Goal: Task Accomplishment & Management: Use online tool/utility

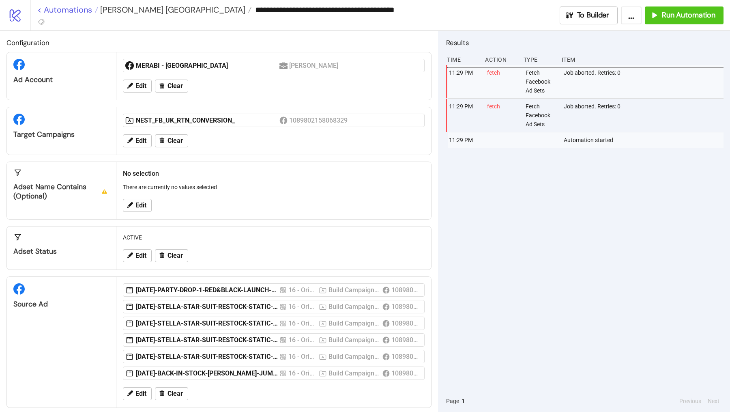
click at [65, 11] on link "< Automations" at bounding box center [67, 10] width 61 height 8
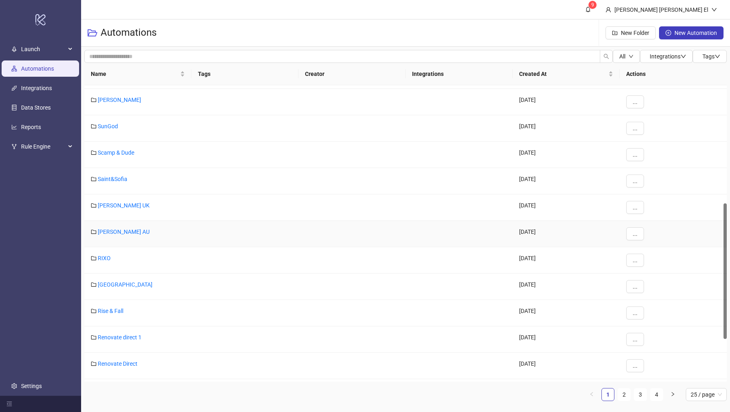
scroll to position [264, 0]
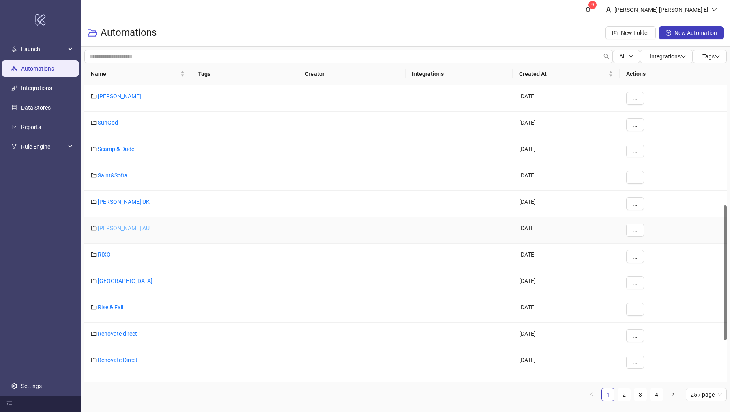
click at [126, 225] on link "[PERSON_NAME] AU" at bounding box center [124, 228] width 52 height 6
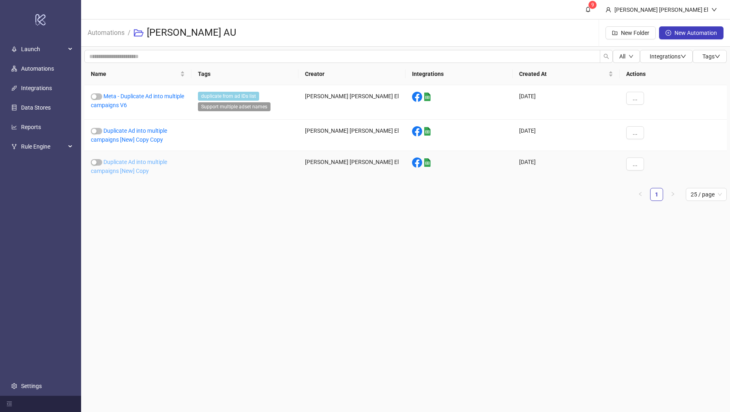
click at [134, 162] on link "Duplicate Ad into multiple campaigns [New] Copy" at bounding box center [129, 166] width 76 height 15
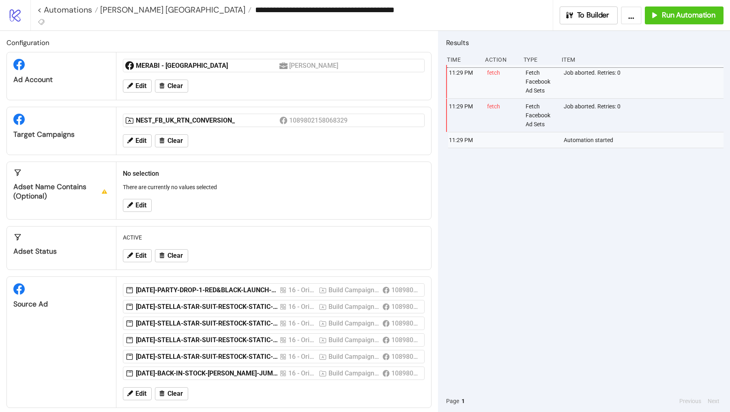
type input "**********"
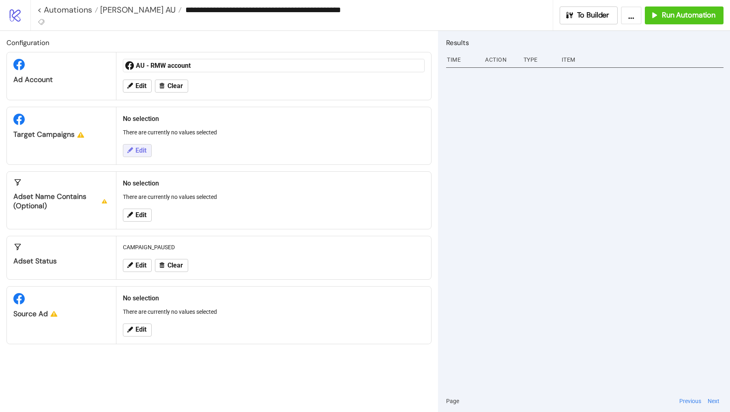
click at [138, 154] on button "Edit" at bounding box center [137, 150] width 29 height 13
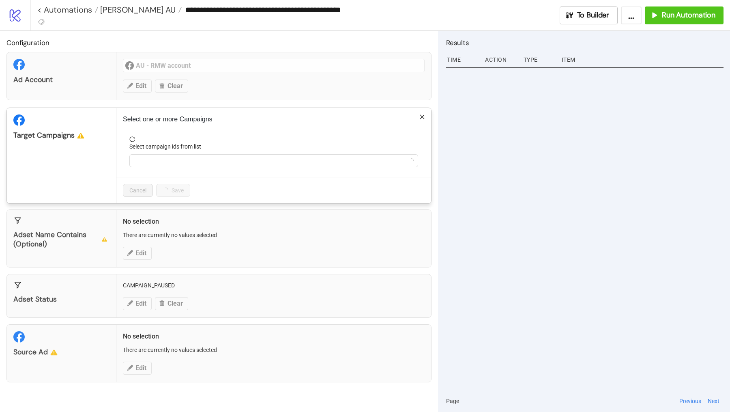
click at [167, 167] on form "Select campaign ids from list" at bounding box center [274, 156] width 302 height 41
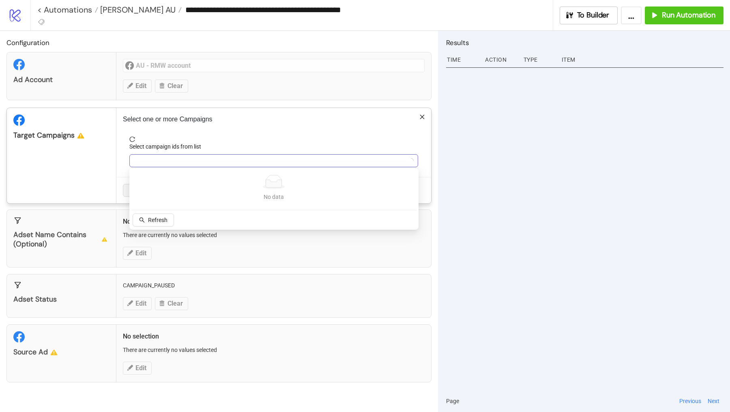
click at [166, 160] on div at bounding box center [269, 160] width 277 height 11
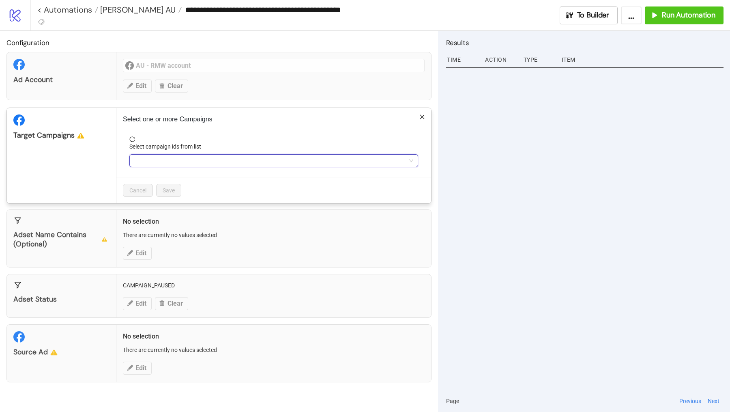
click at [157, 149] on label "Select campaign ids from list" at bounding box center [167, 146] width 77 height 9
click at [136, 156] on input "Select campaign ids from list" at bounding box center [135, 161] width 2 height 10
click at [156, 157] on div at bounding box center [269, 160] width 277 height 11
click at [133, 156] on div at bounding box center [133, 161] width 4 height 10
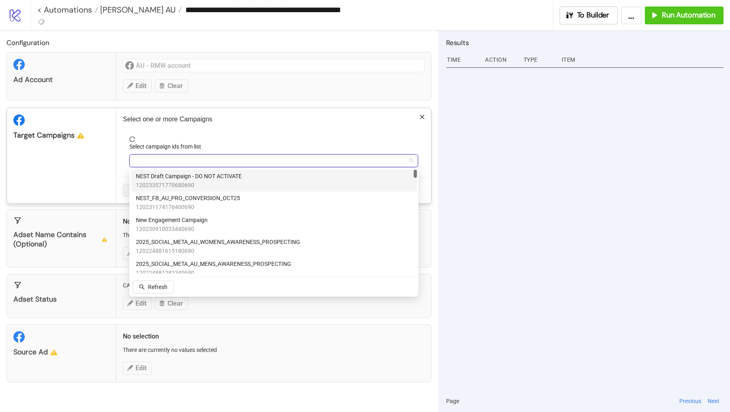
paste input "**********"
type input "**********"
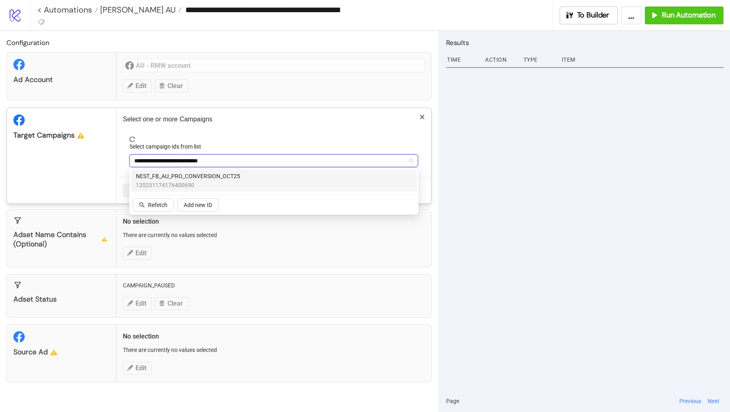
click at [180, 164] on input "**********" at bounding box center [186, 161] width 105 height 10
click at [181, 172] on span "NEST_FB_AU_PRO_CONVERSION_OCT25" at bounding box center [188, 176] width 104 height 9
click at [87, 151] on div "Target Campaigns" at bounding box center [62, 155] width 110 height 95
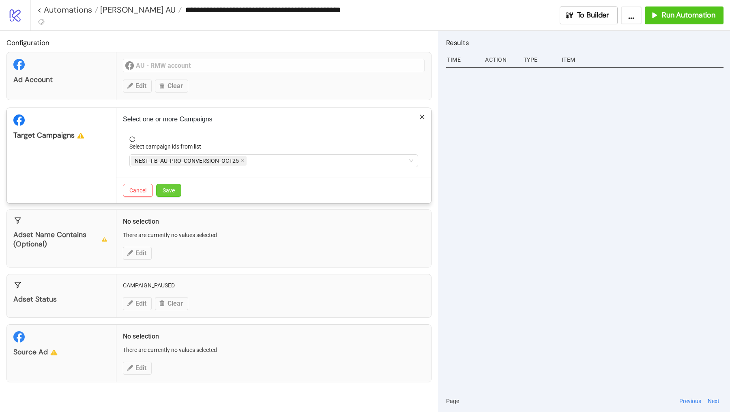
click at [166, 187] on span "Save" at bounding box center [169, 190] width 12 height 6
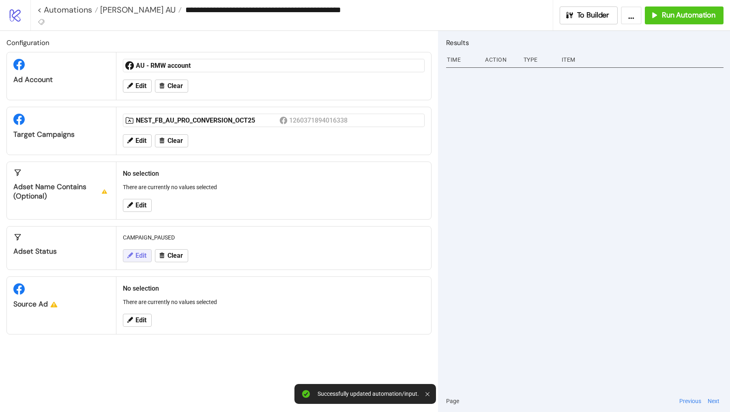
click at [144, 249] on button "Edit" at bounding box center [137, 255] width 29 height 13
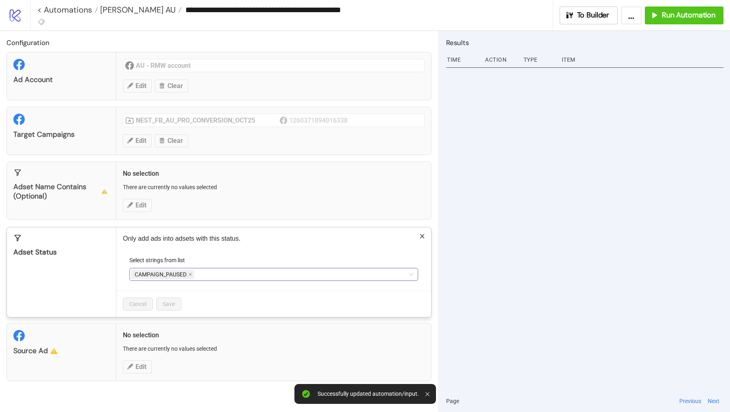
click at [187, 273] on span "CAMPAIGN_PAUSED" at bounding box center [162, 274] width 63 height 10
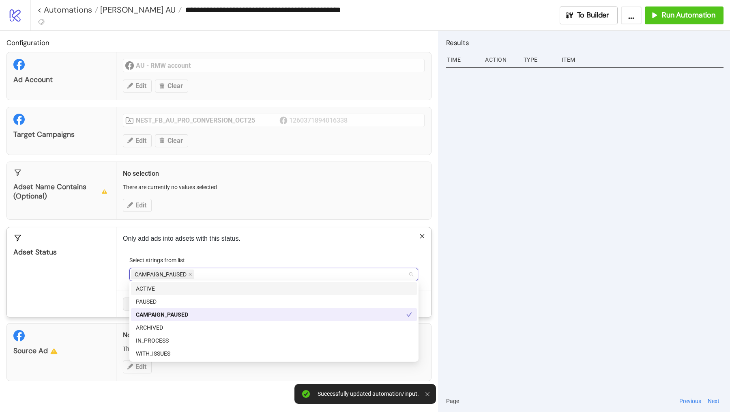
click at [165, 290] on div "ACTIVE" at bounding box center [274, 288] width 276 height 9
click at [190, 274] on icon "close" at bounding box center [190, 274] width 4 height 4
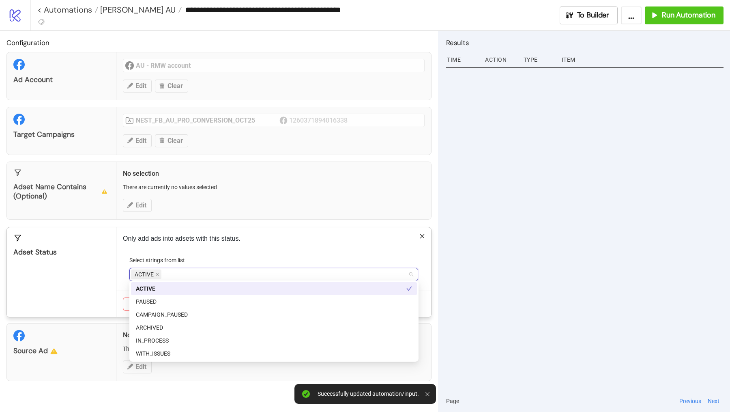
click at [99, 258] on div "Adset Status" at bounding box center [62, 272] width 110 height 90
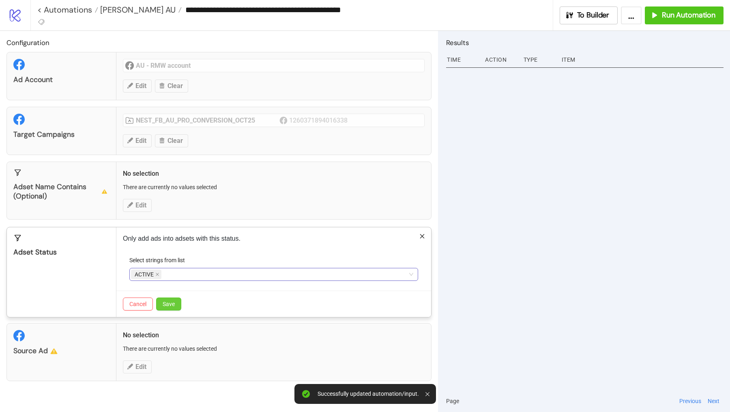
click at [172, 307] on button "Save" at bounding box center [168, 303] width 25 height 13
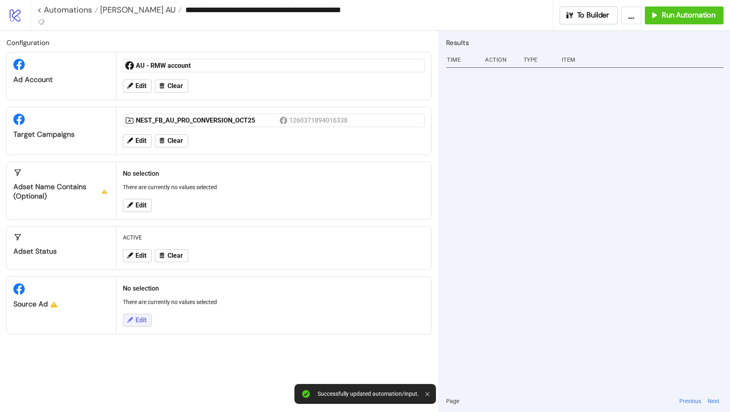
click at [137, 314] on button "Edit" at bounding box center [137, 320] width 29 height 13
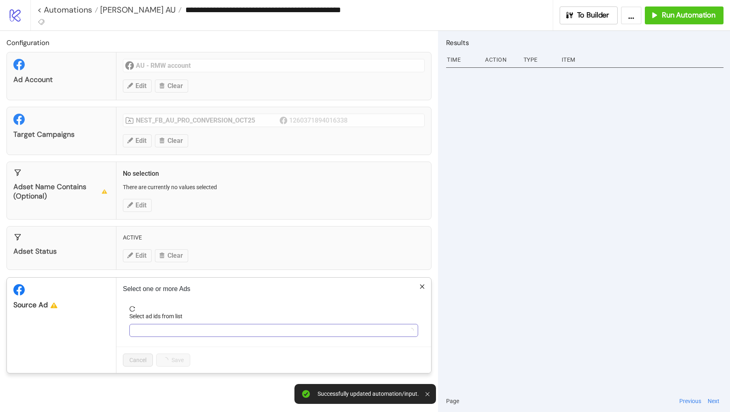
click at [149, 326] on div at bounding box center [269, 330] width 277 height 11
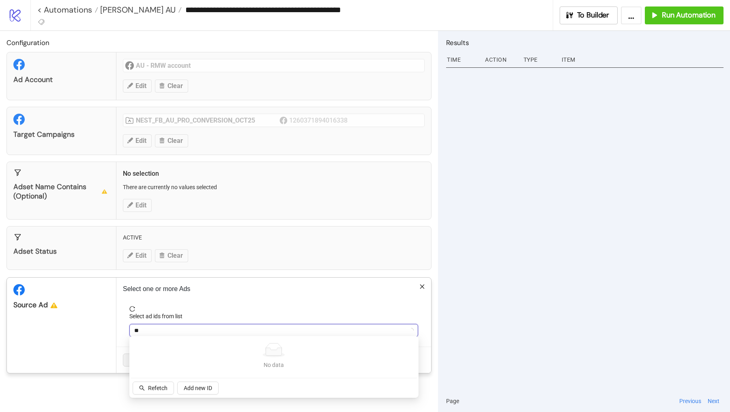
type input "*"
click at [154, 359] on div "No data No data Refresh" at bounding box center [274, 367] width 286 height 58
click at [156, 359] on span "Refresh" at bounding box center [157, 388] width 19 height 6
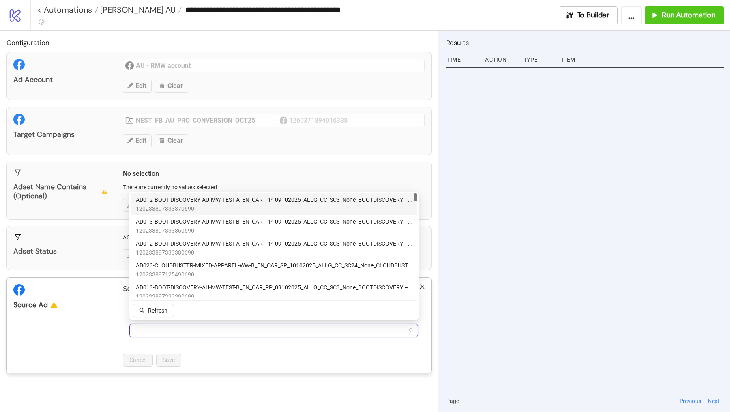
click at [207, 201] on span "AD012-BOOT-DISCOVERY-AU-MW-TEST-A_EN_CAR_PP_09102025_ALLG_CC_SC3_None_BOOTDISCO…" at bounding box center [274, 199] width 276 height 9
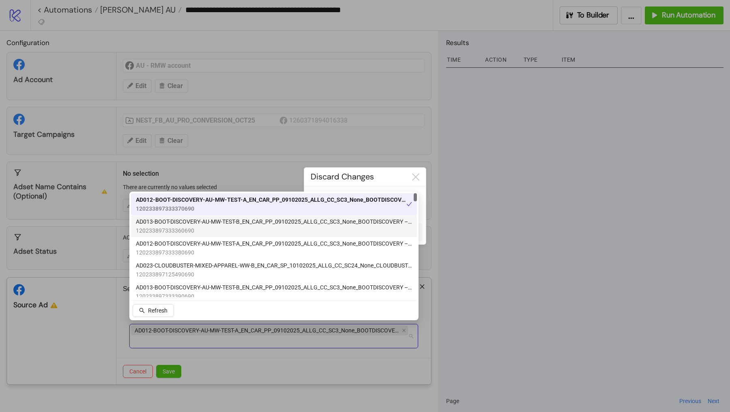
click at [202, 223] on span "AD013-BOOT-DISCOVERY-AU-MW-TEST-B_EN_CAR_PP_09102025_ALLG_CC_SC3_None_BOOTDISCO…" at bounding box center [274, 221] width 276 height 9
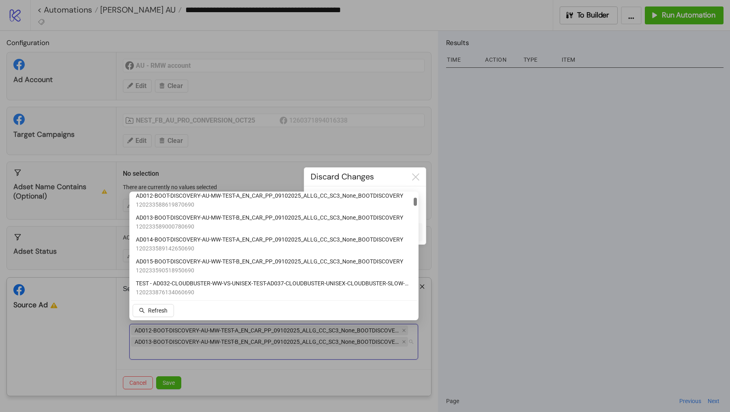
scroll to position [117, 0]
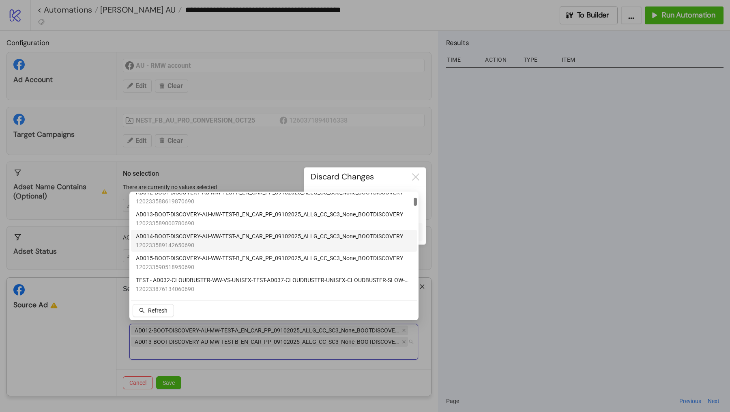
click at [173, 243] on span "120233589142650690" at bounding box center [269, 245] width 267 height 9
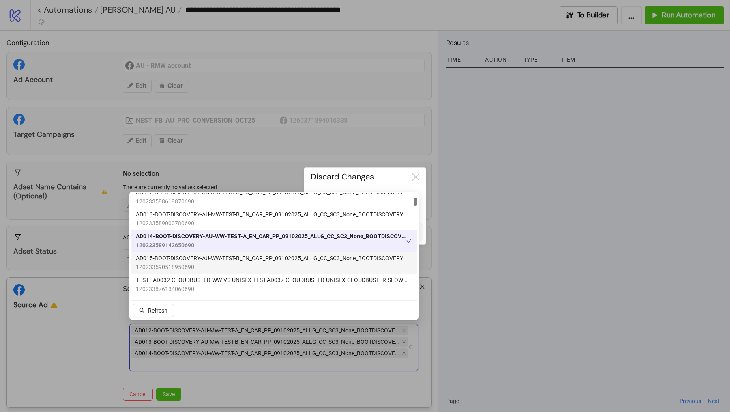
click at [173, 263] on span "120233590518950690" at bounding box center [269, 267] width 267 height 9
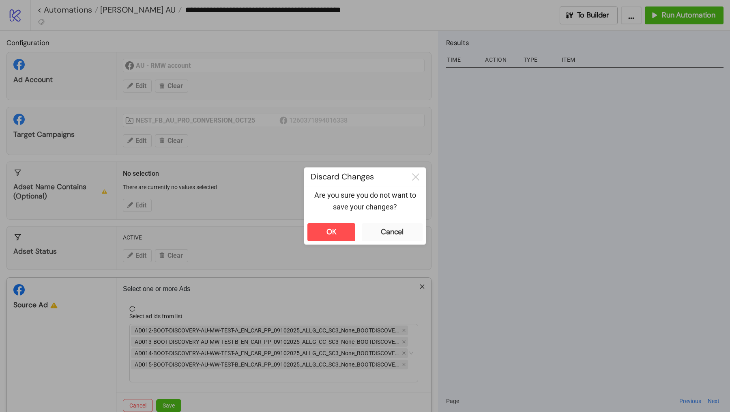
click at [170, 359] on div at bounding box center [365, 206] width 730 height 412
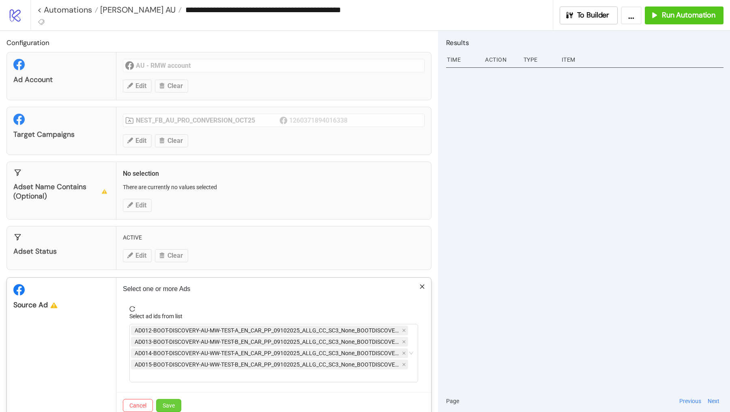
click at [170, 359] on span "Save" at bounding box center [169, 405] width 12 height 6
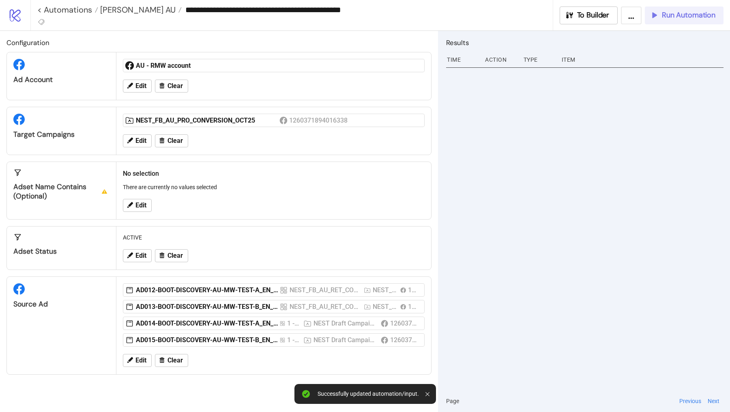
click at [679, 16] on span "Run Automation" at bounding box center [689, 15] width 54 height 9
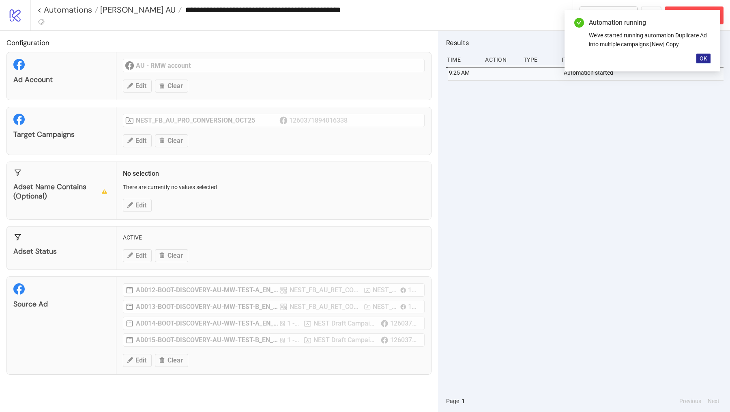
click at [704, 54] on button "OK" at bounding box center [704, 59] width 14 height 10
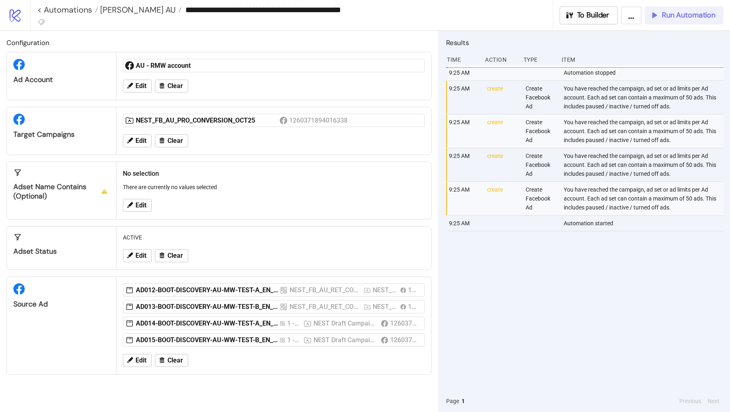
click at [665, 19] on span "Run Automation" at bounding box center [689, 15] width 54 height 9
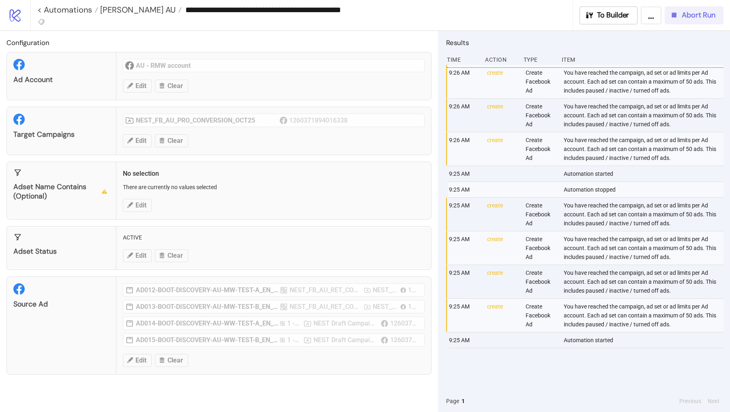
click at [680, 19] on div "Abort Run" at bounding box center [693, 15] width 46 height 9
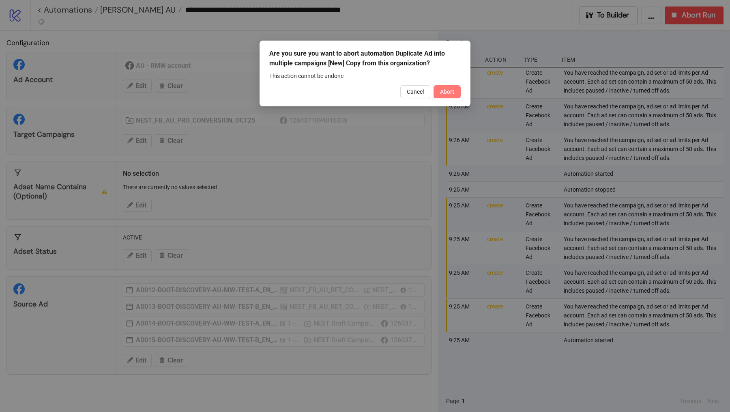
click at [441, 95] on button "Abort" at bounding box center [447, 91] width 27 height 13
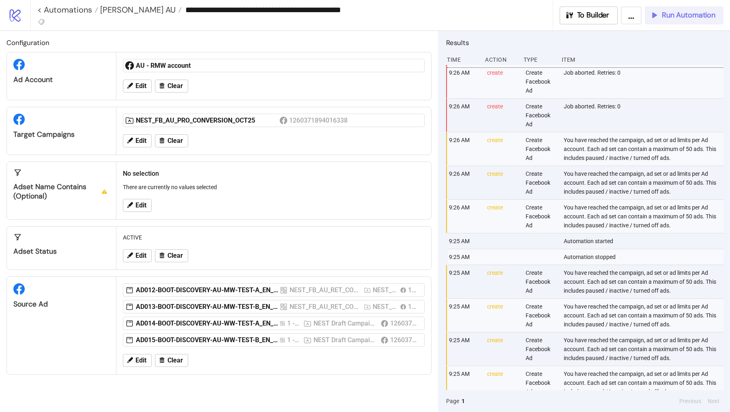
click at [674, 23] on button "Run Automation" at bounding box center [684, 15] width 79 height 18
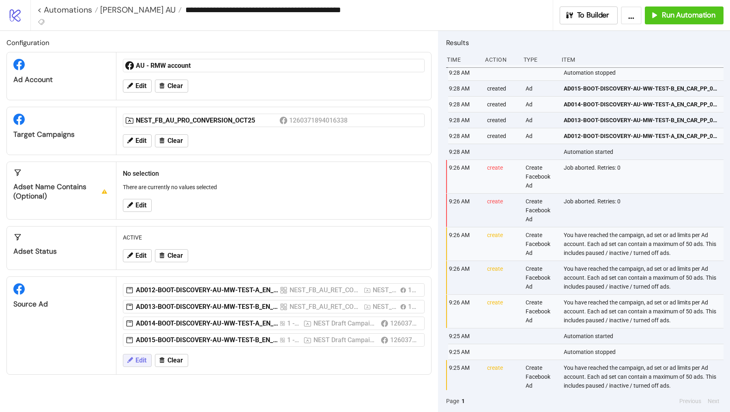
click at [136, 357] on span "Edit" at bounding box center [141, 360] width 11 height 7
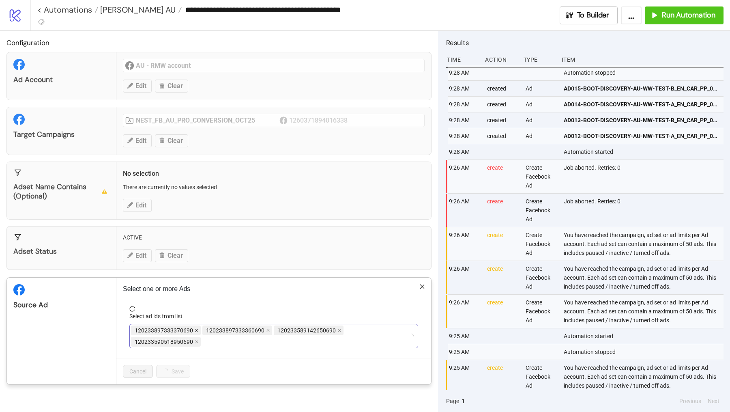
click at [195, 328] on icon "close" at bounding box center [197, 330] width 4 height 4
click at [266, 328] on icon "close" at bounding box center [268, 330] width 4 height 4
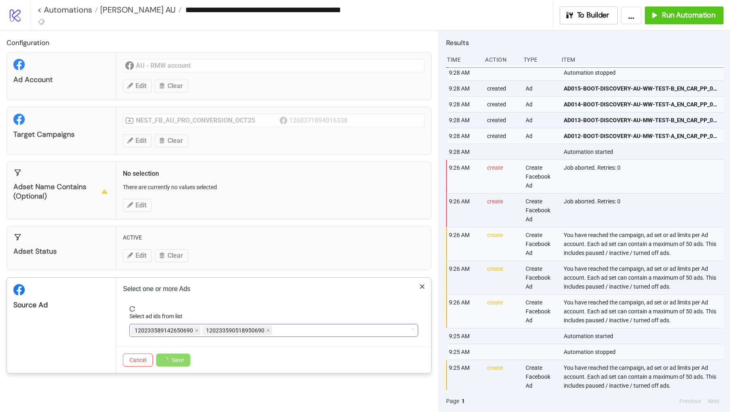
click at [195, 328] on icon "close" at bounding box center [197, 330] width 4 height 4
click at [195, 327] on div at bounding box center [269, 330] width 277 height 11
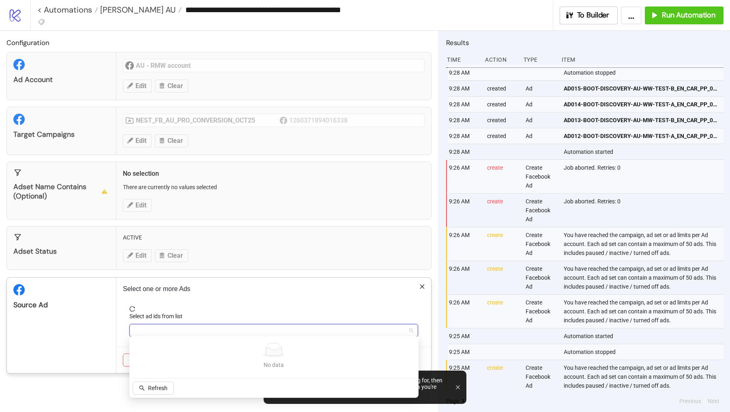
click at [439, 344] on div "Results Time Action Type Item 9:28 AM Automation stopped 9:28 AM created Ad AD0…" at bounding box center [584, 221] width 292 height 381
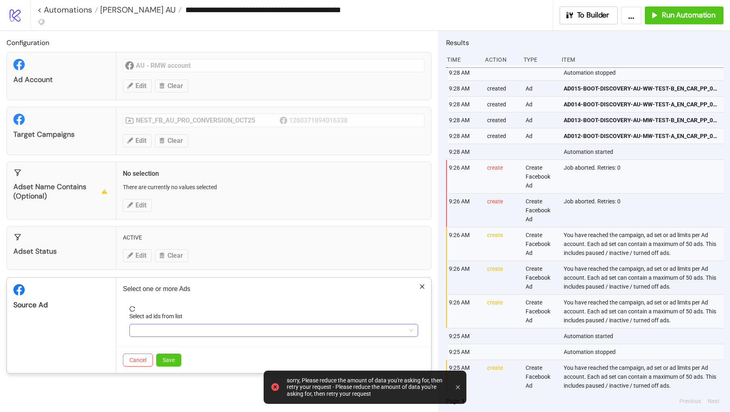
click at [178, 326] on div at bounding box center [269, 330] width 277 height 11
click at [95, 326] on div "Source Ad" at bounding box center [62, 325] width 110 height 95
click at [129, 357] on span "Cancel" at bounding box center [137, 360] width 17 height 6
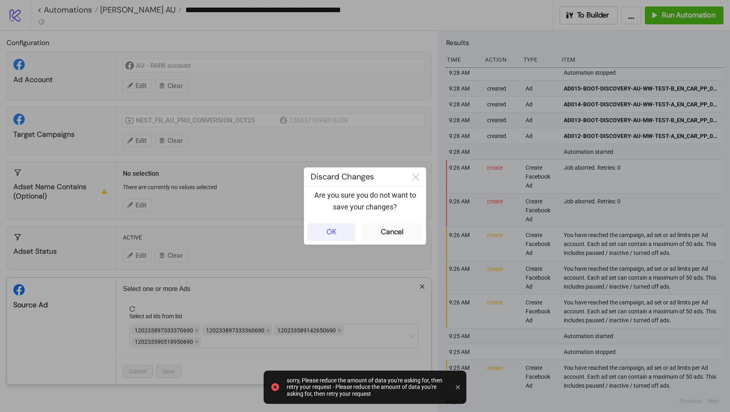
click at [351, 223] on button "OK" at bounding box center [332, 232] width 48 height 18
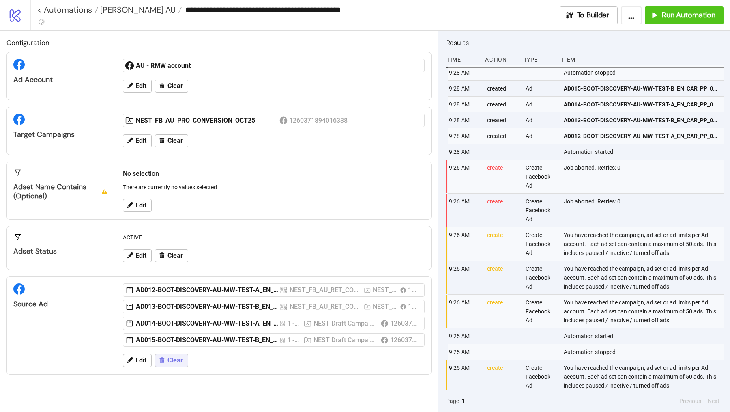
click at [175, 359] on span "Clear" at bounding box center [175, 360] width 15 height 7
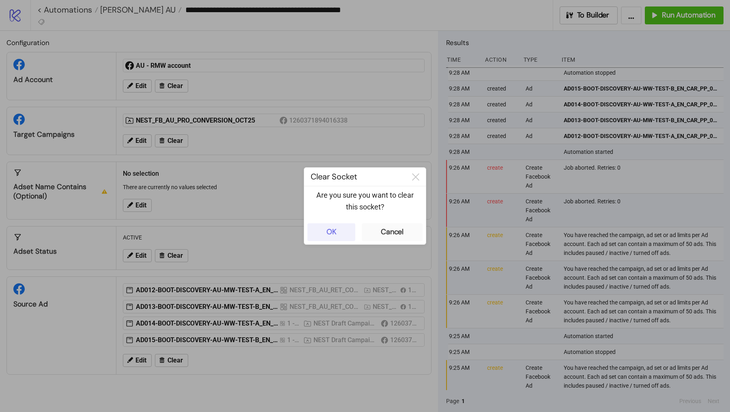
click at [349, 236] on button "OK" at bounding box center [332, 232] width 48 height 18
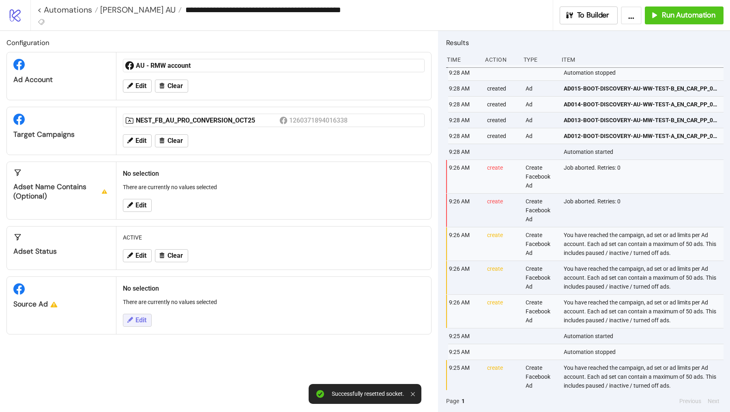
click at [144, 320] on span "Edit" at bounding box center [141, 319] width 11 height 7
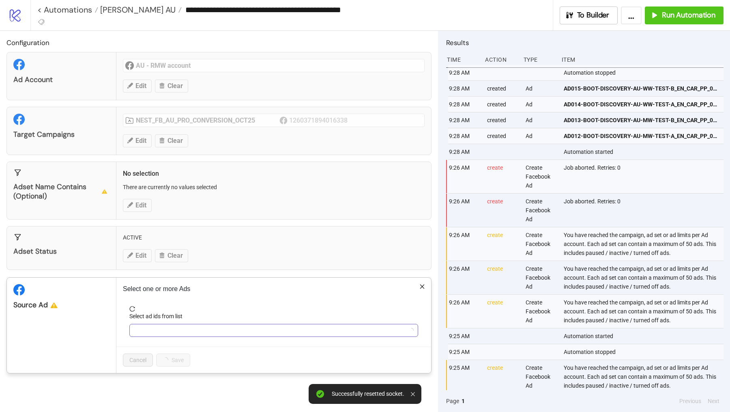
click at [181, 329] on div at bounding box center [269, 330] width 277 height 11
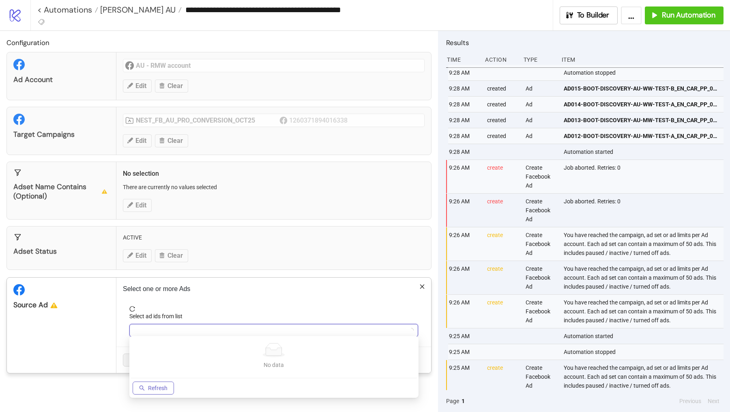
click at [150, 359] on span "Refresh" at bounding box center [157, 388] width 19 height 6
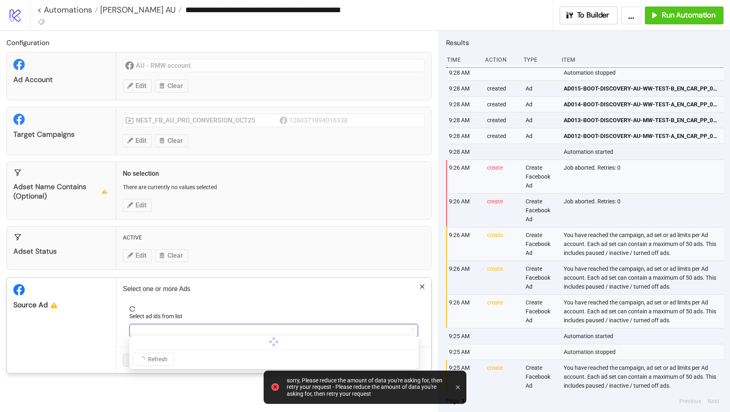
click at [176, 327] on div at bounding box center [269, 330] width 277 height 11
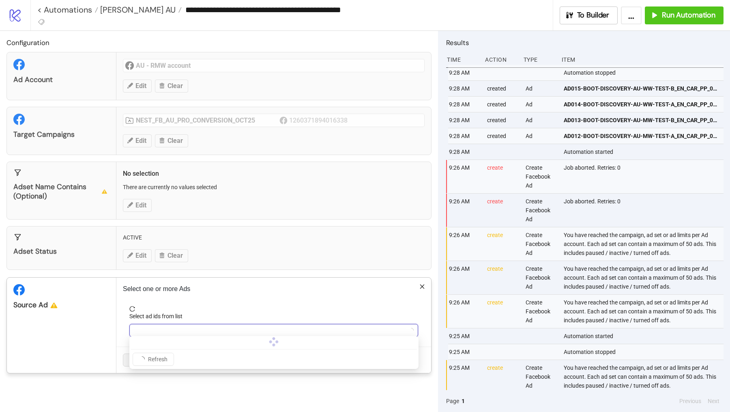
click at [173, 47] on h2 "Configuration" at bounding box center [218, 42] width 425 height 11
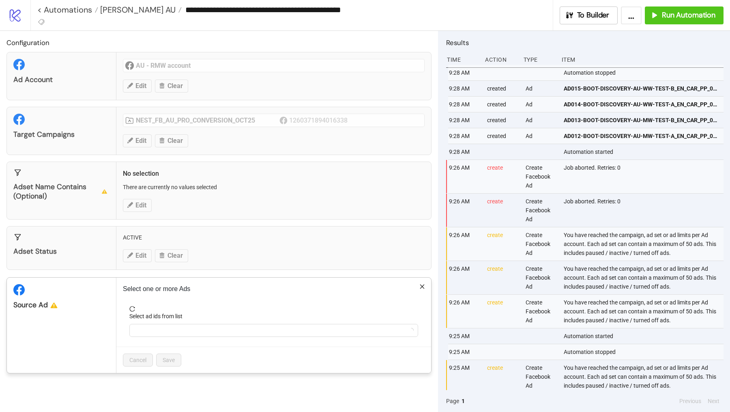
click at [173, 46] on div "**********" at bounding box center [365, 206] width 730 height 412
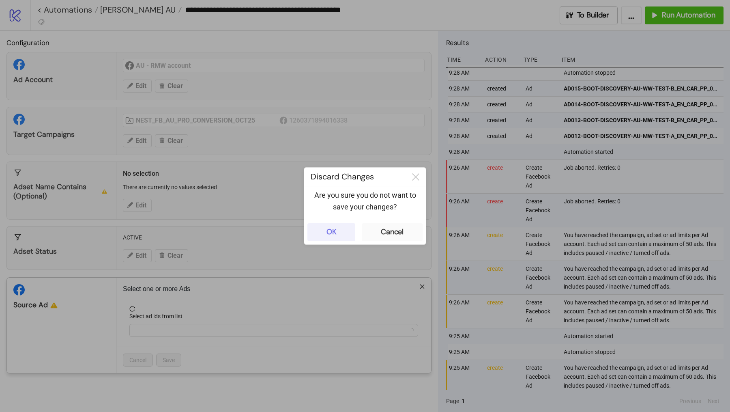
click at [327, 234] on div "OK" at bounding box center [332, 231] width 10 height 9
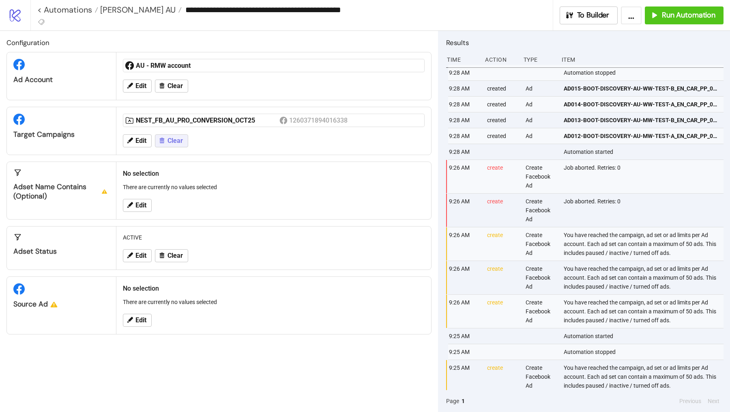
click at [169, 140] on span "Clear" at bounding box center [175, 140] width 15 height 7
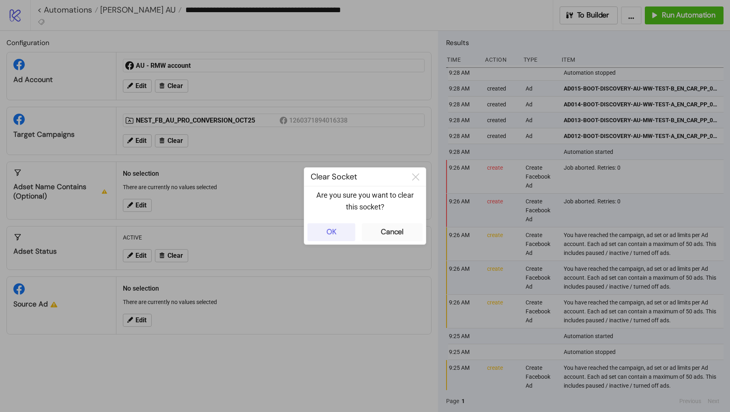
click at [330, 233] on div "OK" at bounding box center [332, 231] width 10 height 9
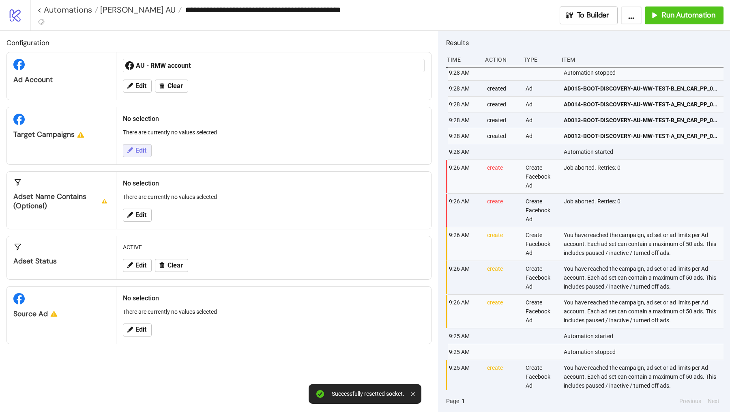
click at [138, 145] on button "Edit" at bounding box center [137, 150] width 29 height 13
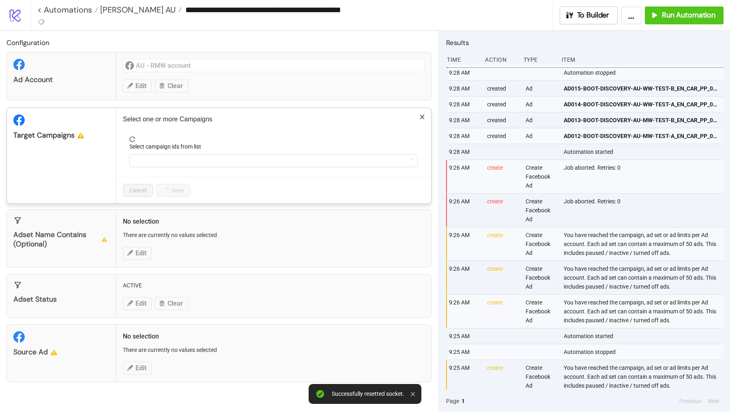
click at [167, 166] on form "Select campaign ids from list" at bounding box center [274, 156] width 302 height 41
click at [165, 159] on div at bounding box center [269, 160] width 277 height 11
click at [110, 234] on div "Adset Name contains (optional) No selection There are currently no values selec…" at bounding box center [218, 238] width 425 height 58
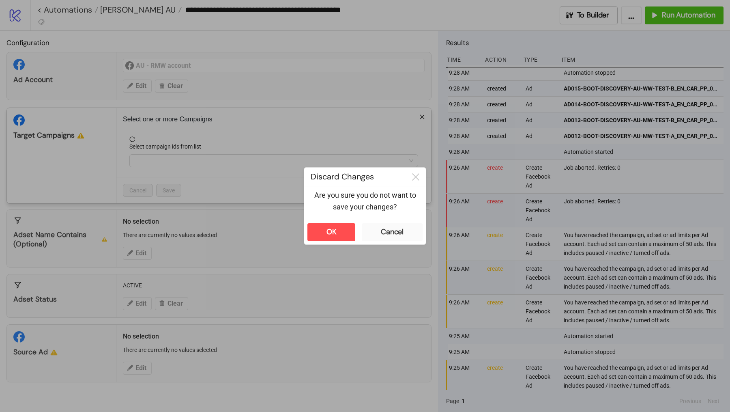
click at [197, 228] on div "**********" at bounding box center [365, 206] width 730 height 412
click at [346, 237] on button "OK" at bounding box center [332, 232] width 48 height 18
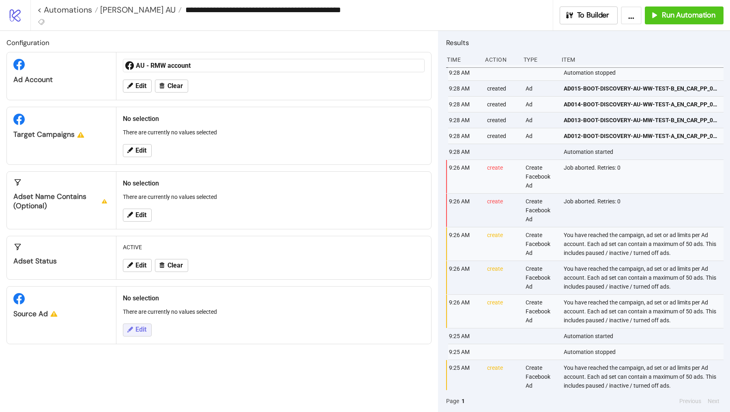
click at [133, 325] on button "Edit" at bounding box center [137, 329] width 29 height 13
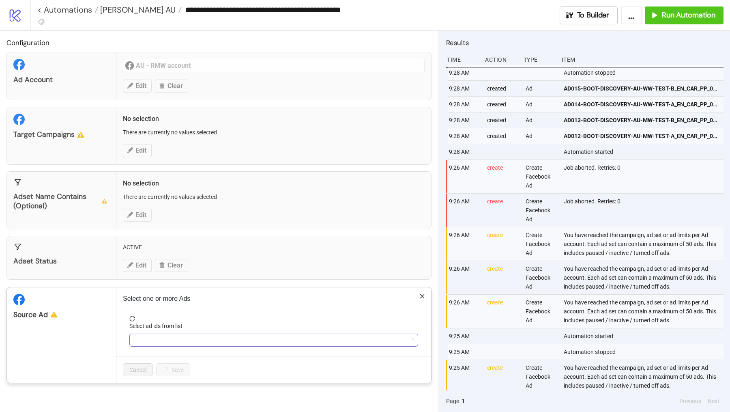
click at [169, 337] on div at bounding box center [269, 339] width 277 height 11
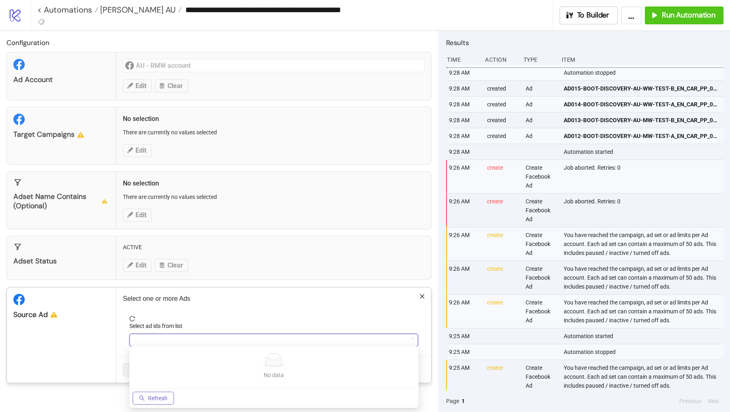
click at [157, 359] on button "Refresh" at bounding box center [153, 398] width 41 height 13
click at [167, 338] on div at bounding box center [269, 339] width 277 height 11
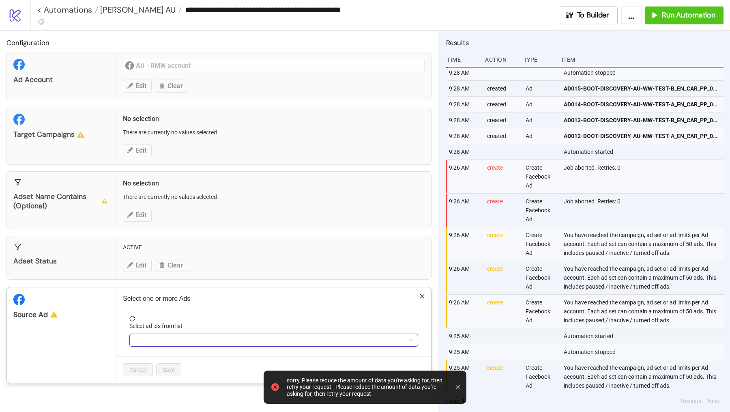
click at [150, 334] on div at bounding box center [269, 339] width 277 height 11
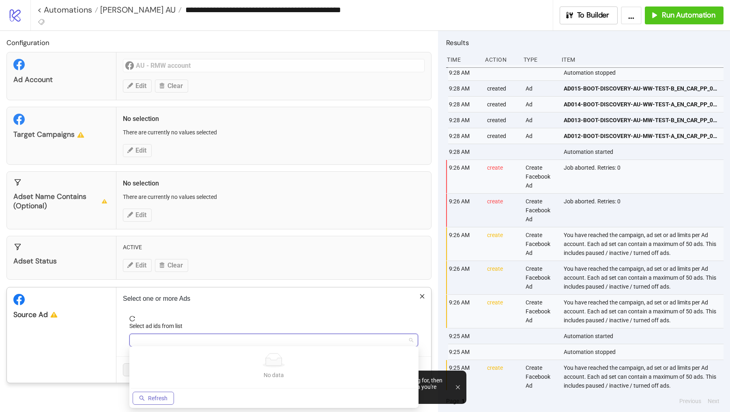
click at [151, 359] on span "Refresh" at bounding box center [157, 398] width 19 height 6
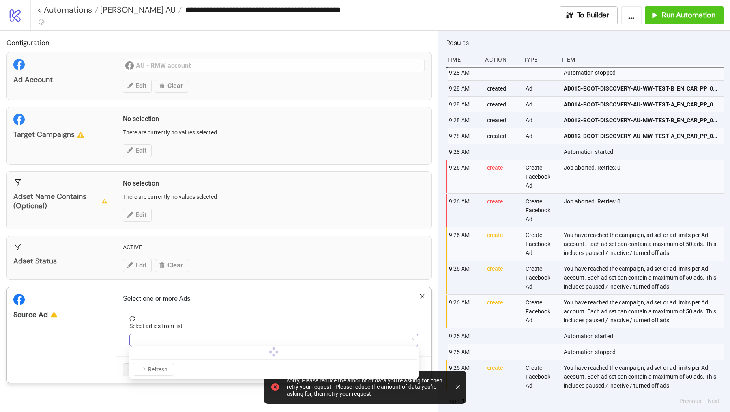
click at [169, 334] on div at bounding box center [269, 339] width 277 height 11
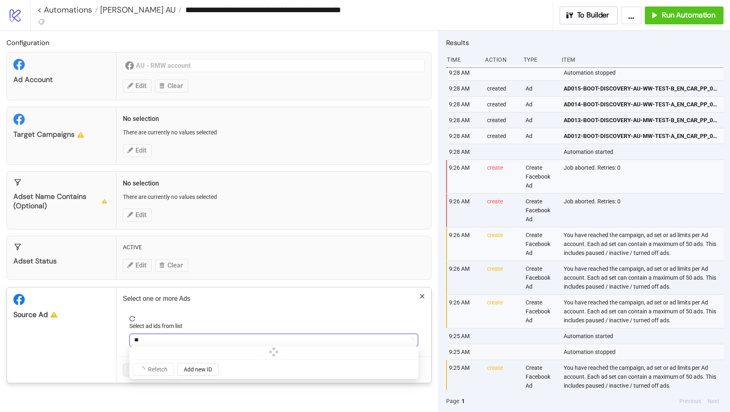
type input "*"
type input "**********"
click at [159, 337] on div "**********" at bounding box center [269, 339] width 277 height 11
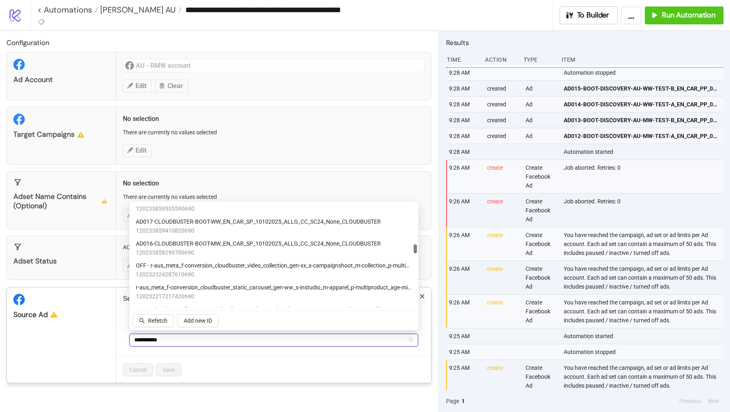
scroll to position [456, 0]
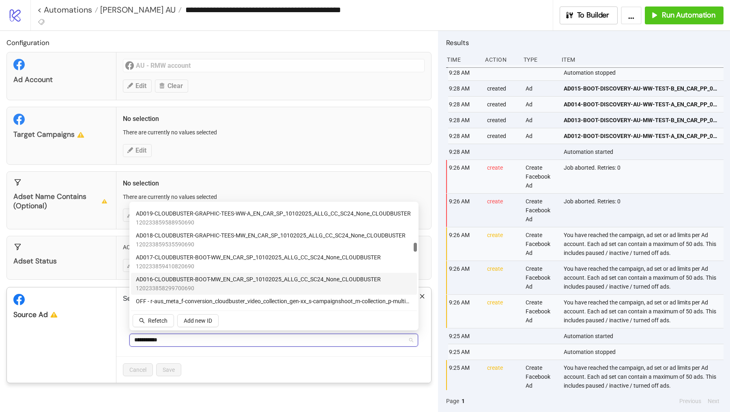
click at [177, 282] on span "AD016-CLOUDBUSTER-BOOT-MW_EN_CAR_SP_10102025_ALLG_CC_SC24_None_CLOUDBUSTER" at bounding box center [258, 279] width 245 height 9
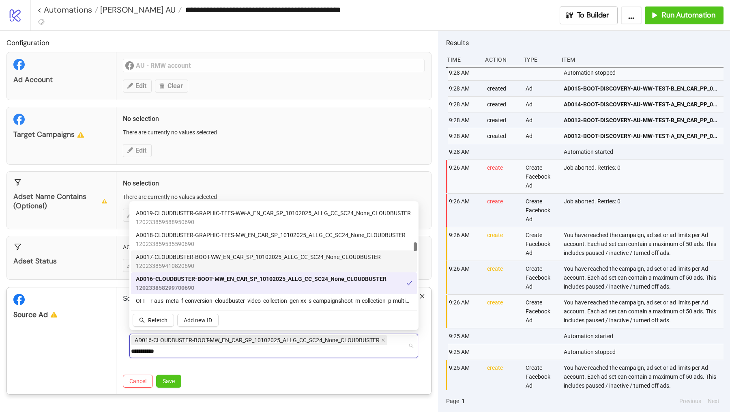
click at [180, 265] on span "120233859410820690" at bounding box center [258, 265] width 245 height 9
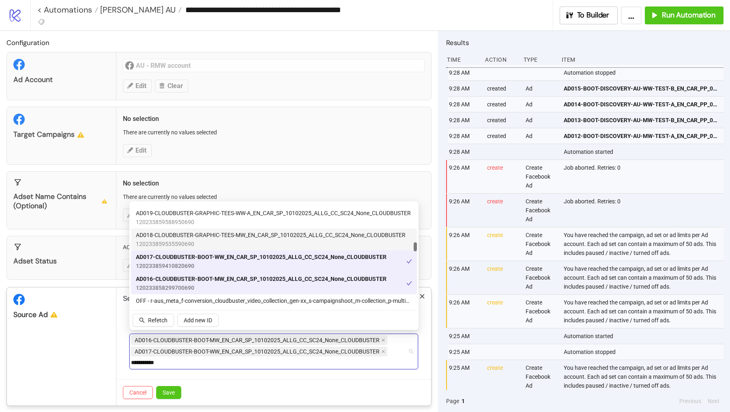
click at [179, 232] on span "AD018-CLOUDBUSTER-GRAPHIC-TEES-MW_EN_CAR_SP_10102025_ALLG_CC_SC24_None_CLOUDBUS…" at bounding box center [271, 234] width 270 height 9
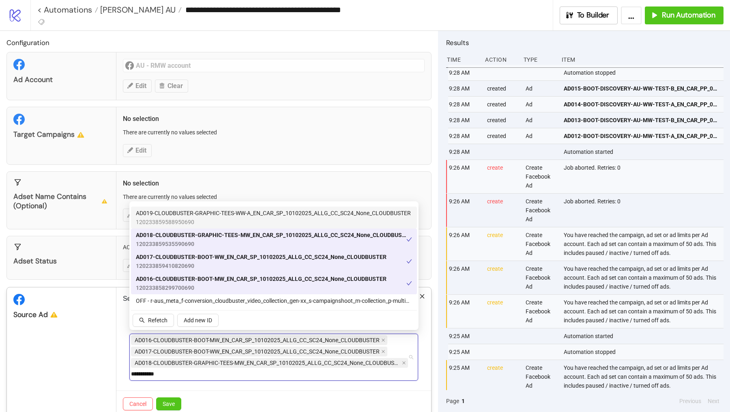
click at [188, 220] on span "120233859588950690" at bounding box center [273, 221] width 275 height 9
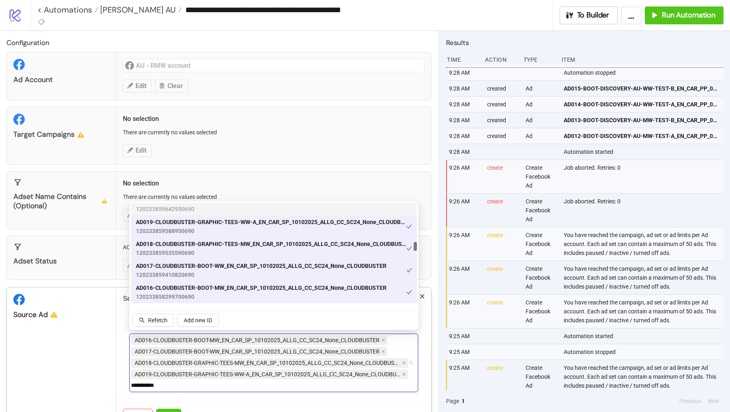
scroll to position [452, 0]
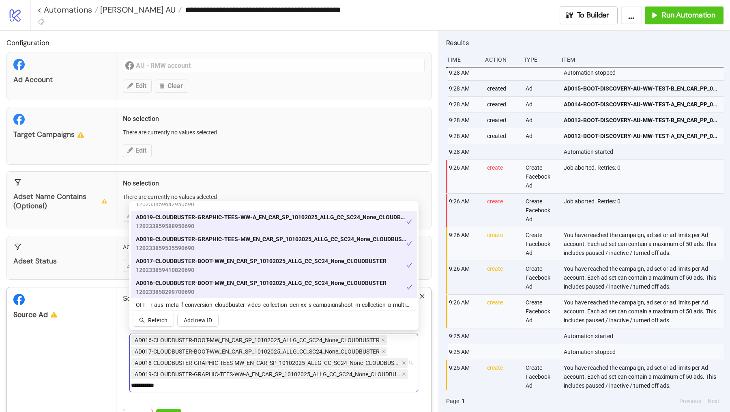
click at [226, 284] on span "AD016-CLOUDBUSTER-BOOT-MW_EN_CAR_SP_10102025_ALLG_CC_SC24_None_CLOUDBUSTER" at bounding box center [261, 282] width 251 height 9
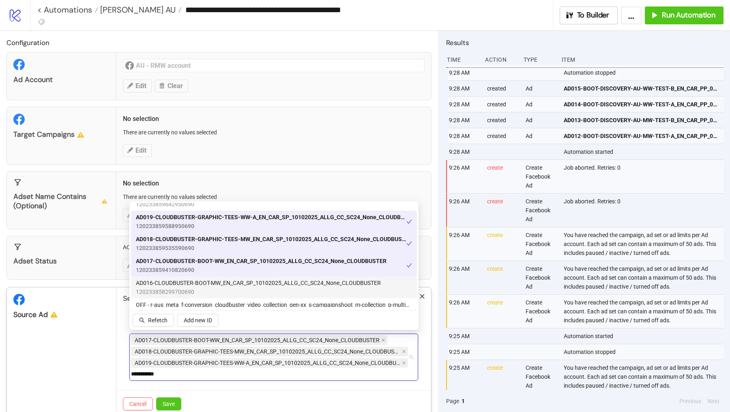
click at [226, 284] on span "AD016-CLOUDBUSTER-BOOT-MW_EN_CAR_SP_10102025_ALLG_CC_SC24_None_CLOUDBUSTER" at bounding box center [258, 282] width 245 height 9
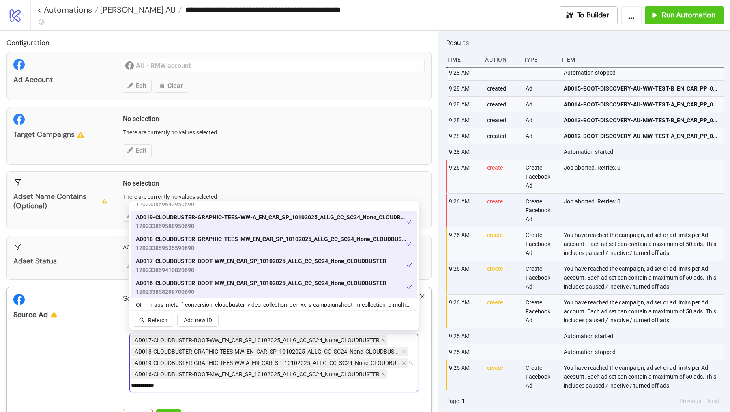
click at [226, 266] on span "120233859410820690" at bounding box center [261, 269] width 251 height 9
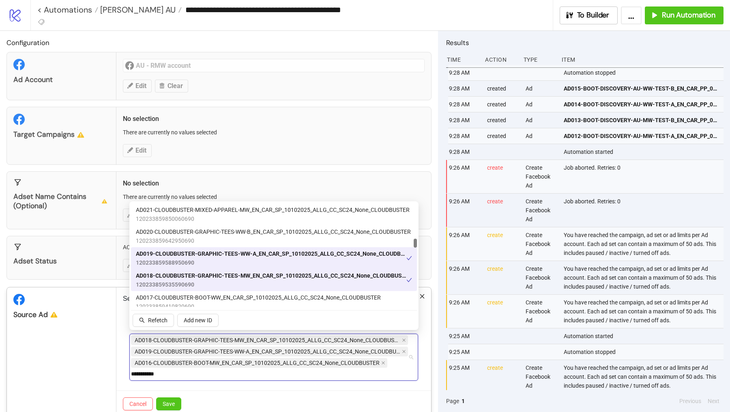
click at [222, 258] on span "120233859588950690" at bounding box center [271, 262] width 271 height 9
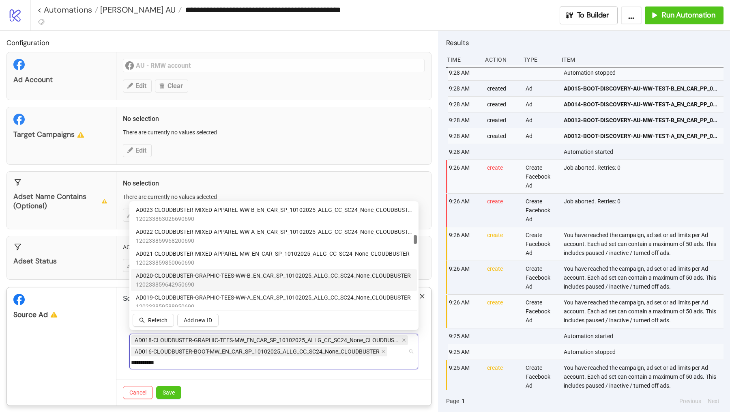
scroll to position [371, 0]
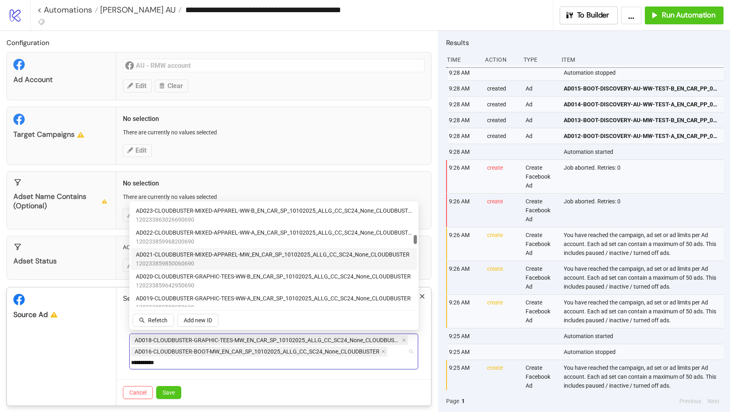
click at [226, 255] on span "AD021-CLOUDBUSTER-MIXED-APPAREL-MW_EN_CAR_SP_10102025_ALLG_CC_SC24_None_CLOUDBU…" at bounding box center [273, 254] width 274 height 9
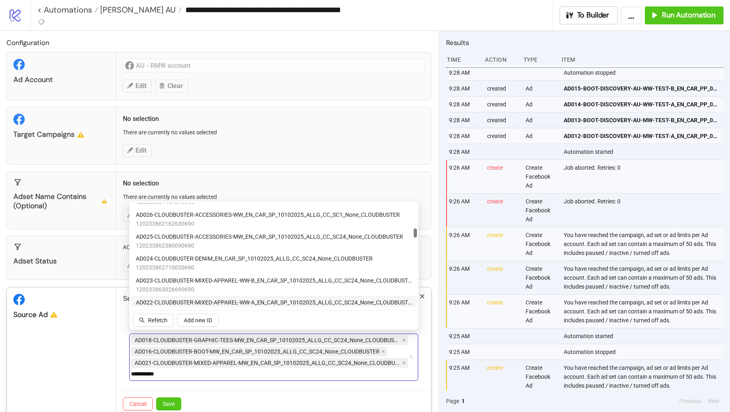
scroll to position [299, 0]
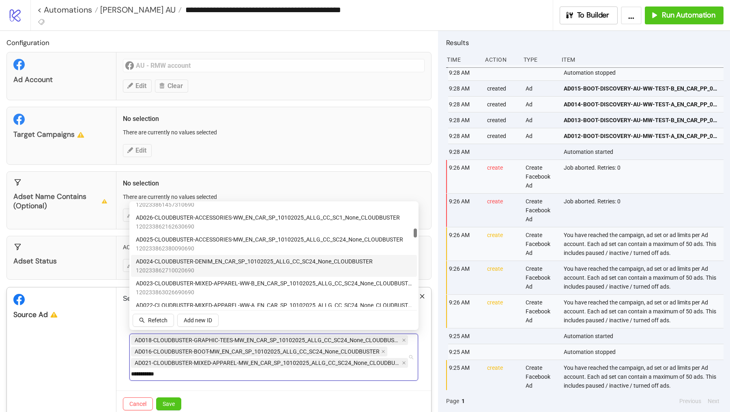
click at [234, 265] on span "AD024-CLOUDBUSTER-DENIM_EN_CAR_SP_10102025_ALLG_CC_SC24_None_CLOUDBUSTER" at bounding box center [254, 261] width 237 height 9
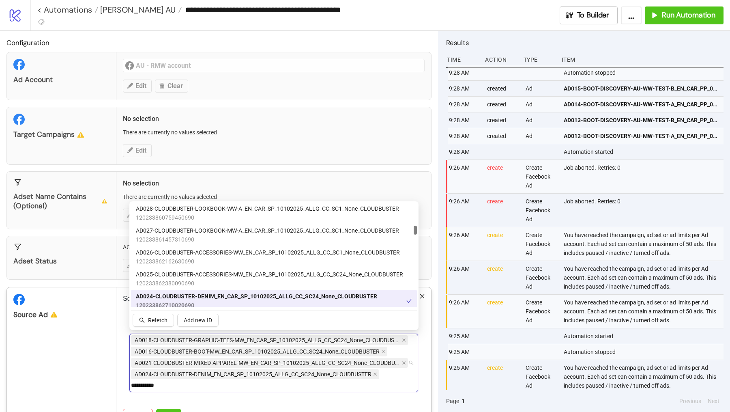
scroll to position [262, 0]
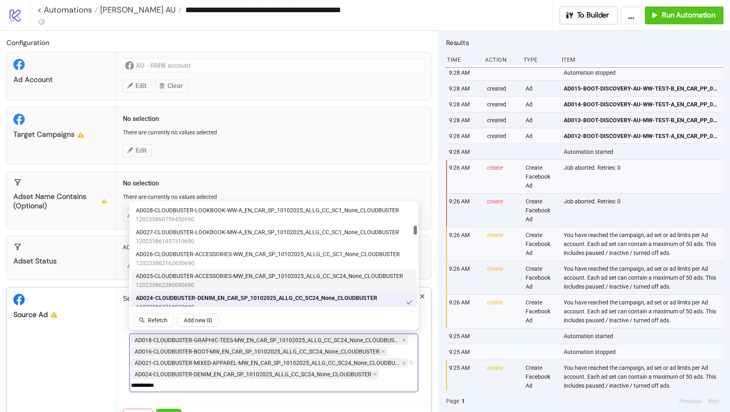
click at [236, 283] on span "120233862380090690" at bounding box center [269, 284] width 267 height 9
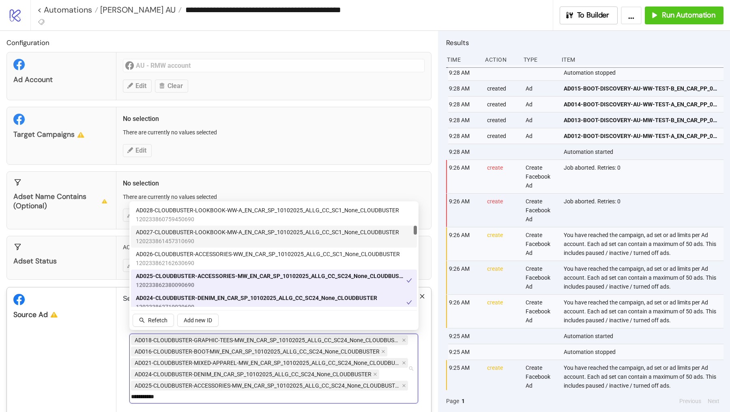
click at [243, 237] on span "120233861457310690" at bounding box center [267, 241] width 263 height 9
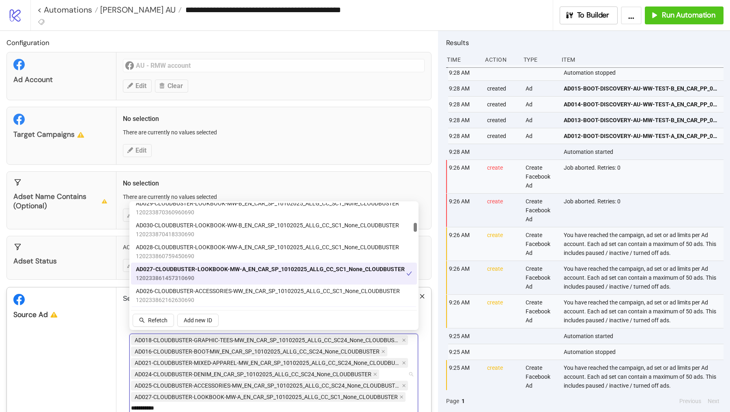
scroll to position [222, 0]
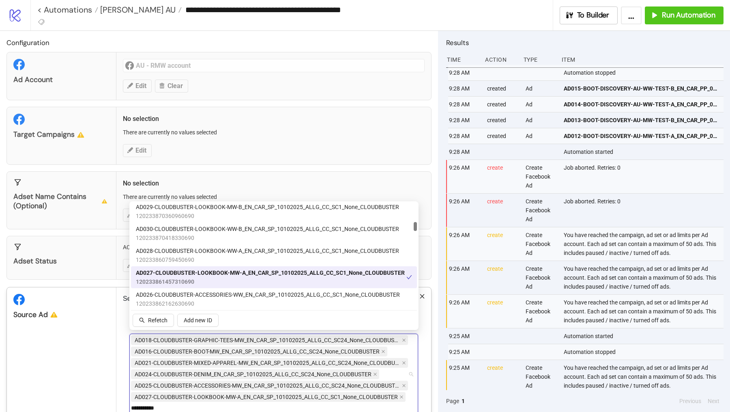
click at [233, 274] on span "AD027-CLOUDBUSTER-LOOKBOOK-MW-A_EN_CAR_SP_10102025_ALLG_CC_SC1_None_CLOUDBUSTER" at bounding box center [270, 272] width 269 height 9
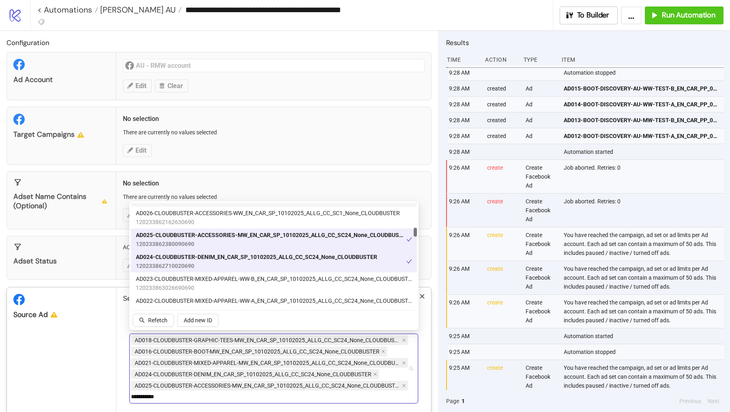
scroll to position [303, 0]
click at [231, 243] on span "120233862380090690" at bounding box center [271, 243] width 271 height 9
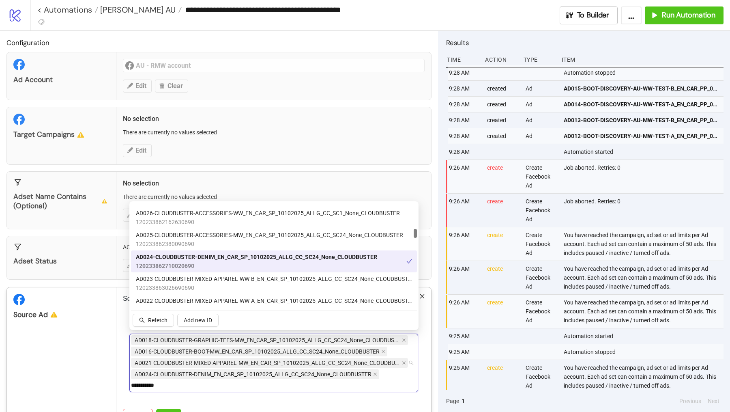
click at [231, 260] on span "AD024-CLOUDBUSTER-DENIM_EN_CAR_SP_10102025_ALLG_CC_SC24_None_CLOUDBUSTER" at bounding box center [256, 256] width 241 height 9
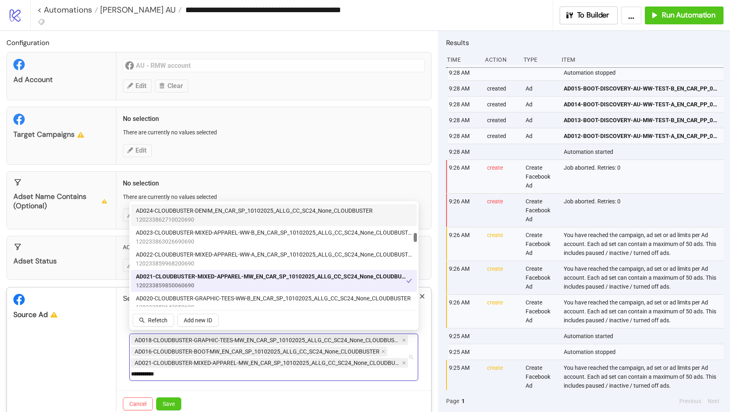
scroll to position [350, 0]
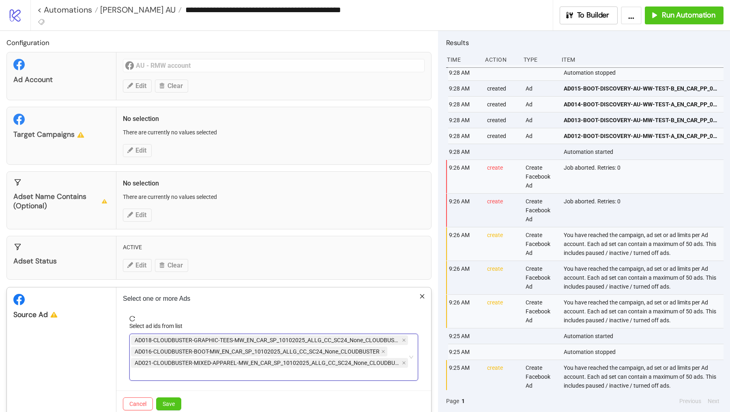
type input "**********"
click at [340, 359] on div "**********" at bounding box center [269, 356] width 277 height 45
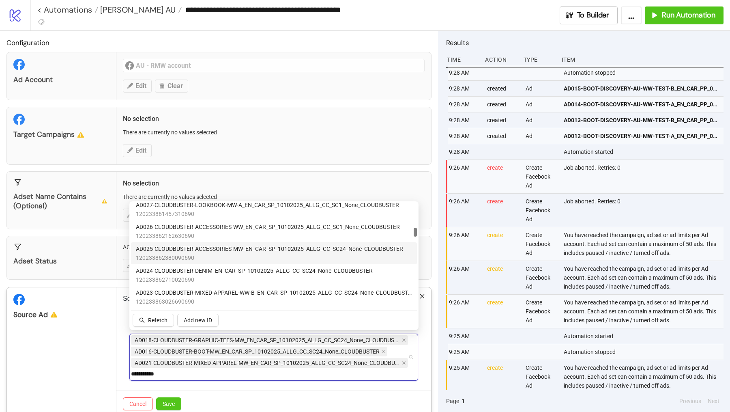
click at [243, 254] on span "120233862380090690" at bounding box center [269, 257] width 267 height 9
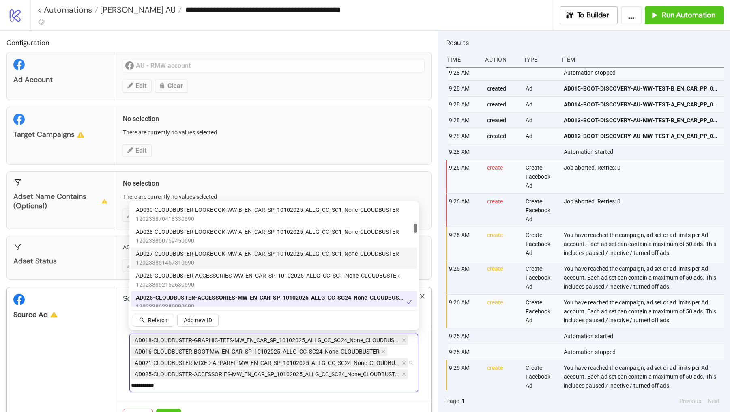
click at [238, 256] on span "AD027-CLOUDBUSTER-LOOKBOOK-MW-A_EN_CAR_SP_10102025_ALLG_CC_SC1_None_CLOUDBUSTER" at bounding box center [267, 253] width 263 height 9
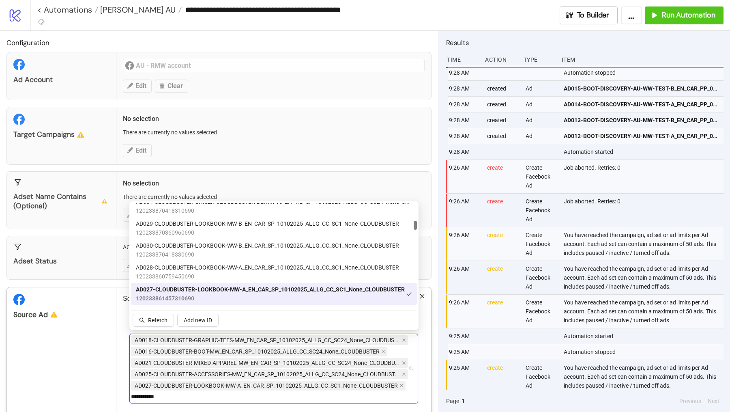
scroll to position [204, 0]
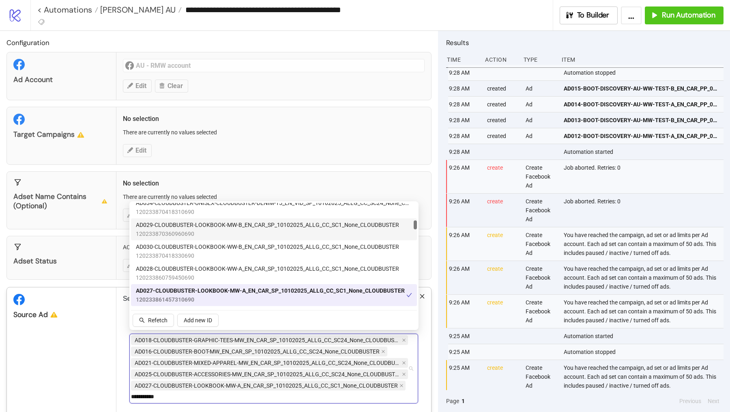
click at [239, 223] on span "AD029-CLOUDBUSTER-LOOKBOOK-MW-B_EN_CAR_SP_10102025_ALLG_CC_SC1_None_CLOUDBUSTER" at bounding box center [267, 224] width 263 height 9
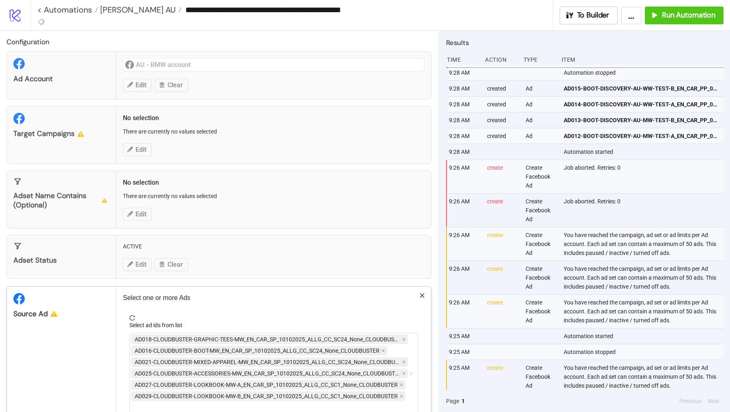
scroll to position [37, 0]
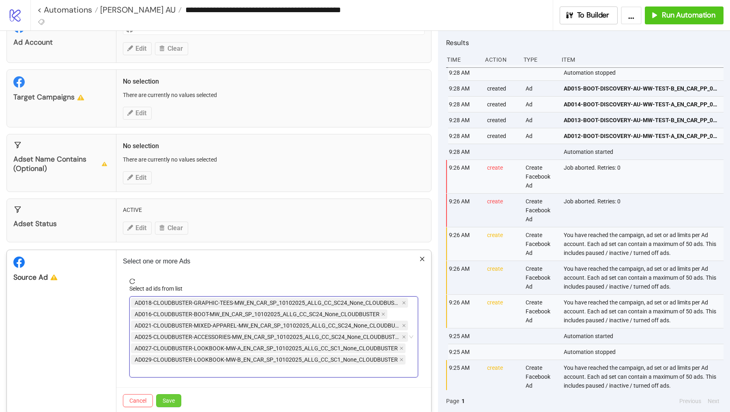
click at [168, 359] on span "Save" at bounding box center [169, 400] width 12 height 6
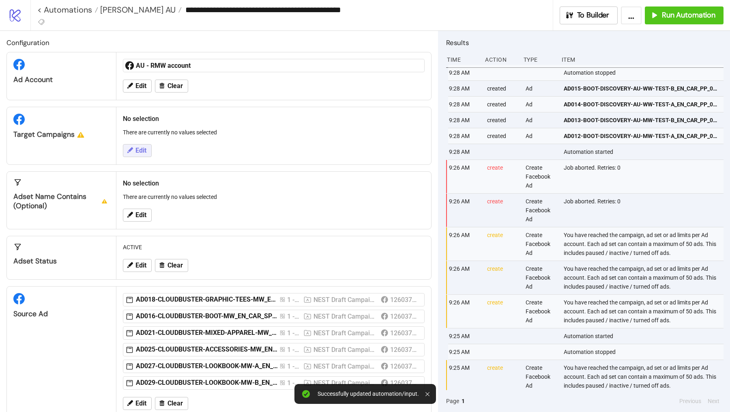
click at [142, 151] on span "Edit" at bounding box center [141, 150] width 11 height 7
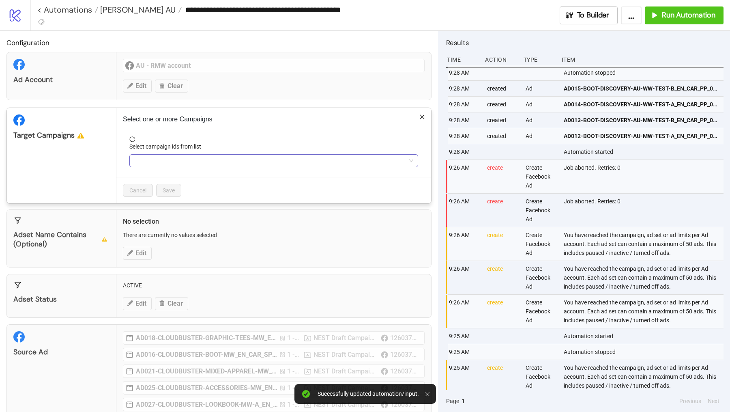
click at [165, 156] on div at bounding box center [269, 160] width 277 height 11
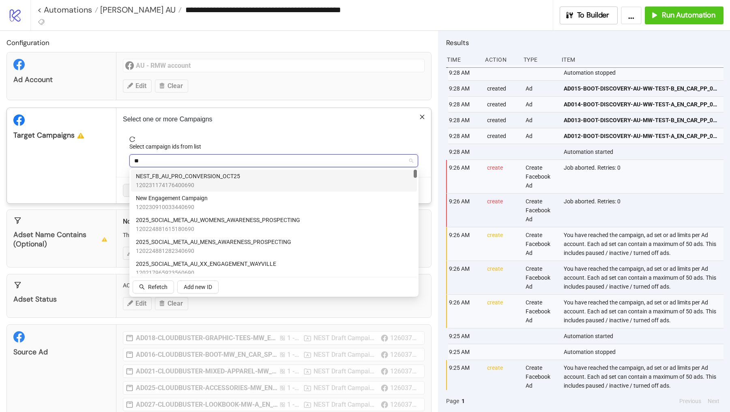
type input "*"
type input "****"
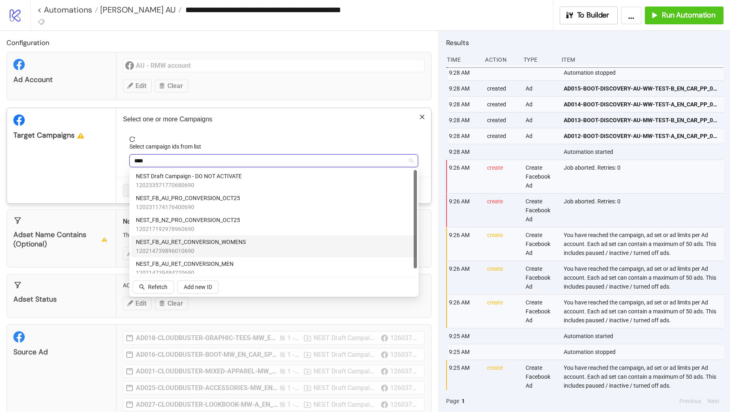
scroll to position [5, 0]
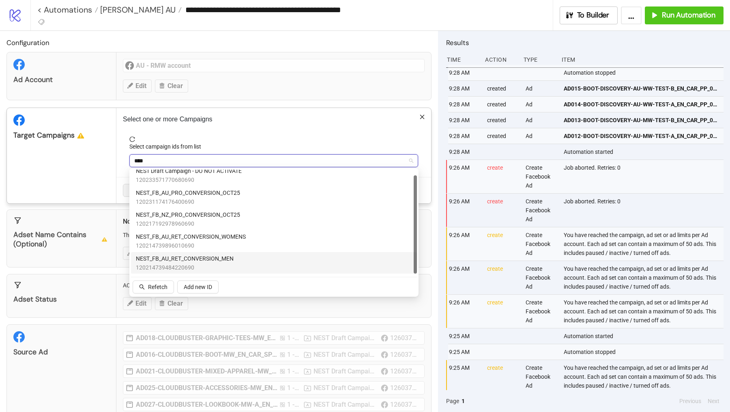
click at [218, 260] on span "NEST_FB_AU_RET_CONVERSION_MEN" at bounding box center [185, 258] width 98 height 9
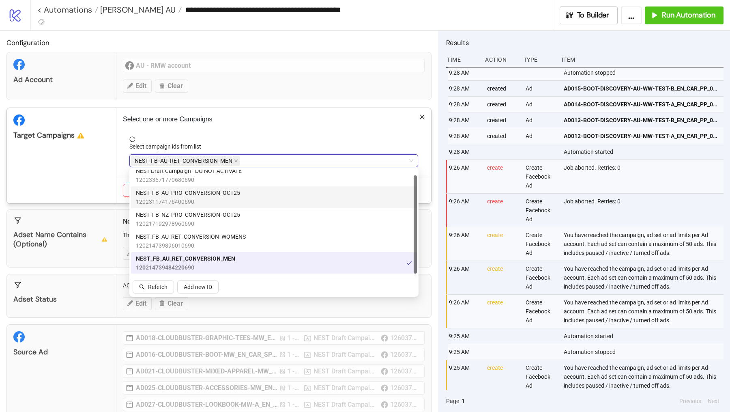
click at [117, 182] on div "Cancel Save" at bounding box center [273, 190] width 315 height 26
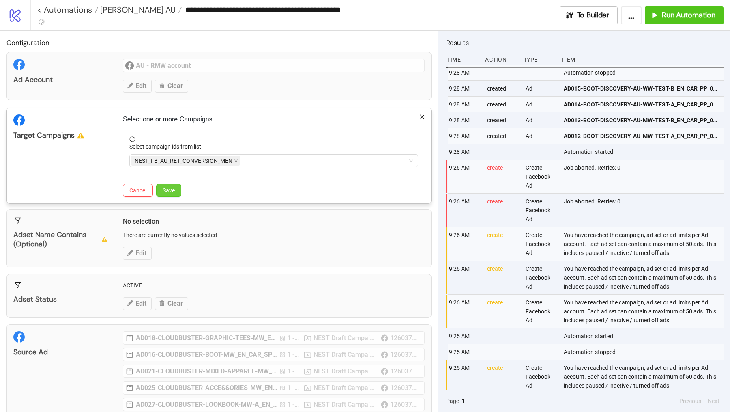
click at [170, 191] on span "Save" at bounding box center [169, 190] width 12 height 6
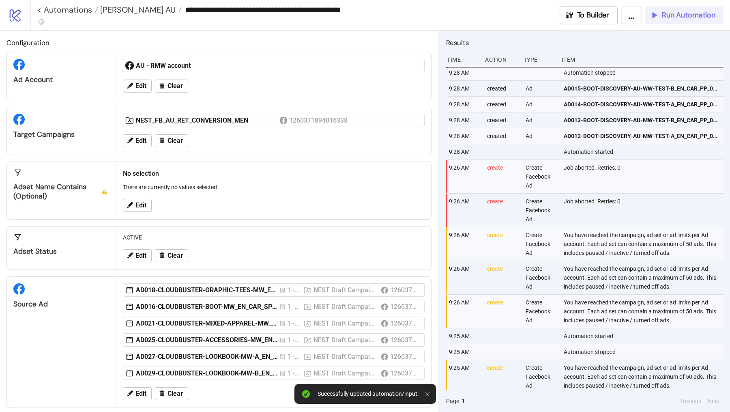
click at [673, 16] on span "Run Automation" at bounding box center [689, 15] width 54 height 9
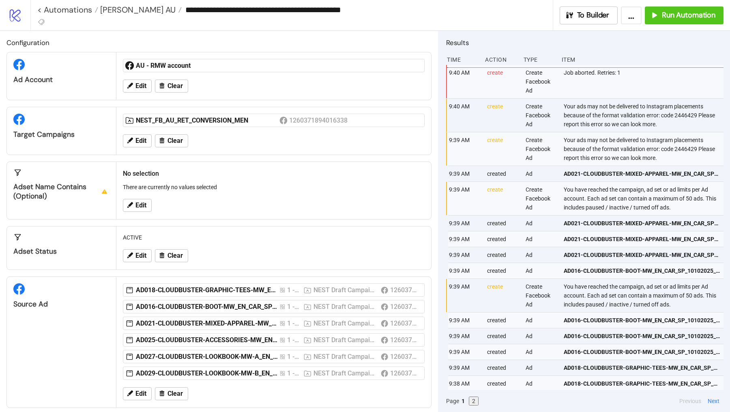
scroll to position [4, 0]
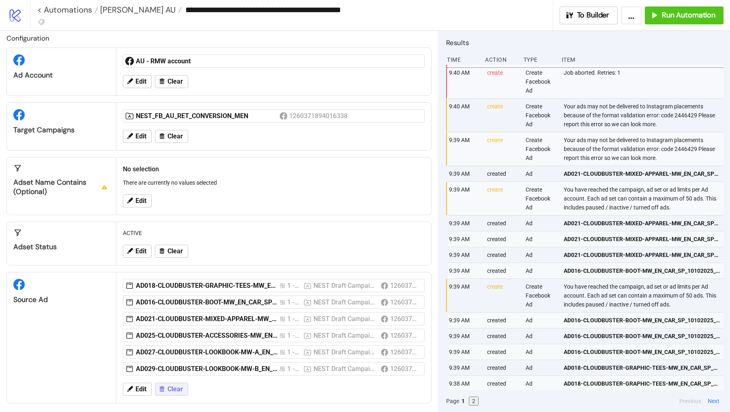
click at [176, 359] on button "Clear" at bounding box center [171, 389] width 33 height 13
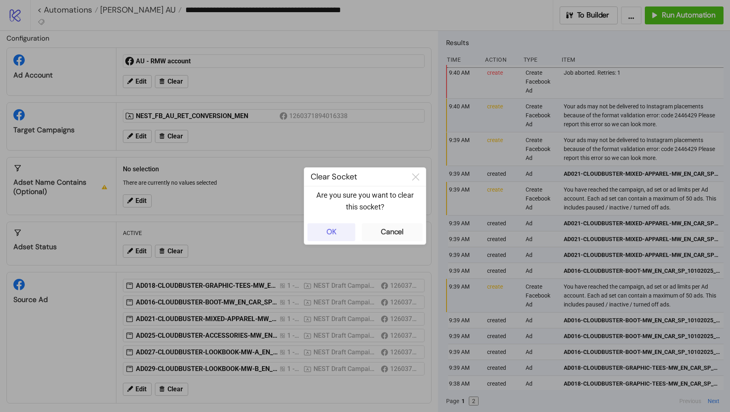
click at [337, 228] on button "OK" at bounding box center [332, 232] width 48 height 18
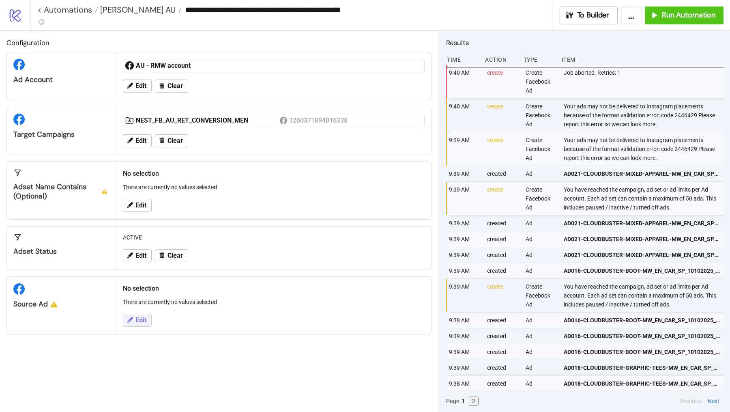
scroll to position [0, 0]
click at [145, 322] on button "Edit" at bounding box center [137, 320] width 29 height 13
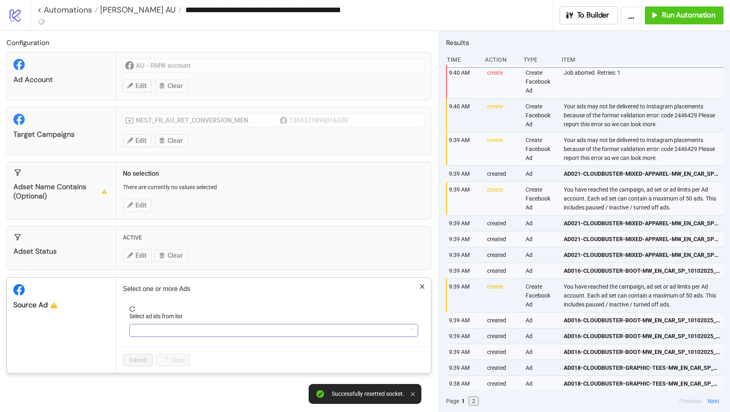
click at [153, 328] on div at bounding box center [269, 330] width 277 height 11
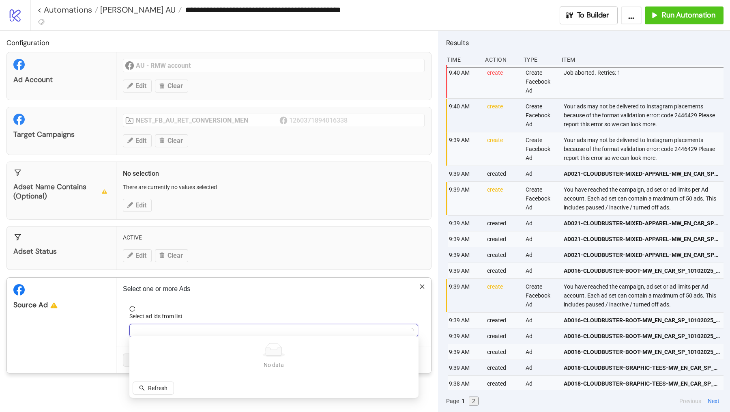
click at [180, 329] on div at bounding box center [269, 330] width 277 height 11
type input "**********"
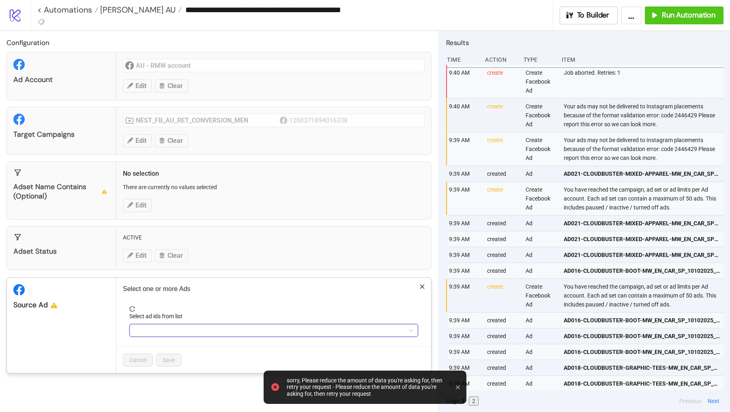
click at [191, 263] on div "Adset Status ACTIVE Edit Clear" at bounding box center [218, 248] width 425 height 44
type input "**********"
click at [148, 325] on div "**********" at bounding box center [269, 330] width 277 height 11
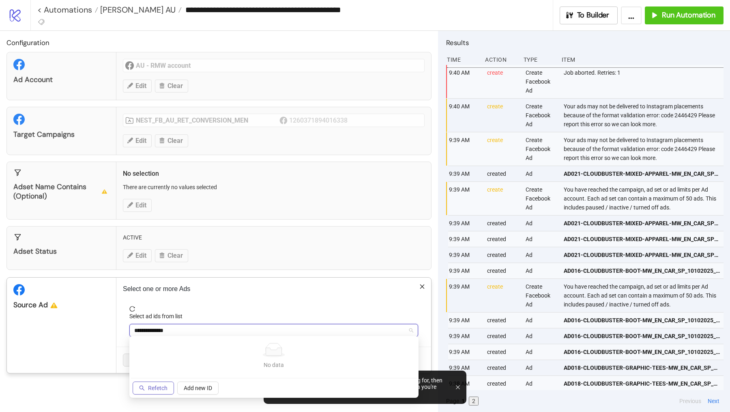
click at [158, 359] on span "Refetch" at bounding box center [157, 388] width 19 height 6
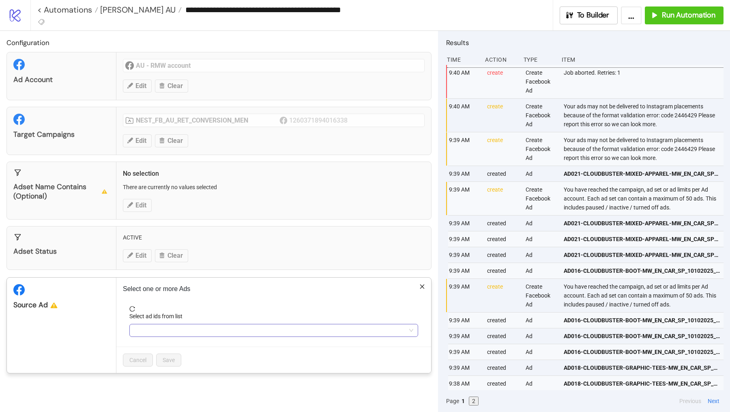
type input "**********"
click at [160, 325] on div "**********" at bounding box center [269, 330] width 277 height 11
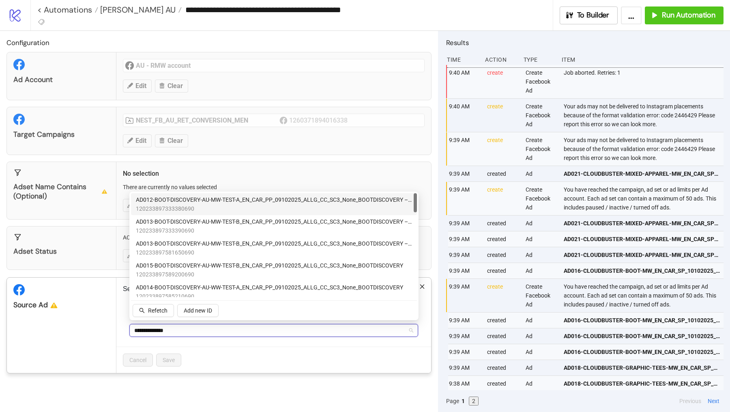
click at [252, 208] on span "120233897333380690" at bounding box center [274, 208] width 276 height 9
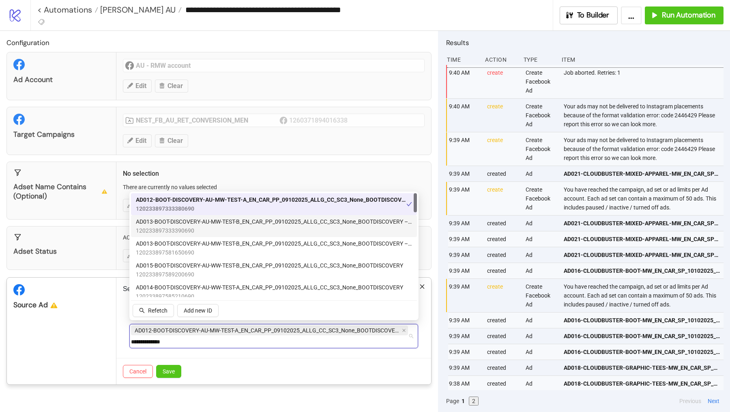
click at [246, 220] on span "AD013-BOOT-DISCOVERY-AU-MW-TEST-B_EN_CAR_PP_09102025_ALLG_CC_SC3_None_BOOTDISCO…" at bounding box center [274, 221] width 276 height 9
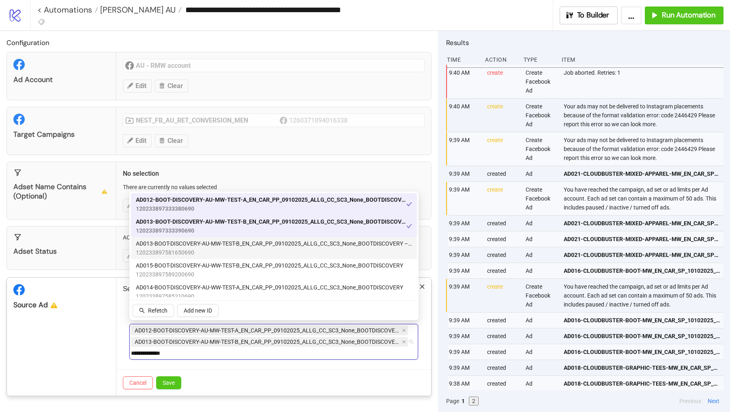
click at [233, 251] on span "120233897581650690" at bounding box center [274, 252] width 276 height 9
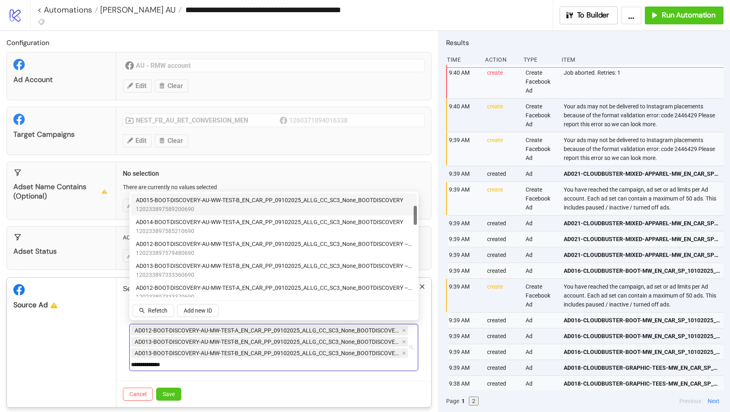
scroll to position [67, 0]
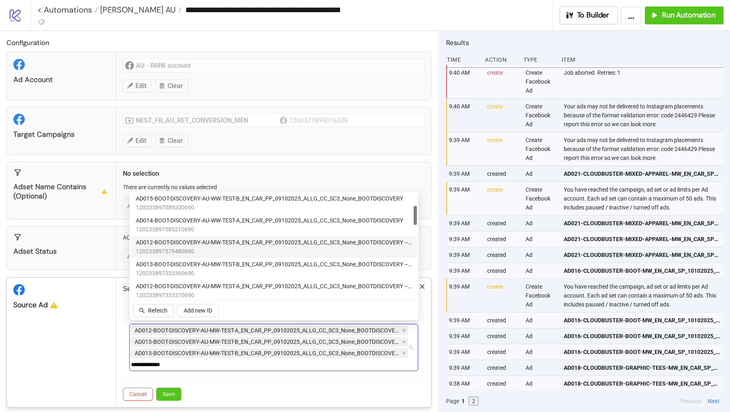
click at [229, 246] on span "AD012-BOOT-DISCOVERY-AU-MW-TEST-A_EN_CAR_PP_09102025_ALLG_CC_SC3_None_BOOTDISCO…" at bounding box center [274, 242] width 276 height 9
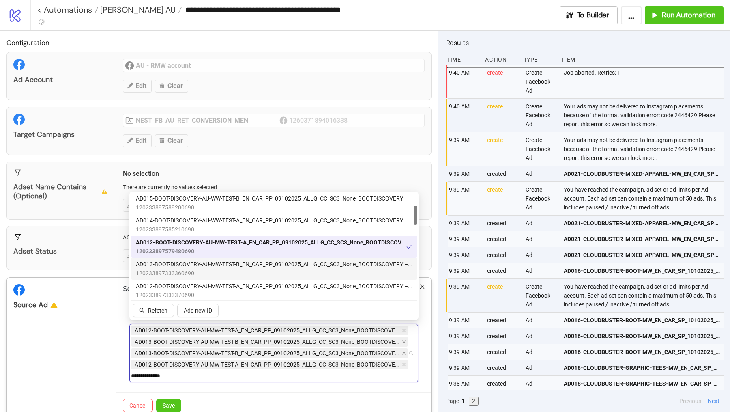
click at [228, 265] on span "AD013-BOOT-DISCOVERY-AU-MW-TEST-B_EN_CAR_PP_09102025_ALLG_CC_SC3_None_BOOTDISCO…" at bounding box center [274, 264] width 276 height 9
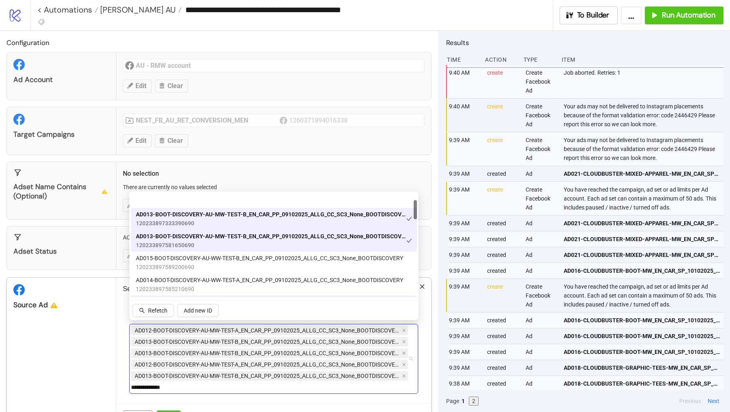
scroll to position [0, 0]
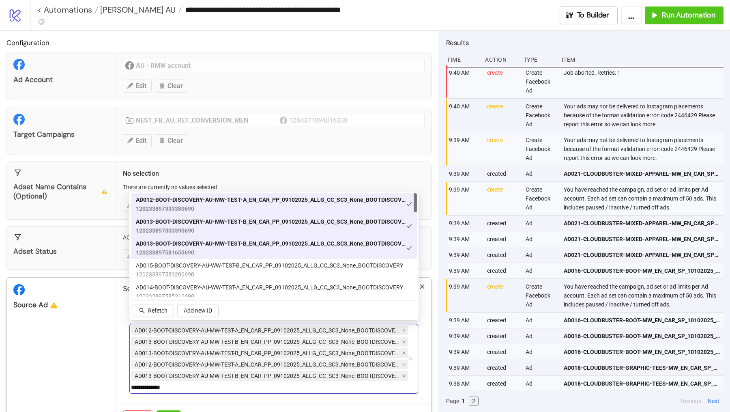
click at [195, 245] on span "AD013-BOOT-DISCOVERY-AU-MW-TEST-B_EN_CAR_PP_09102025_ALLG_CC_SC3_None_BOOTDISCO…" at bounding box center [271, 243] width 271 height 9
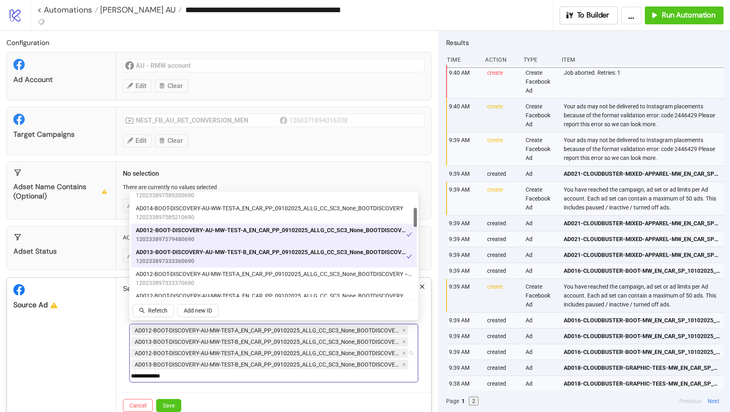
scroll to position [93, 0]
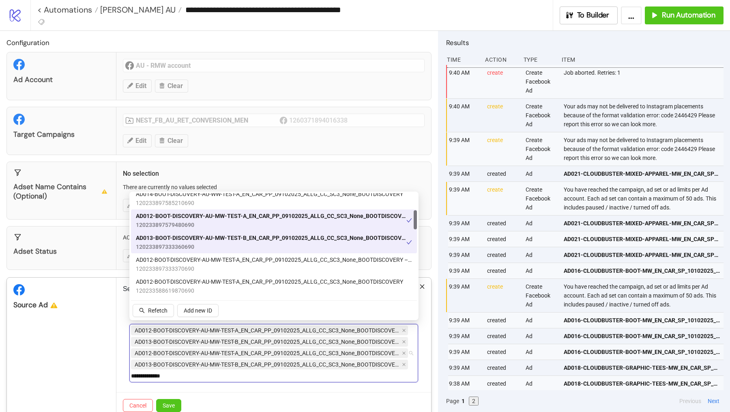
click at [192, 222] on span "120233897579480690" at bounding box center [271, 224] width 271 height 9
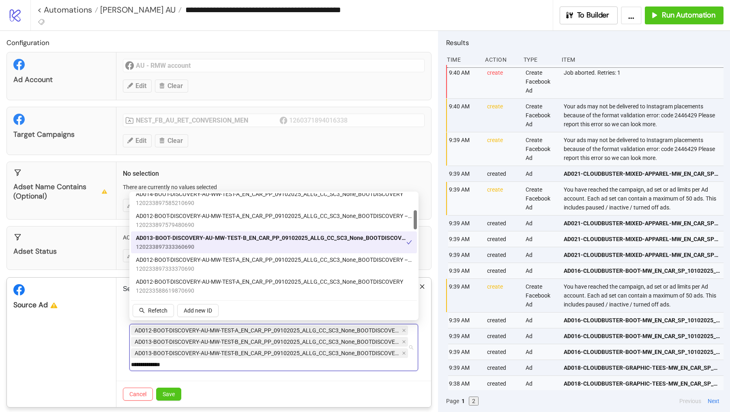
click at [192, 240] on span "AD013-BOOT-DISCOVERY-AU-MW-TEST-B_EN_CAR_PP_09102025_ALLG_CC_SC3_None_BOOTDISCO…" at bounding box center [271, 237] width 271 height 9
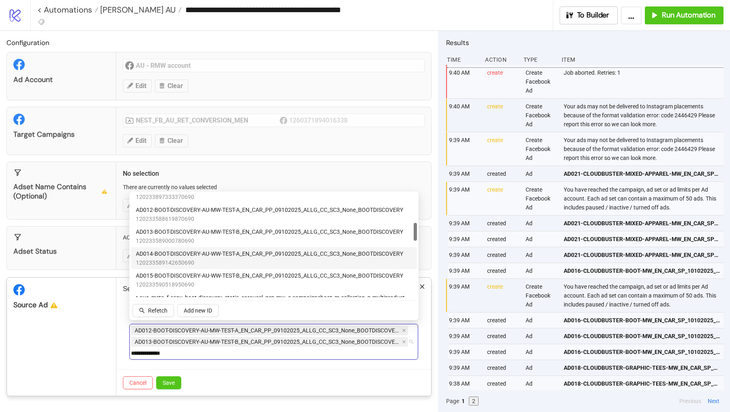
scroll to position [167, 0]
click at [197, 260] on span "120233589142650690" at bounding box center [269, 260] width 267 height 9
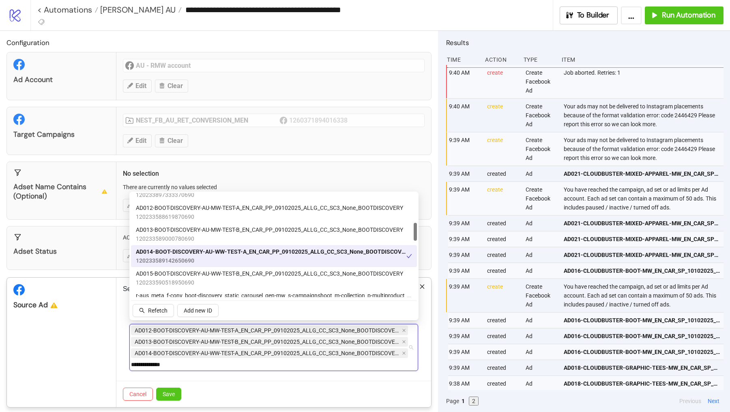
click at [203, 260] on span "120233589142650690" at bounding box center [271, 260] width 271 height 9
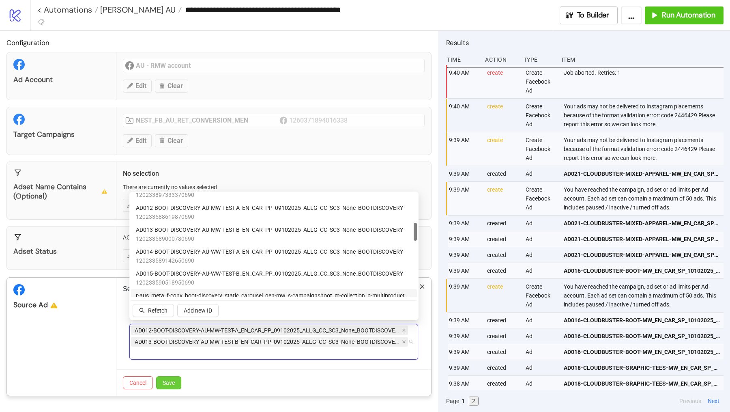
click at [166, 359] on button "Save" at bounding box center [168, 382] width 25 height 13
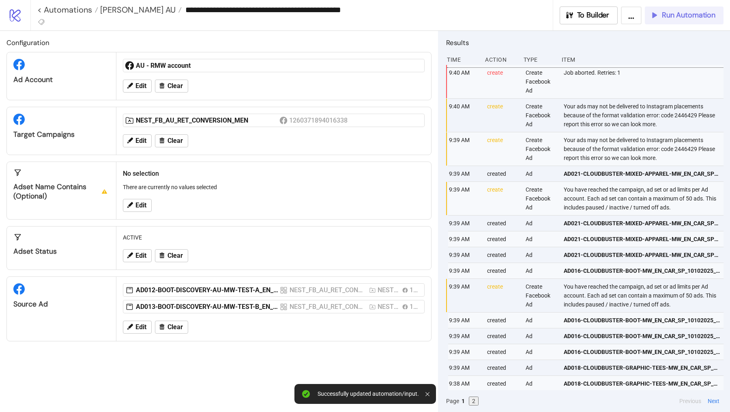
click at [674, 13] on span "Run Automation" at bounding box center [689, 15] width 54 height 9
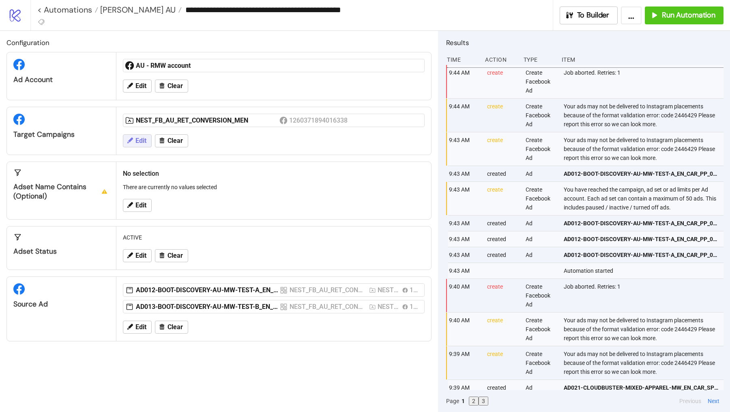
click at [138, 138] on span "Edit" at bounding box center [141, 140] width 11 height 7
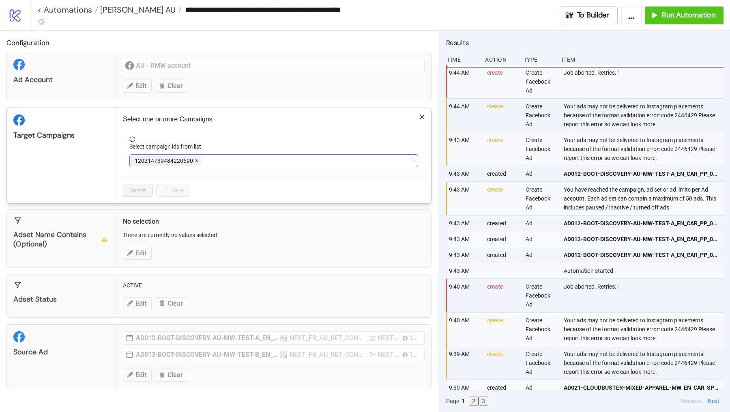
click at [195, 159] on icon "close" at bounding box center [197, 161] width 4 height 4
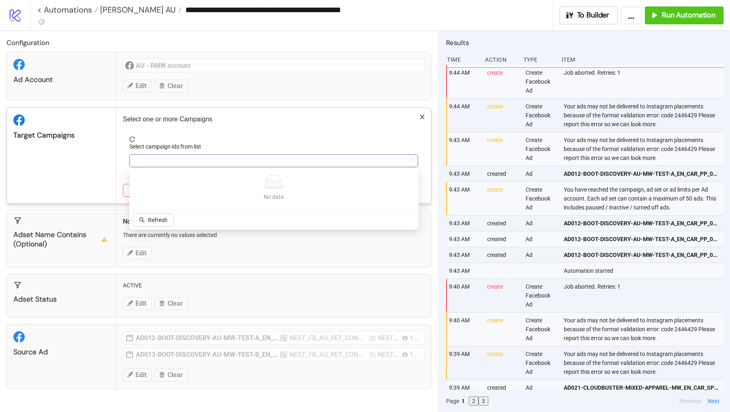
click at [194, 159] on div at bounding box center [269, 160] width 277 height 11
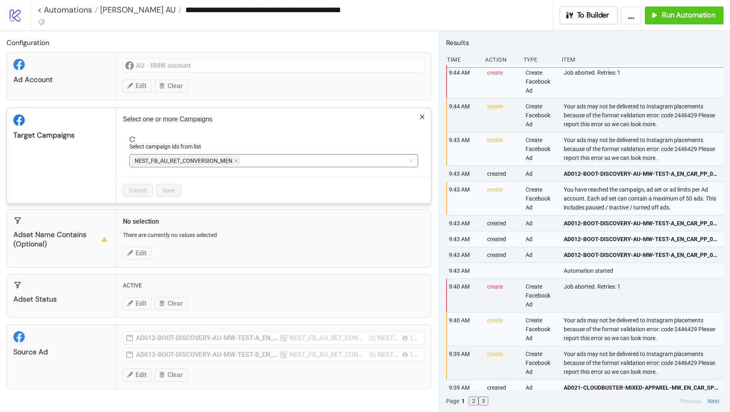
click at [230, 157] on span "NEST_FB_AU_RET_CONVERSION_MEN" at bounding box center [184, 160] width 98 height 9
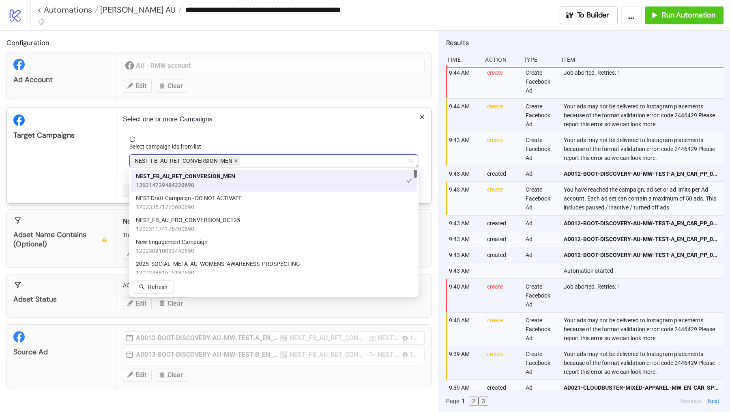
click at [235, 157] on span at bounding box center [236, 160] width 4 height 9
click at [234, 160] on div at bounding box center [269, 160] width 277 height 11
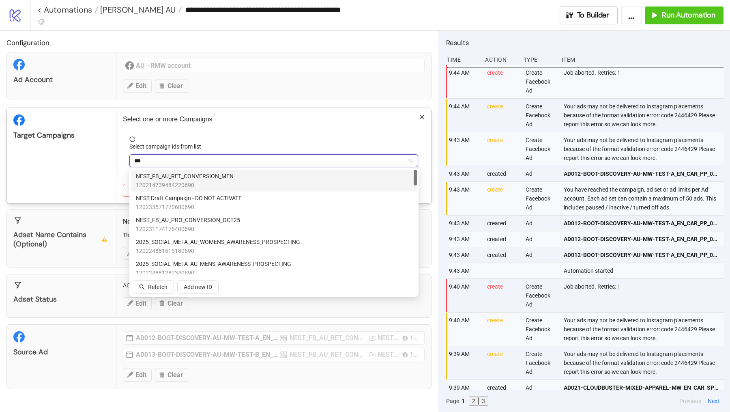
type input "****"
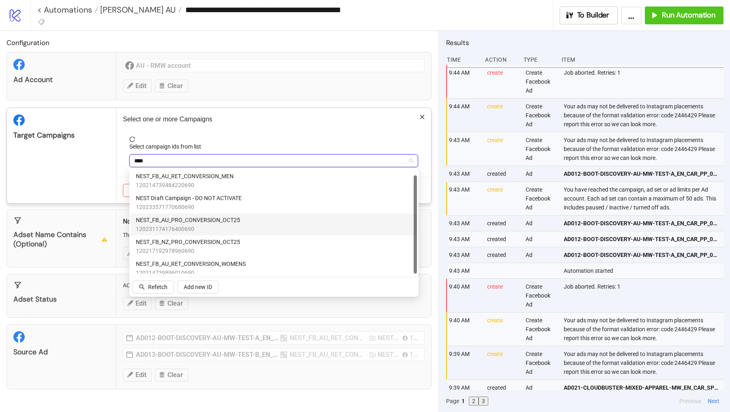
scroll to position [5, 0]
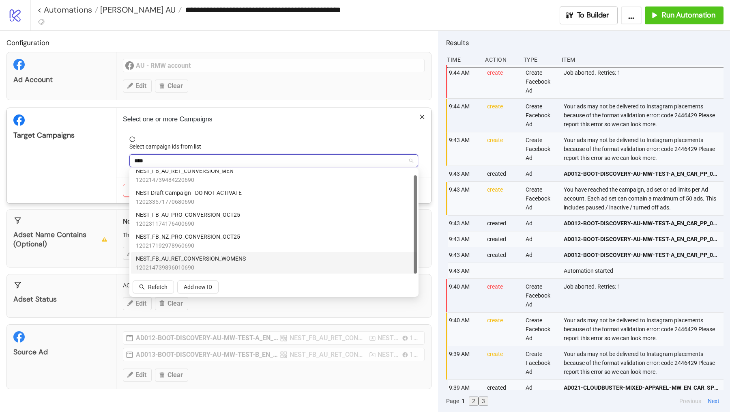
click at [224, 262] on span "NEST_FB_AU_RET_CONVERSION_WOMENS" at bounding box center [191, 258] width 110 height 9
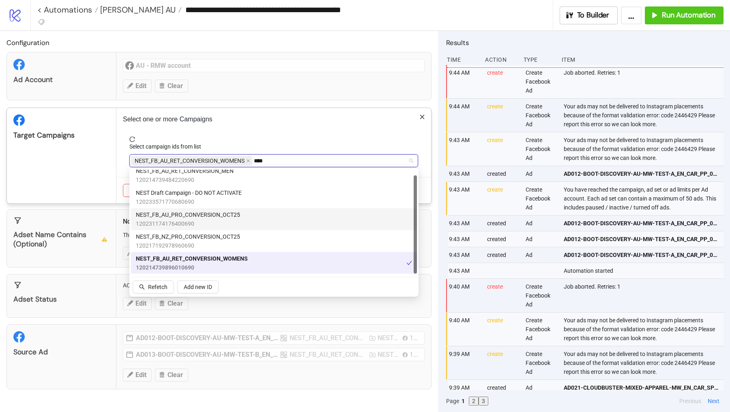
click at [203, 215] on span "NEST_FB_AU_PRO_CONVERSION_OCT25" at bounding box center [188, 214] width 104 height 9
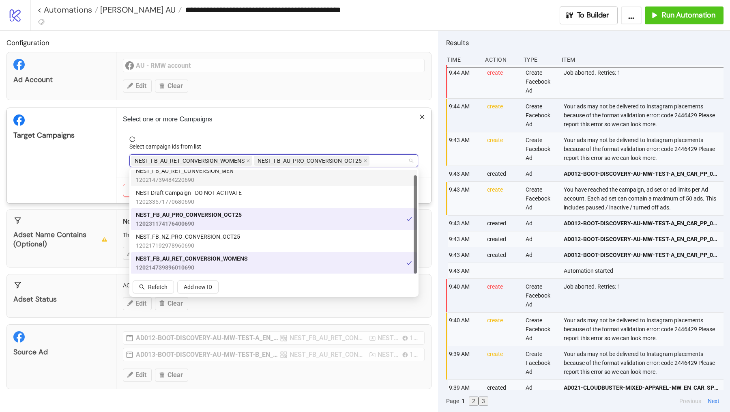
click at [87, 155] on div "Target Campaigns" at bounding box center [62, 155] width 110 height 95
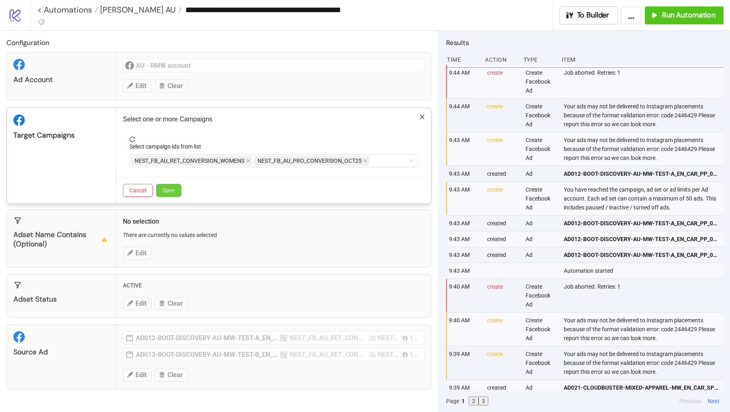
click at [173, 184] on button "Save" at bounding box center [168, 190] width 25 height 13
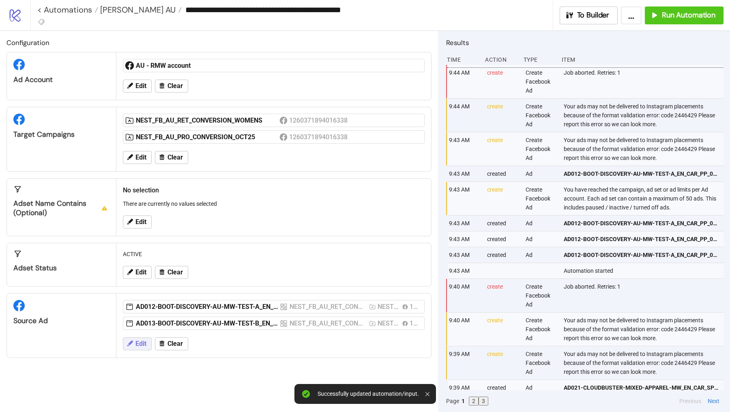
click at [142, 340] on span "Edit" at bounding box center [141, 343] width 11 height 7
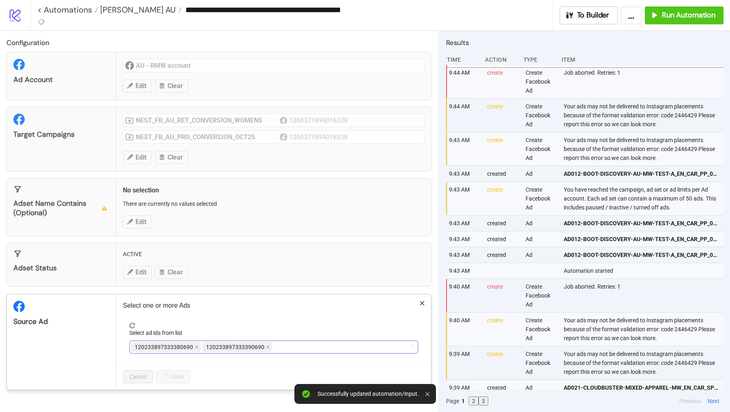
click at [276, 346] on div "120233897333380690 120233897333390690" at bounding box center [269, 346] width 277 height 11
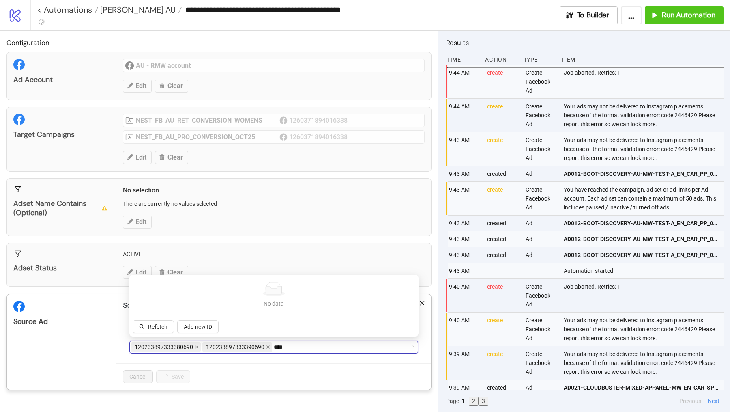
type input "****"
click at [285, 344] on div "120233897333380690 120233897333390690 ****" at bounding box center [269, 346] width 277 height 11
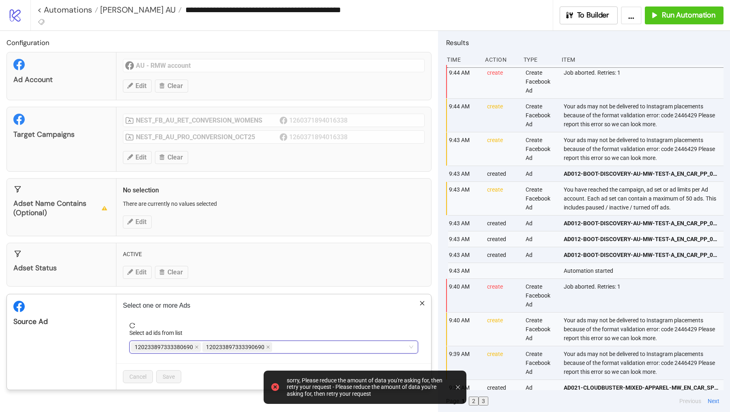
click at [181, 262] on div "Adset Status ACTIVE Edit Clear" at bounding box center [218, 265] width 425 height 44
click at [210, 239] on div "**********" at bounding box center [365, 206] width 730 height 412
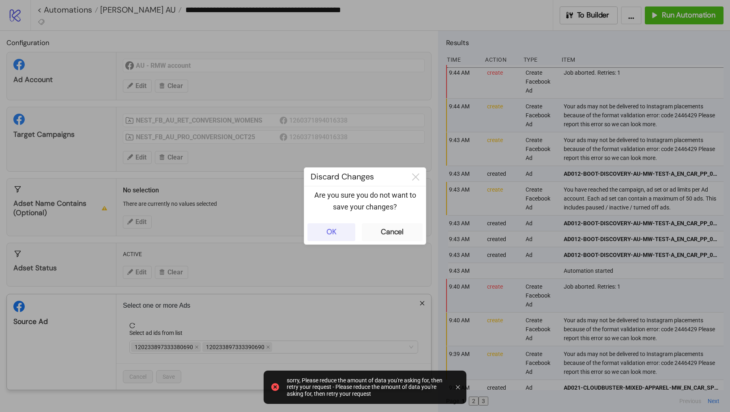
click at [342, 237] on button "OK" at bounding box center [332, 232] width 48 height 18
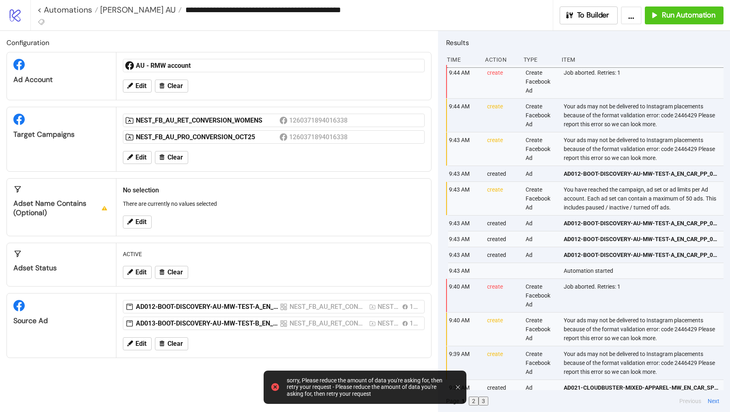
click at [167, 333] on div "Edit Clear" at bounding box center [274, 343] width 308 height 21
click at [172, 340] on span "Clear" at bounding box center [175, 343] width 15 height 7
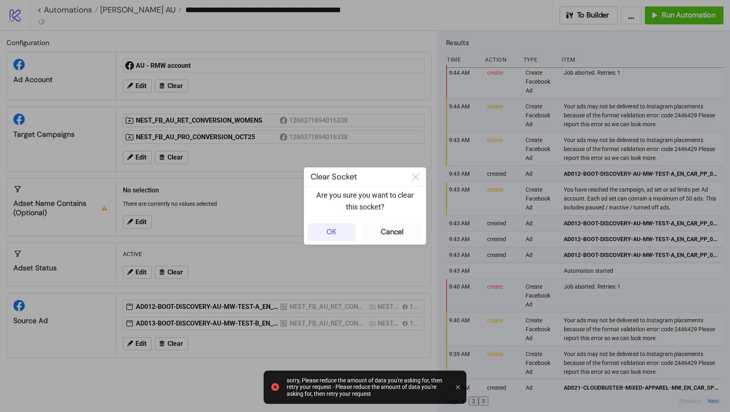
click at [345, 237] on button "OK" at bounding box center [332, 232] width 48 height 18
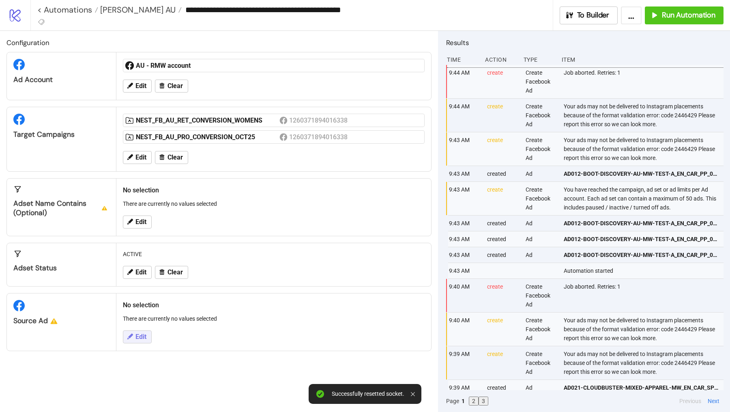
click at [141, 334] on span "Edit" at bounding box center [141, 336] width 11 height 7
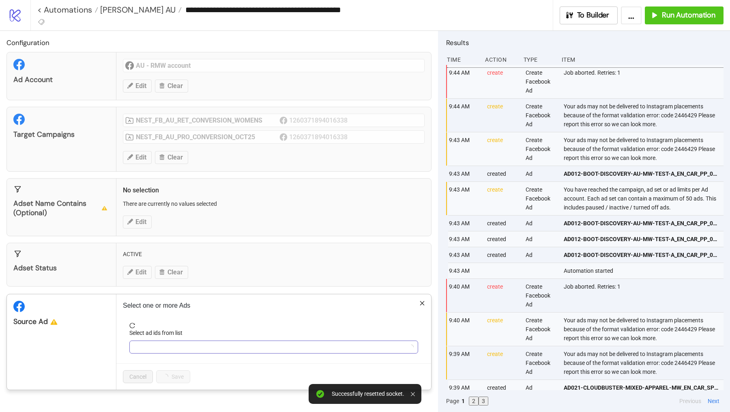
click at [155, 342] on div at bounding box center [269, 346] width 277 height 11
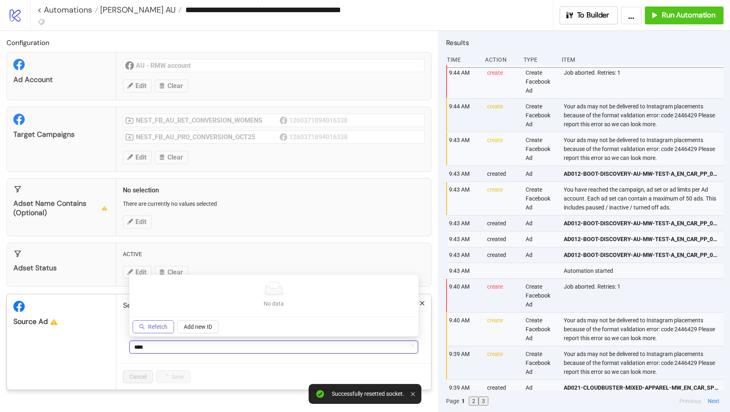
type input "****"
click at [159, 325] on span "Refetch" at bounding box center [157, 326] width 19 height 6
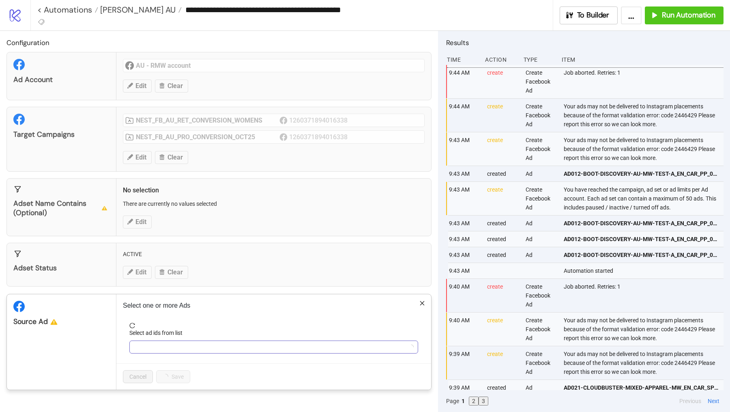
type input "****"
click at [155, 344] on div "****" at bounding box center [269, 346] width 277 height 11
click at [146, 343] on div "**** boot" at bounding box center [269, 346] width 277 height 11
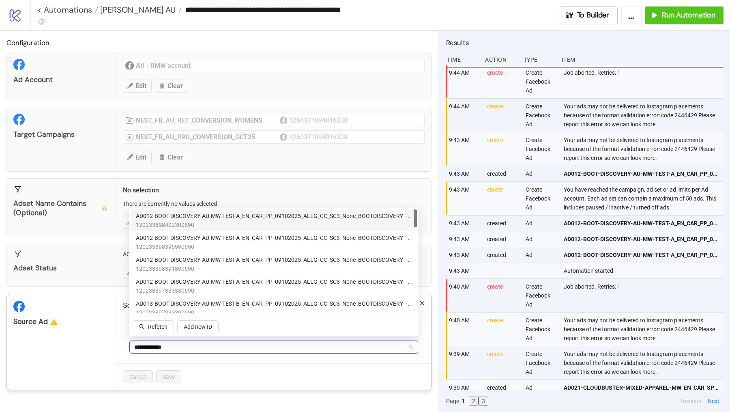
type input "**********"
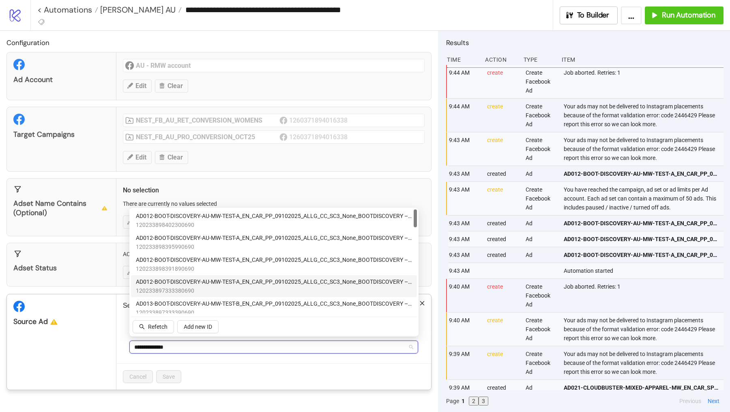
click at [223, 284] on span "AD012-BOOT-DISCOVERY-AU-MW-TEST-A_EN_CAR_PP_09102025_ALLG_CC_SC3_None_BOOTDISCO…" at bounding box center [274, 281] width 276 height 9
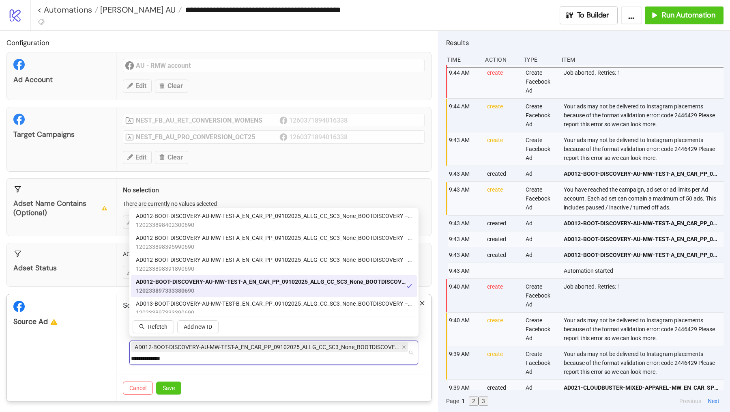
click at [223, 284] on span "AD012-BOOT-DISCOVERY-AU-MW-TEST-A_EN_CAR_PP_09102025_ALLG_CC_SC3_None_BOOTDISCO…" at bounding box center [271, 281] width 271 height 9
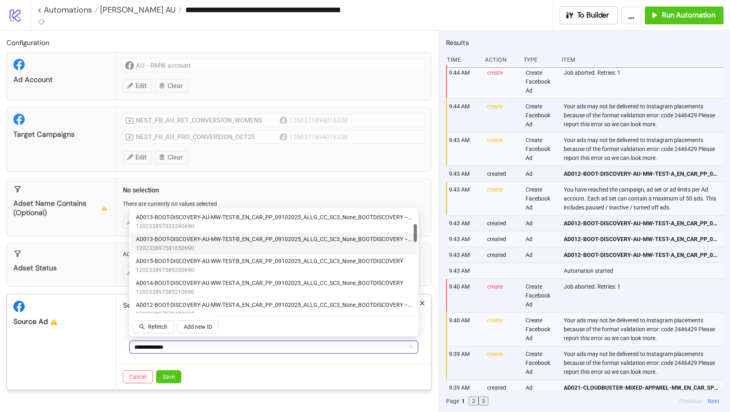
scroll to position [86, 0]
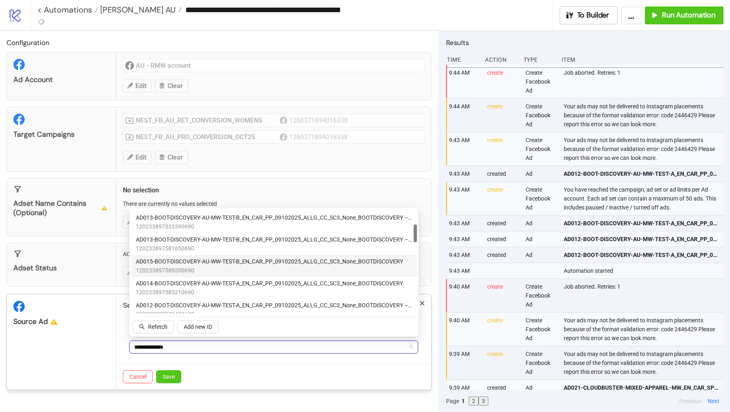
click at [220, 264] on span "AD015-BOOT-DISCOVERY-AU-WW-TEST-B_EN_CAR_PP_09102025_ALLG_CC_SC3_None_BOOTDISCO…" at bounding box center [269, 261] width 267 height 9
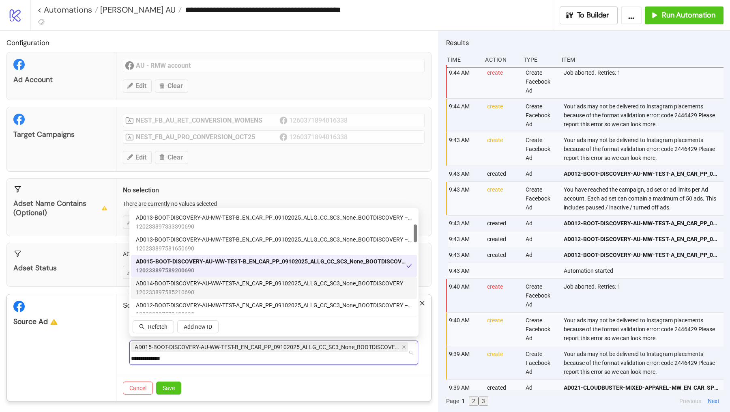
click at [220, 288] on span "120233897585210690" at bounding box center [269, 292] width 267 height 9
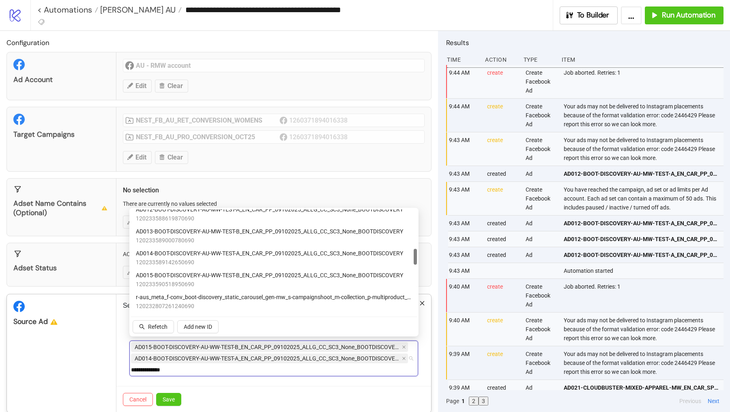
scroll to position [272, 0]
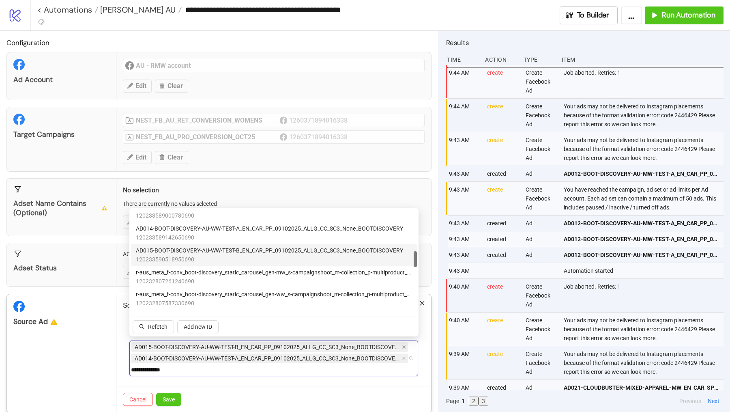
click at [225, 247] on span "AD015-BOOT-DISCOVERY-AU-WW-TEST-B_EN_CAR_PP_09102025_ALLG_CC_SC3_None_BOOTDISCO…" at bounding box center [269, 250] width 267 height 9
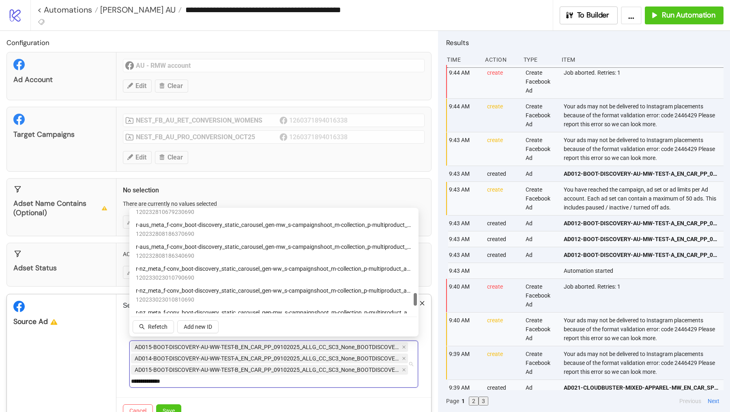
scroll to position [751, 0]
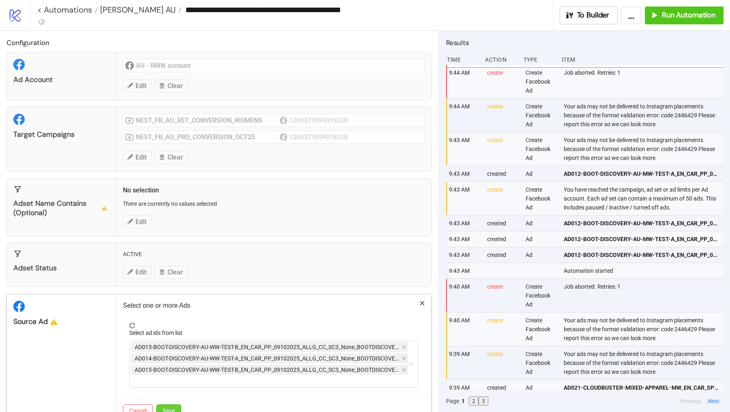
click at [174, 359] on span "Save" at bounding box center [169, 410] width 12 height 6
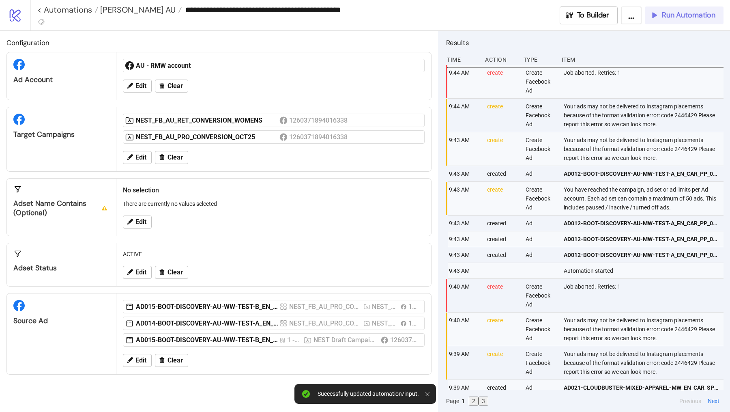
click at [664, 20] on button "Run Automation" at bounding box center [684, 15] width 79 height 18
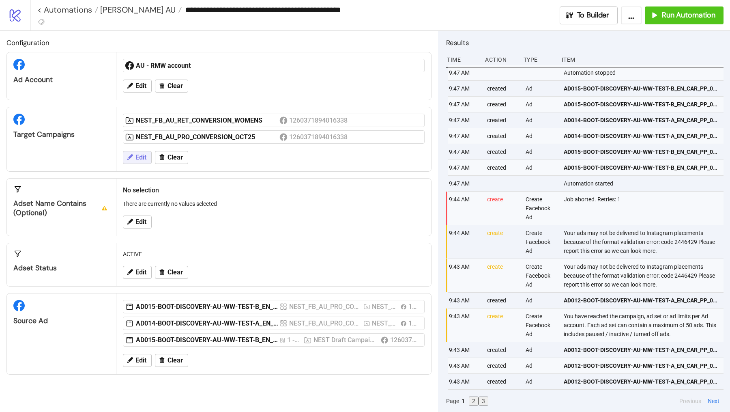
click at [140, 154] on span "Edit" at bounding box center [141, 157] width 11 height 7
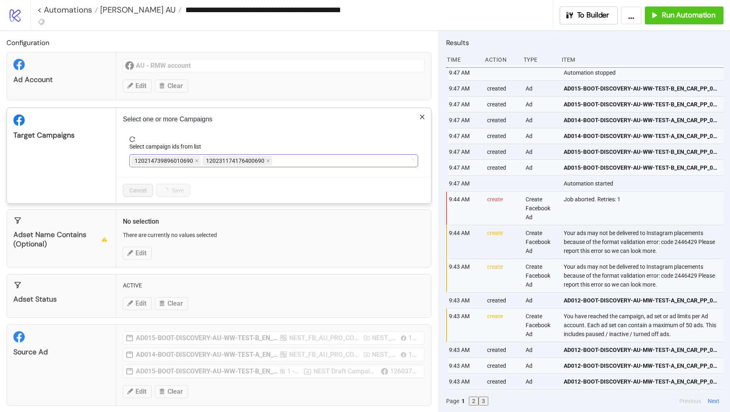
click at [278, 163] on div "120214739896010690 120231174176400690" at bounding box center [269, 160] width 277 height 11
click at [200, 230] on div "**********" at bounding box center [365, 206] width 730 height 412
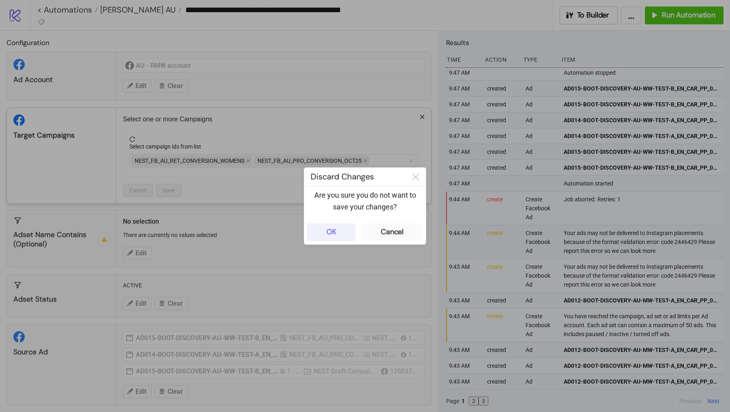
click at [347, 237] on button "OK" at bounding box center [332, 232] width 48 height 18
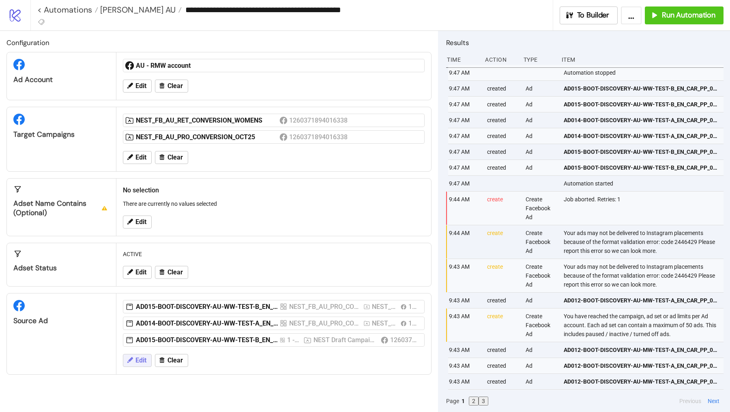
click at [139, 354] on button "Edit" at bounding box center [137, 360] width 29 height 13
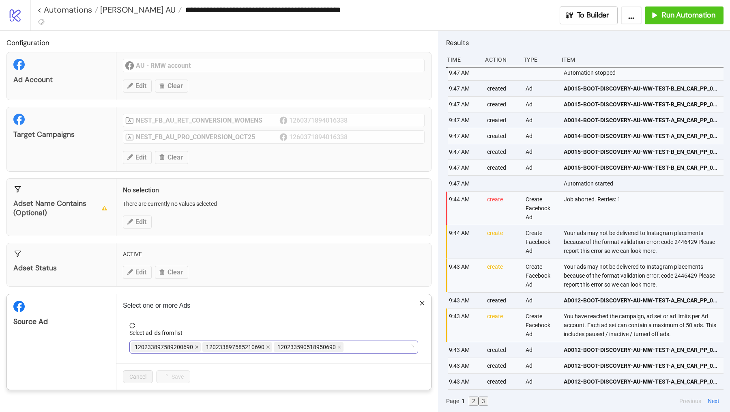
click at [195, 342] on span at bounding box center [197, 346] width 4 height 9
click at [201, 265] on div "**********" at bounding box center [365, 206] width 730 height 412
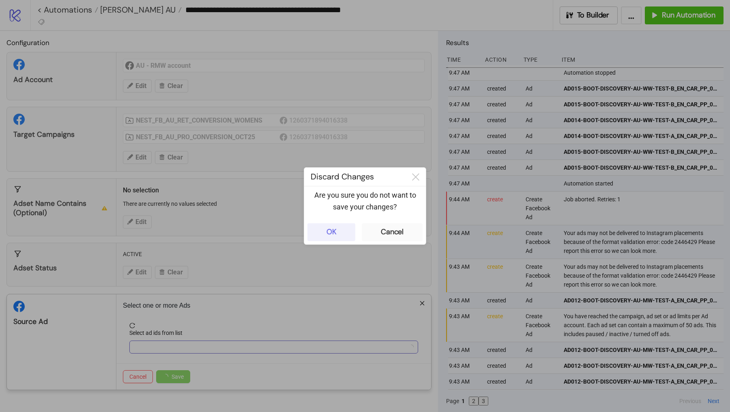
click at [341, 228] on button "OK" at bounding box center [332, 232] width 48 height 18
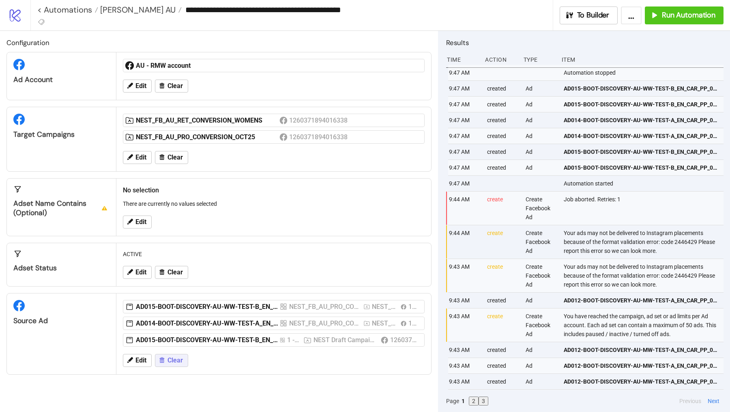
click at [172, 354] on button "Clear" at bounding box center [171, 360] width 33 height 13
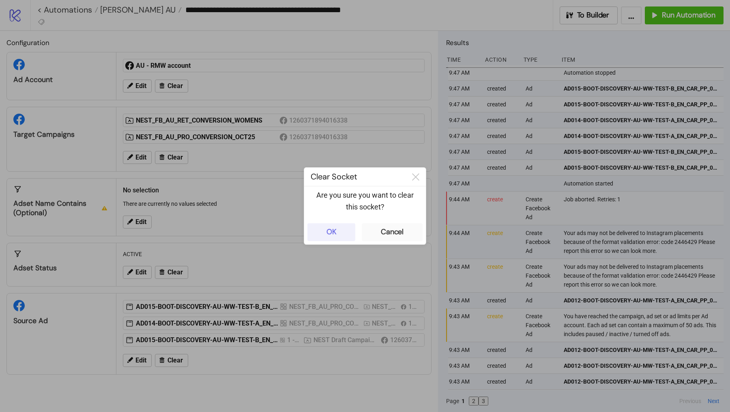
click at [347, 226] on button "OK" at bounding box center [332, 232] width 48 height 18
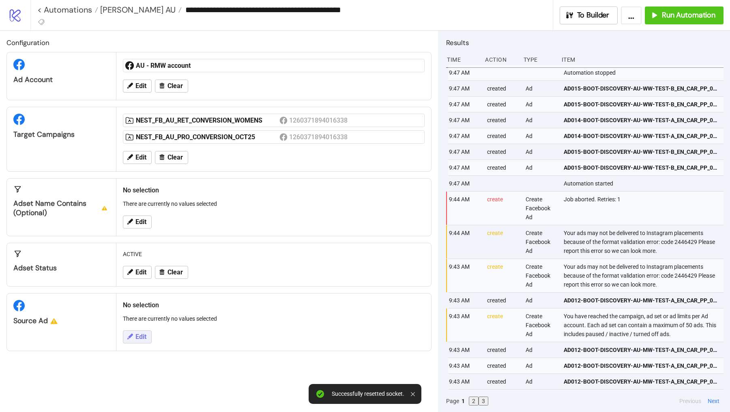
click at [137, 335] on span "Edit" at bounding box center [141, 336] width 11 height 7
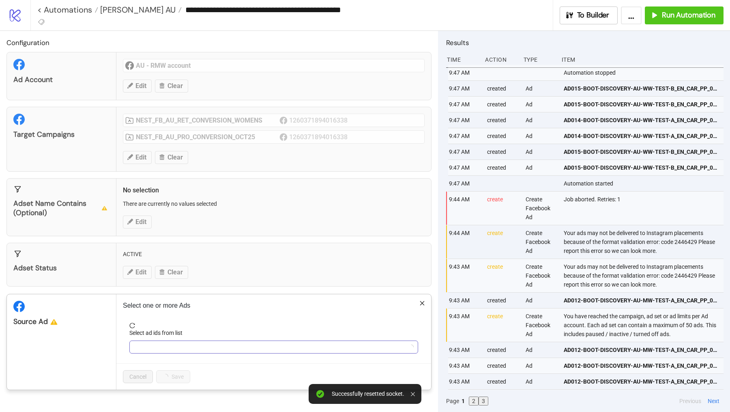
click at [161, 346] on div at bounding box center [269, 346] width 277 height 11
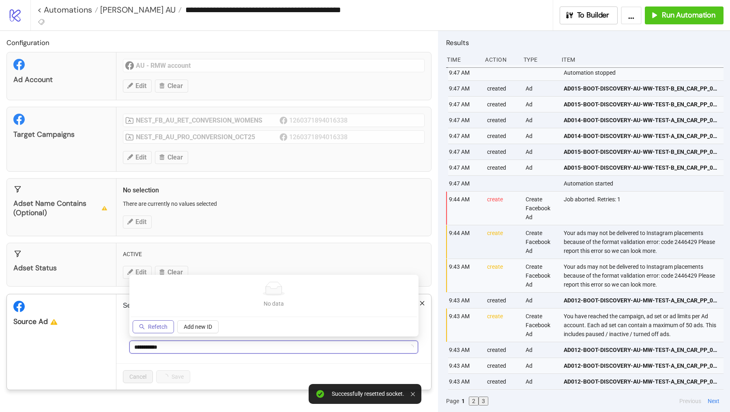
type input "**********"
click at [154, 331] on button "Refetch" at bounding box center [153, 326] width 41 height 13
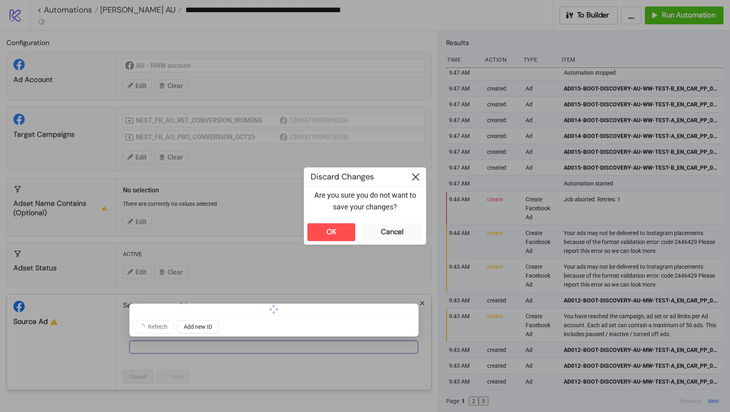
click at [420, 174] on div at bounding box center [416, 177] width 20 height 18
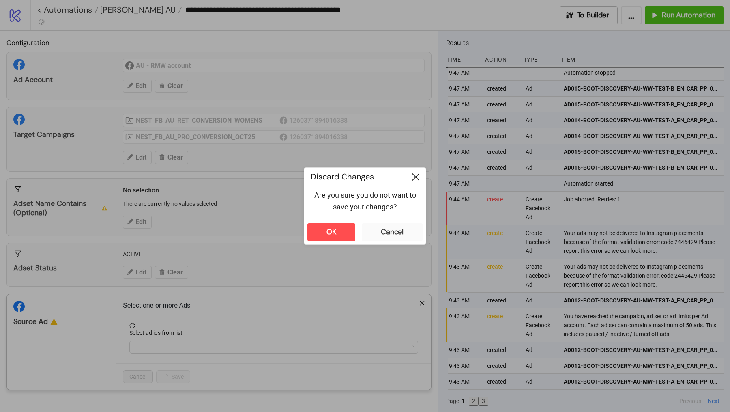
click at [416, 181] on div at bounding box center [416, 177] width 20 height 18
click at [397, 232] on div "Cancel" at bounding box center [392, 231] width 23 height 9
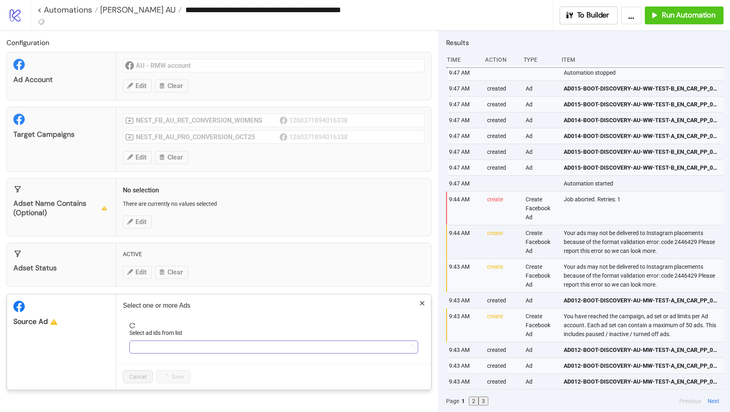
type input "**********"
click at [148, 343] on div "**********" at bounding box center [269, 346] width 277 height 11
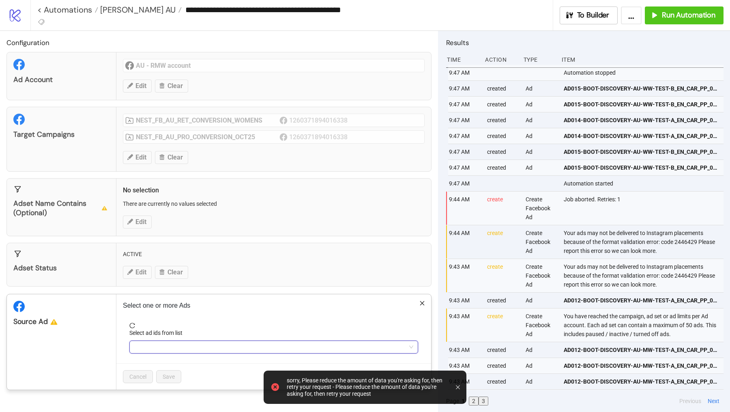
type input "**********"
click at [160, 341] on div "**********" at bounding box center [269, 346] width 277 height 11
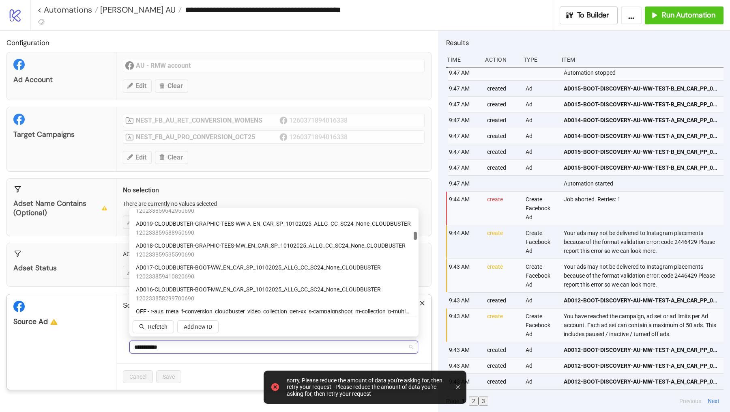
scroll to position [737, 0]
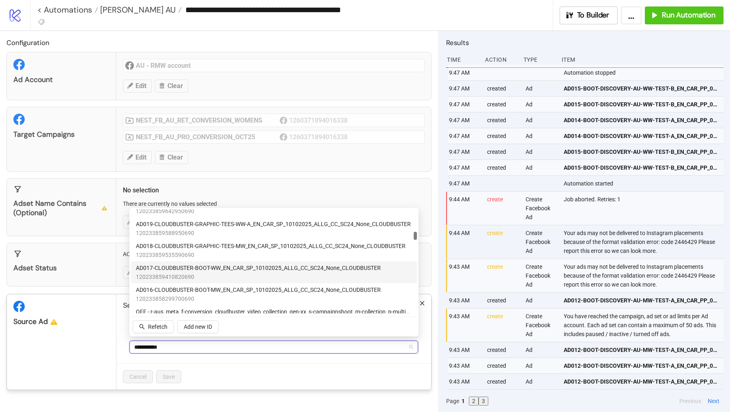
click at [242, 265] on span "AD017-CLOUDBUSTER-BOOT-WW_EN_CAR_SP_10102025_ALLG_CC_SC24_None_CLOUDBUSTER" at bounding box center [258, 267] width 245 height 9
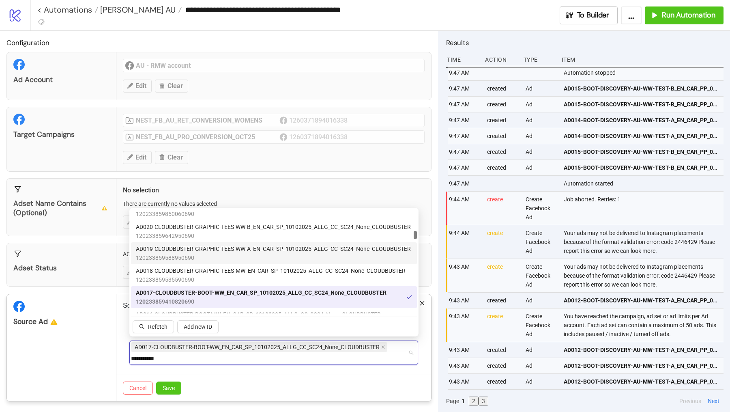
click at [250, 252] on span "AD019-CLOUDBUSTER-GRAPHIC-TEES-WW-A_EN_CAR_SP_10102025_ALLG_CC_SC24_None_CLOUDB…" at bounding box center [273, 248] width 275 height 9
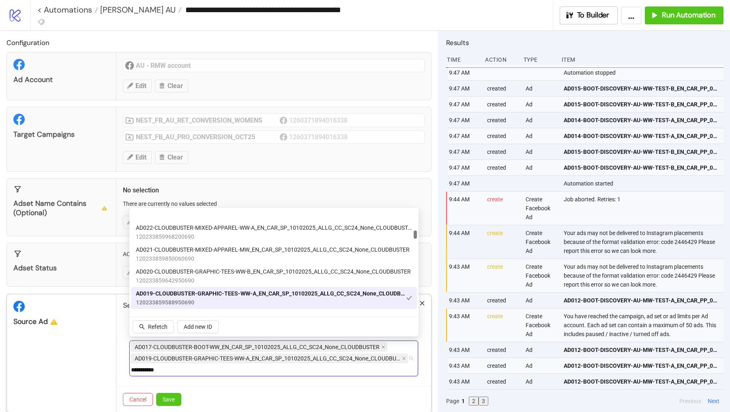
scroll to position [667, 0]
click at [244, 275] on span "AD020-CLOUDBUSTER-GRAPHIC-TEES-WW-B_EN_CAR_SP_10102025_ALLG_CC_SC24_None_CLOUDB…" at bounding box center [273, 272] width 275 height 9
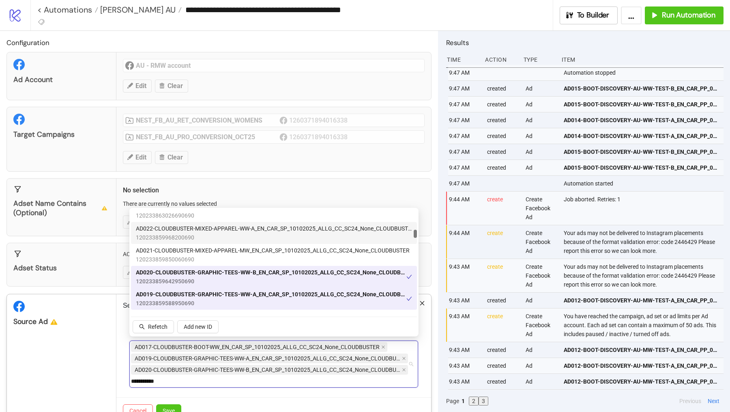
click at [250, 235] on span "120233859968200690" at bounding box center [274, 237] width 276 height 9
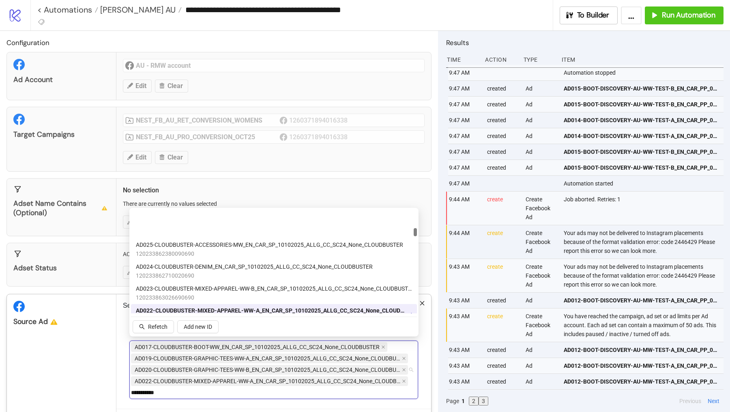
scroll to position [583, 0]
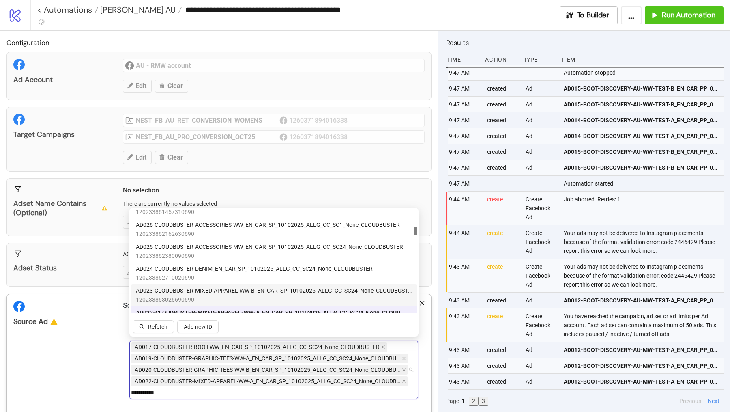
click at [246, 299] on span "120233863026690690" at bounding box center [274, 299] width 276 height 9
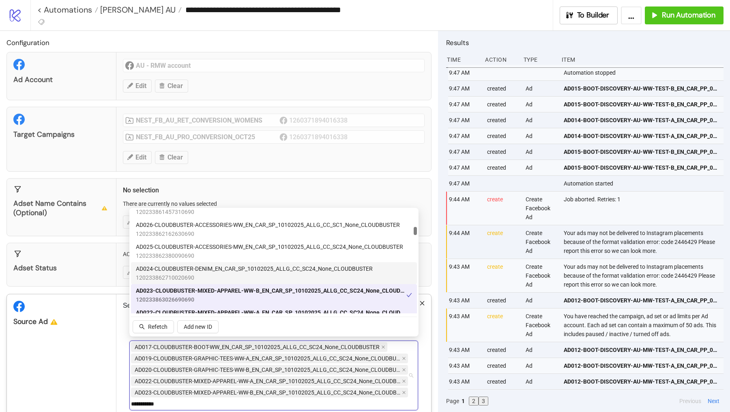
click at [253, 269] on span "AD024-CLOUDBUSTER-DENIM_EN_CAR_SP_10102025_ALLG_CC_SC24_None_CLOUDBUSTER" at bounding box center [254, 268] width 237 height 9
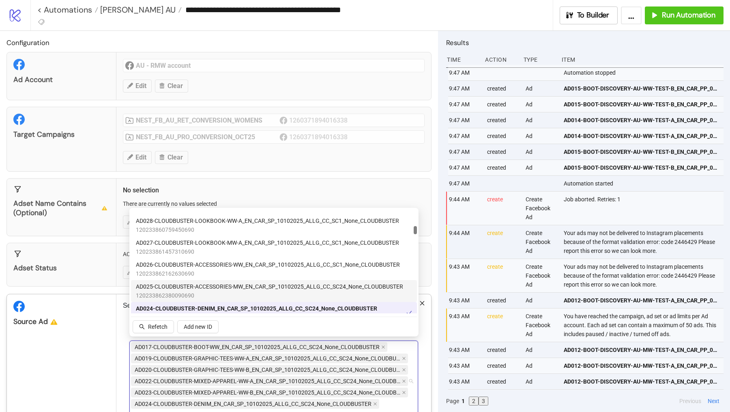
scroll to position [543, 0]
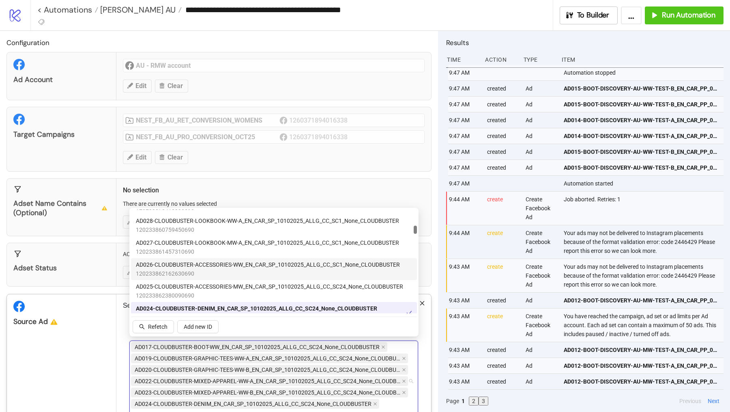
click at [251, 261] on span "AD026-CLOUDBUSTER-ACCESSORIES-WW_EN_CAR_SP_10102025_ALLG_CC_SC1_None_CLOUDBUSTER" at bounding box center [268, 264] width 264 height 9
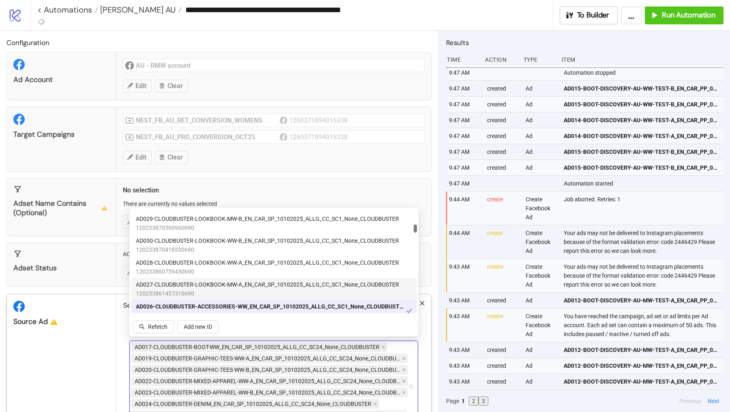
scroll to position [495, 0]
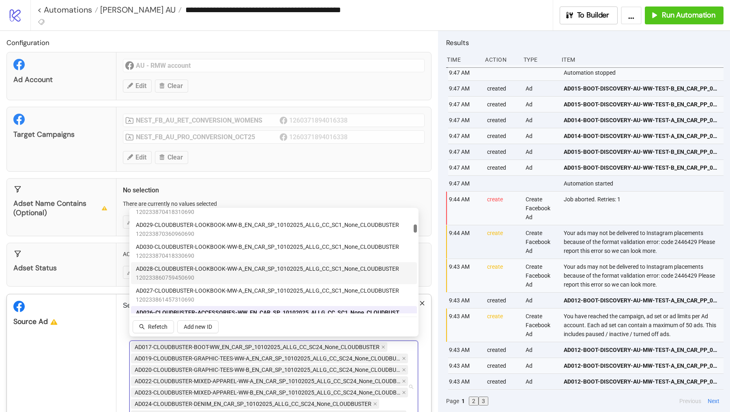
click at [239, 271] on span "AD028-CLOUDBUSTER-LOOKBOOK-WW-A_EN_CAR_SP_10102025_ALLG_CC_SC1_None_CLOUDBUSTER" at bounding box center [267, 268] width 263 height 9
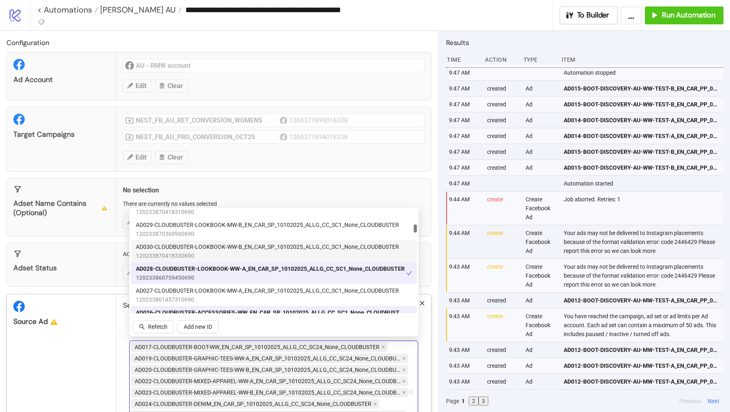
click at [239, 250] on span "AD030-CLOUDBUSTER-LOOKBOOK-WW-B_EN_CAR_SP_10102025_ALLG_CC_SC1_None_CLOUDBUSTER" at bounding box center [267, 246] width 263 height 9
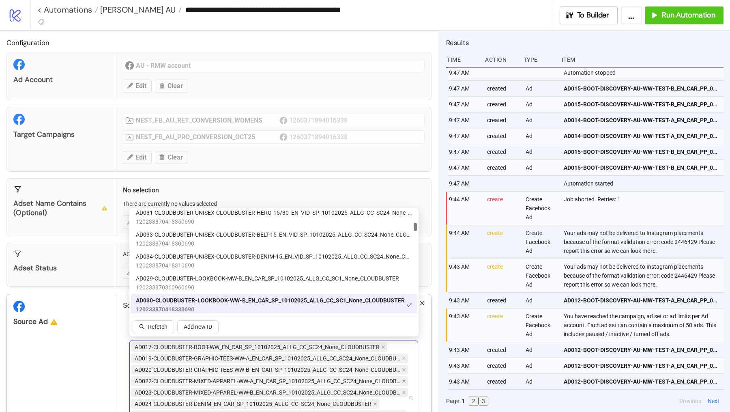
scroll to position [441, 0]
click at [241, 262] on span "120233870418310690" at bounding box center [274, 265] width 276 height 9
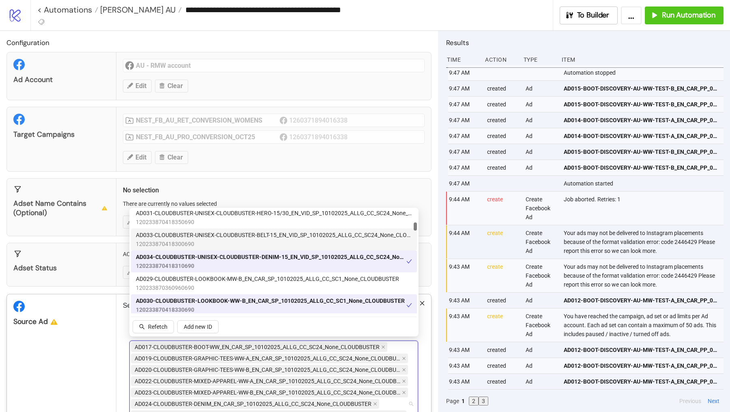
scroll to position [409, 0]
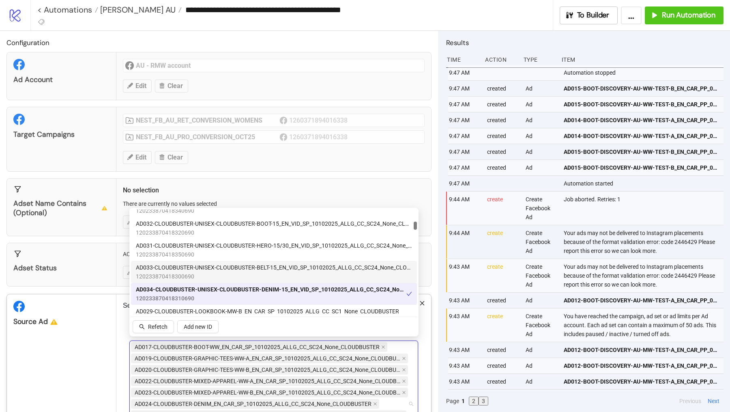
click at [248, 265] on span "AD033-CLOUDBUSTER-UNISEX-CLOUDBUSTER-BELT-15_EN_VID_SP_10102025_ALLG_CC_SC24_No…" at bounding box center [274, 267] width 276 height 9
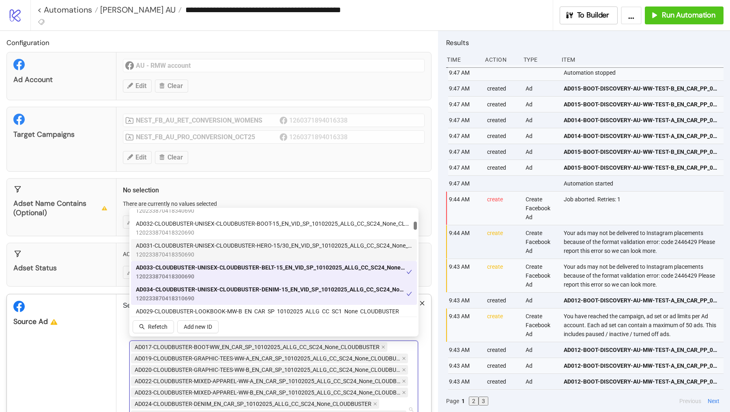
click at [248, 243] on span "AD031-CLOUDBUSTER-UNISEX-CLOUDBUSTER-HERO-15/30_EN_VID_SP_10102025_ALLG_CC_SC24…" at bounding box center [274, 245] width 276 height 9
click at [248, 245] on span "AD031-CLOUDBUSTER-UNISEX-CLOUDBUSTER-HERO-15/30_EN_VID_SP_10102025_ALLG_CC_SC24…" at bounding box center [271, 245] width 271 height 9
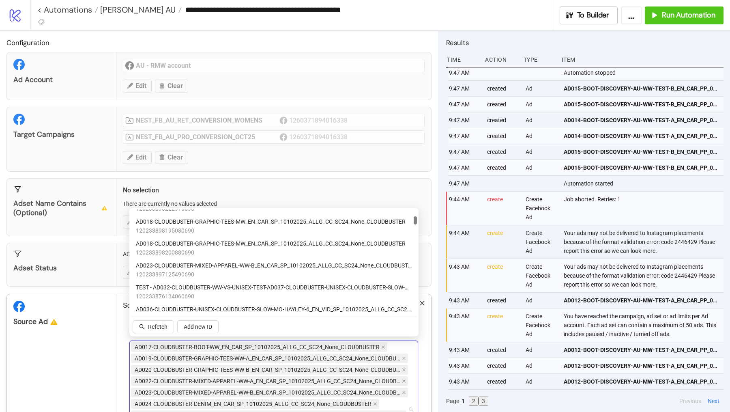
scroll to position [232, 0]
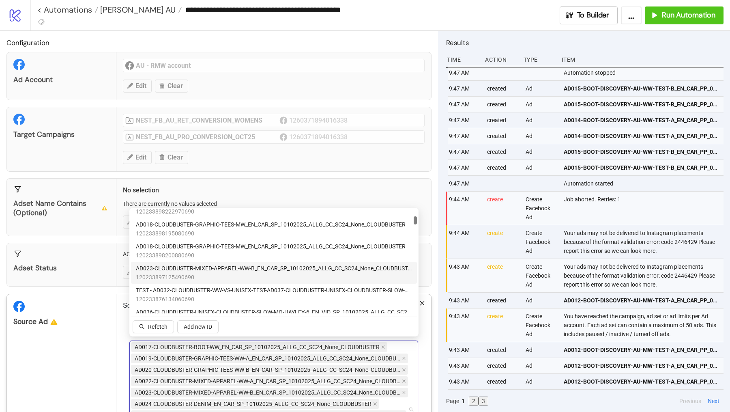
click at [247, 276] on span "120233897125490690" at bounding box center [274, 277] width 276 height 9
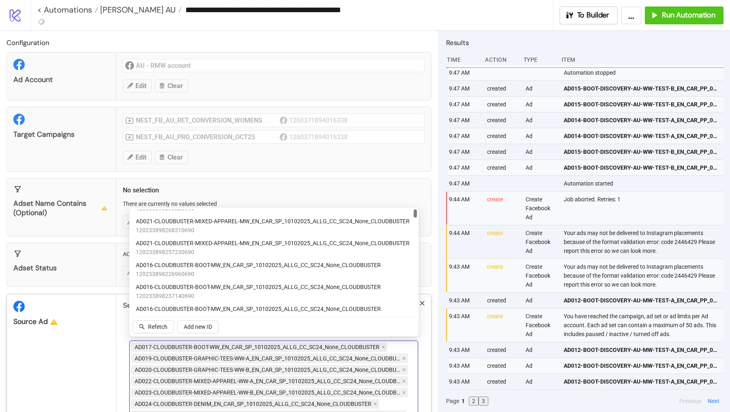
scroll to position [0, 0]
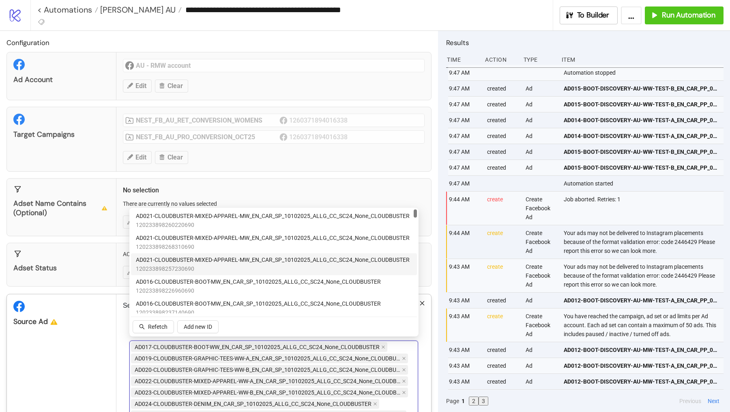
click at [88, 320] on div "Source Ad" at bounding box center [61, 321] width 96 height 9
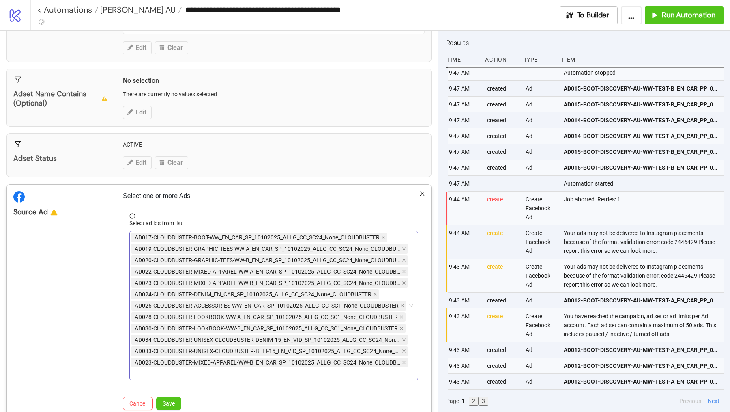
scroll to position [123, 0]
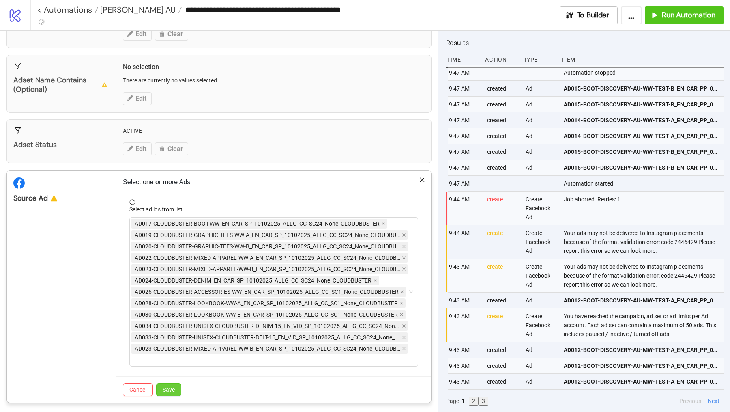
click at [174, 359] on button "Save" at bounding box center [168, 389] width 25 height 13
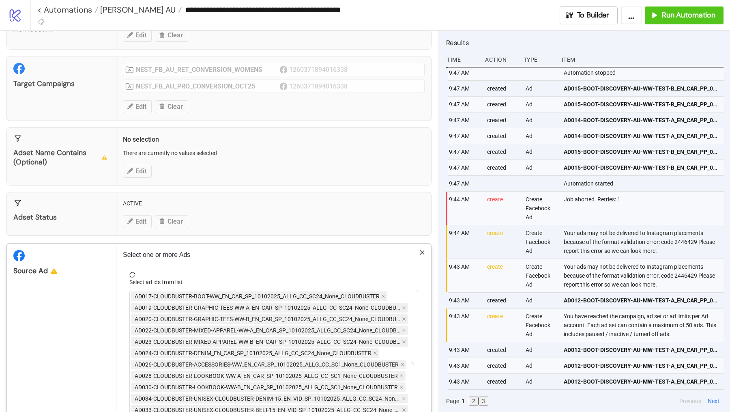
scroll to position [0, 0]
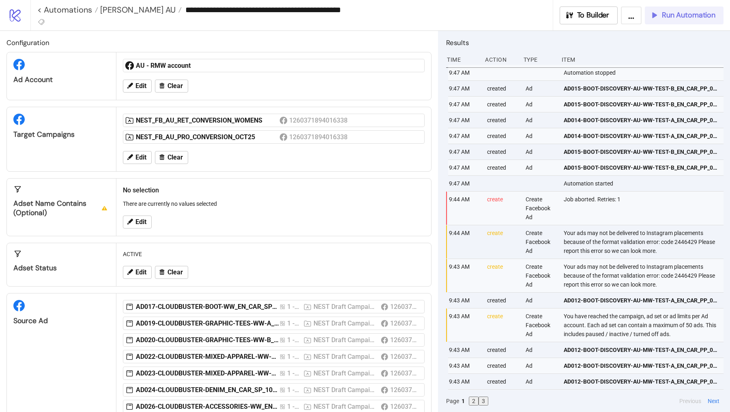
click at [689, 13] on span "Run Automation" at bounding box center [689, 15] width 54 height 9
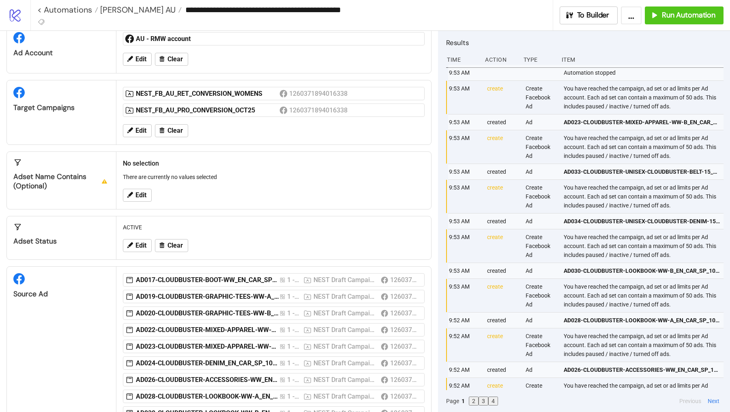
scroll to position [119, 0]
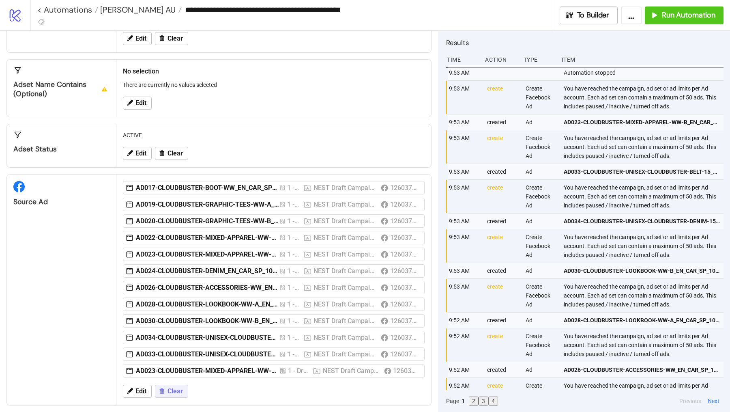
click at [168, 359] on span "Clear" at bounding box center [175, 390] width 15 height 7
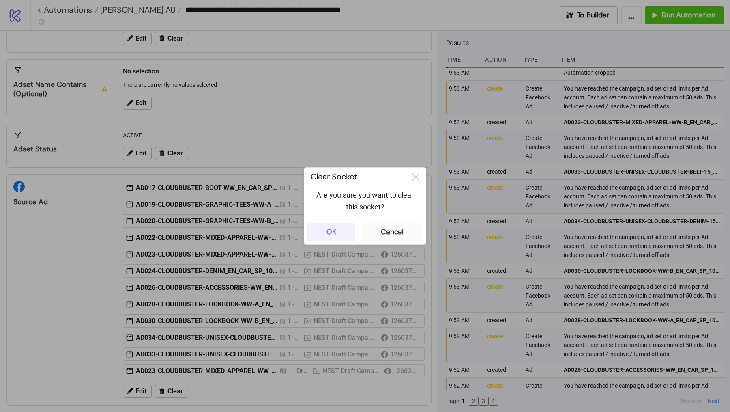
click at [341, 227] on button "OK" at bounding box center [332, 232] width 48 height 18
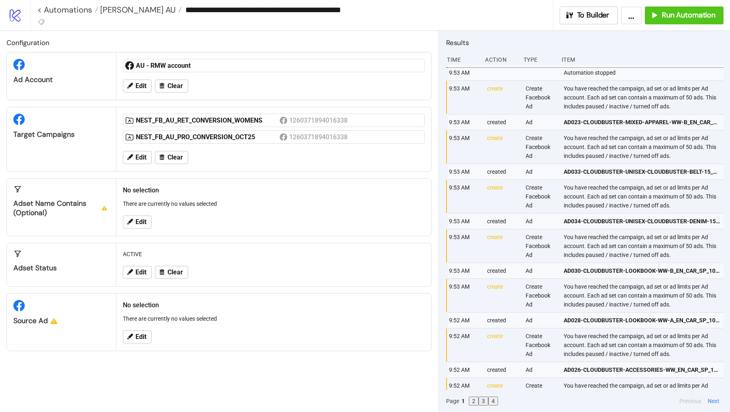
scroll to position [0, 0]
click at [136, 330] on button "Edit" at bounding box center [137, 336] width 29 height 13
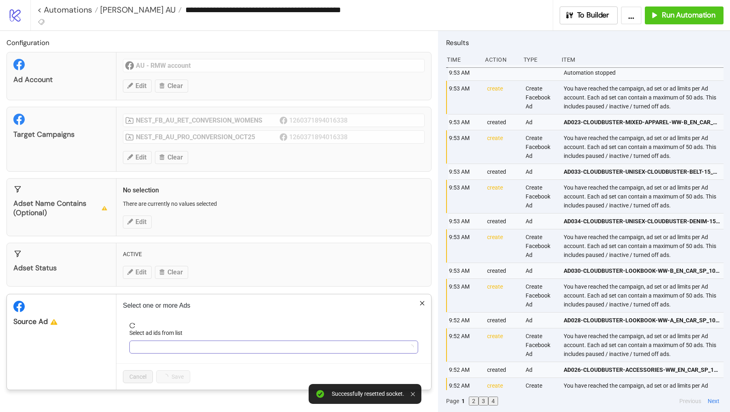
click at [144, 341] on div at bounding box center [269, 346] width 277 height 11
click at [214, 217] on div "Adset Name contains (optional) No selection There are currently no values selec…" at bounding box center [218, 207] width 425 height 58
click at [214, 217] on div "**********" at bounding box center [365, 206] width 730 height 412
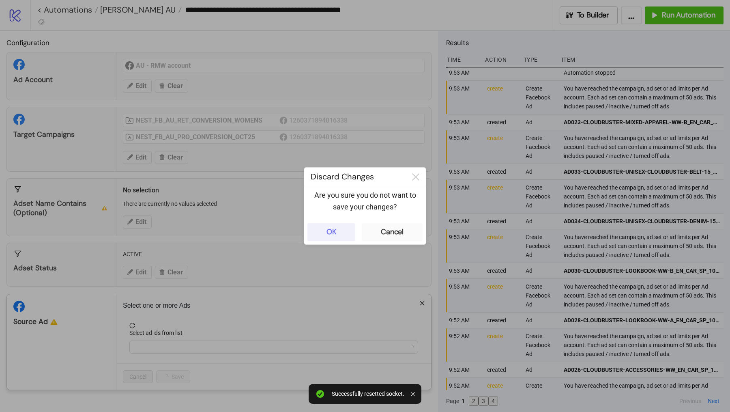
click at [337, 232] on button "OK" at bounding box center [332, 232] width 48 height 18
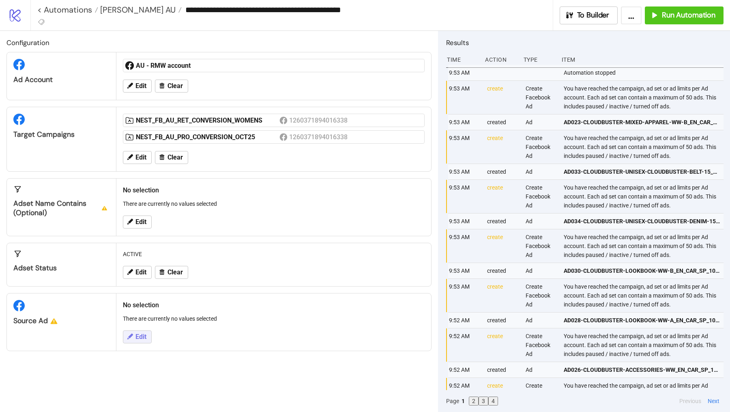
click at [142, 335] on span "Edit" at bounding box center [141, 336] width 11 height 7
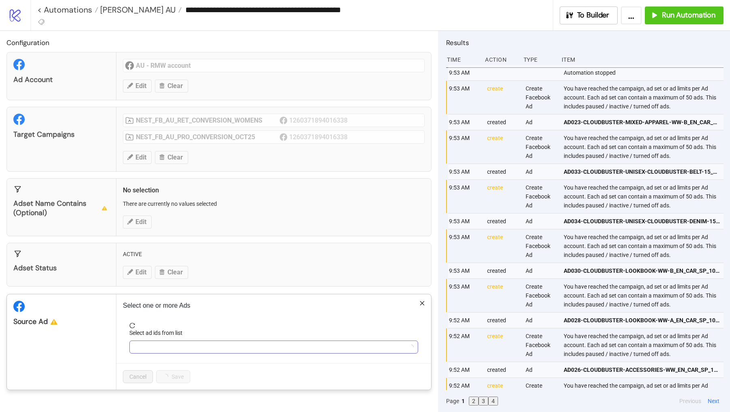
click at [165, 349] on div at bounding box center [269, 346] width 277 height 11
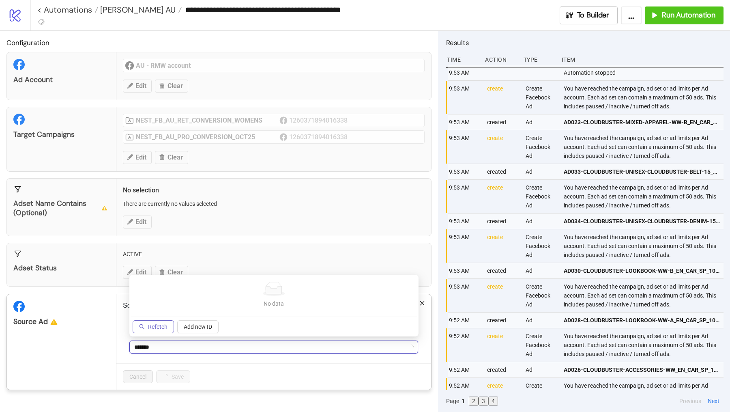
type input "*******"
click at [160, 321] on button "Refetch" at bounding box center [153, 326] width 41 height 13
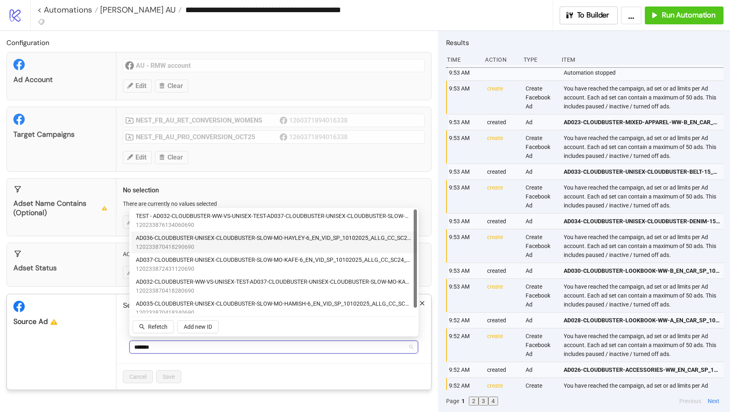
click at [271, 242] on span "AD036-CLOUDBUSTER-UNISEX-CLOUDBUSTER-SLOW-MO-HAYLEY-6_EN_VID_SP_10102025_ALLG_C…" at bounding box center [274, 237] width 276 height 9
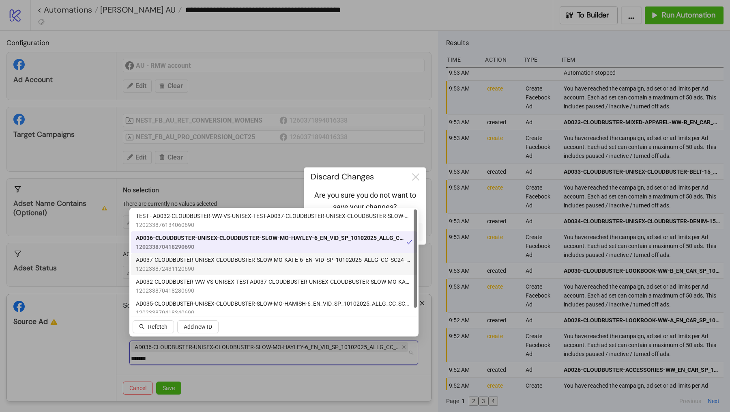
click at [273, 263] on span "AD037-CLOUDBUSTER-UNISEX-CLOUDBUSTER-SLOW-MO-KAFE-6_EN_VID_SP_10102025_ALLG_CC_…" at bounding box center [274, 259] width 276 height 9
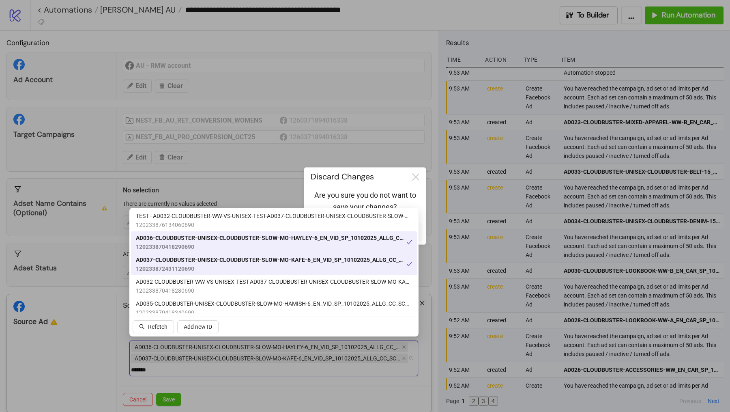
scroll to position [5, 0]
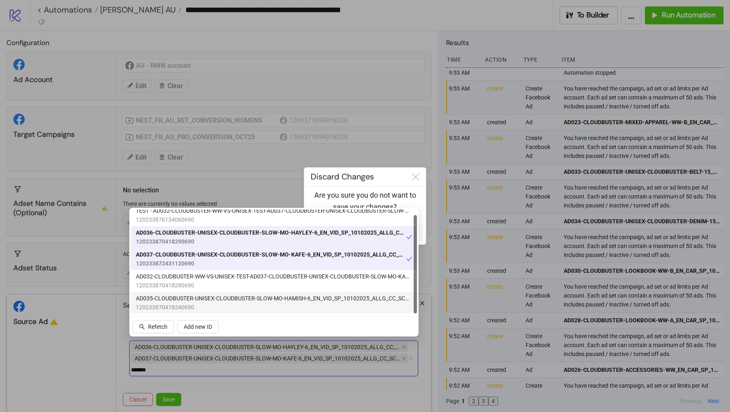
click at [273, 299] on span "AD035-CLOUDBUSTER-UNISEX-CLOUDBUSTER-SLOW-MO-HAMISH-6_EN_VID_SP_10102025_ALLG_C…" at bounding box center [274, 298] width 276 height 9
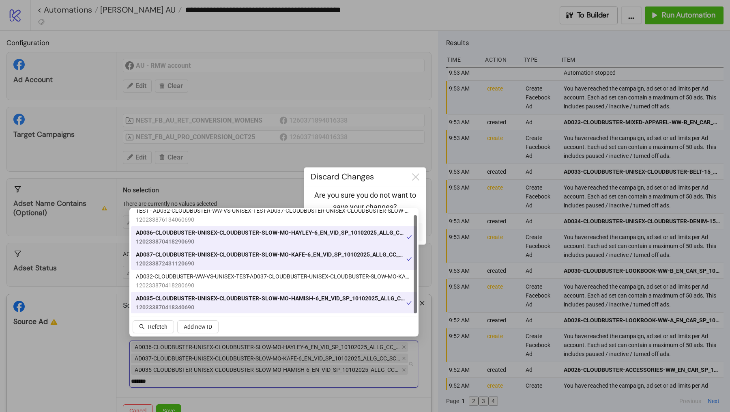
scroll to position [0, 0]
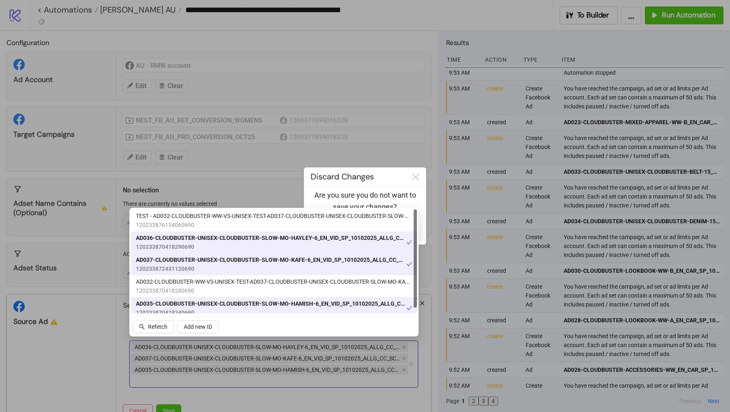
click at [164, 359] on div at bounding box center [365, 206] width 730 height 412
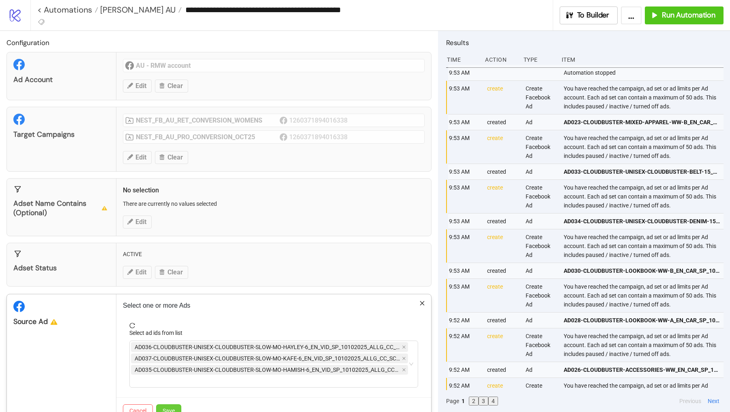
click at [169, 359] on span "Save" at bounding box center [169, 410] width 12 height 6
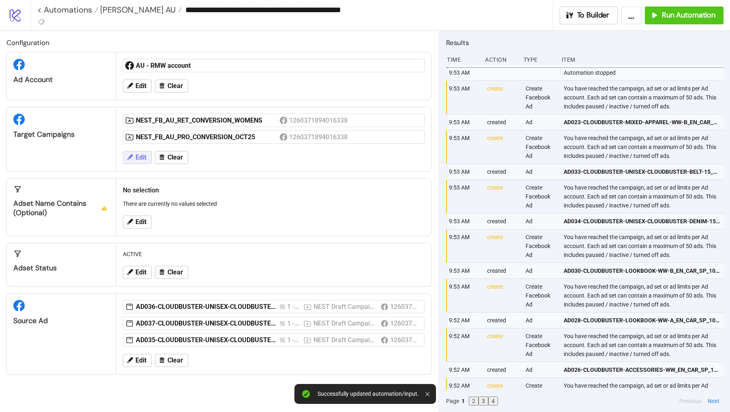
click at [136, 154] on span "Edit" at bounding box center [141, 157] width 11 height 7
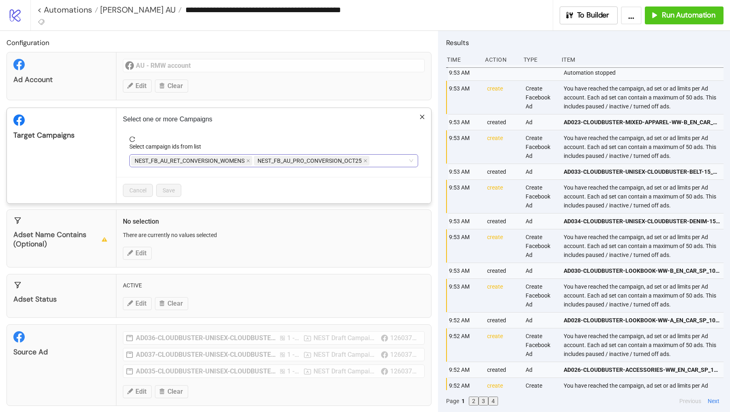
click at [377, 161] on div "NEST_FB_AU_RET_CONVERSION_WOMENS NEST_FB_AU_PRO_CONVERSION_OCT25" at bounding box center [269, 160] width 277 height 11
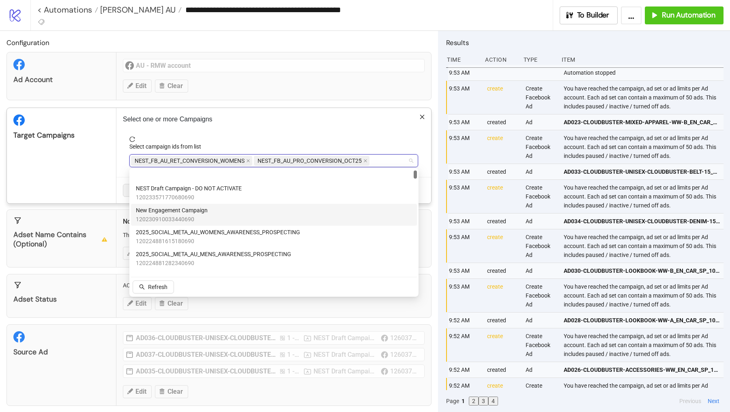
scroll to position [46, 0]
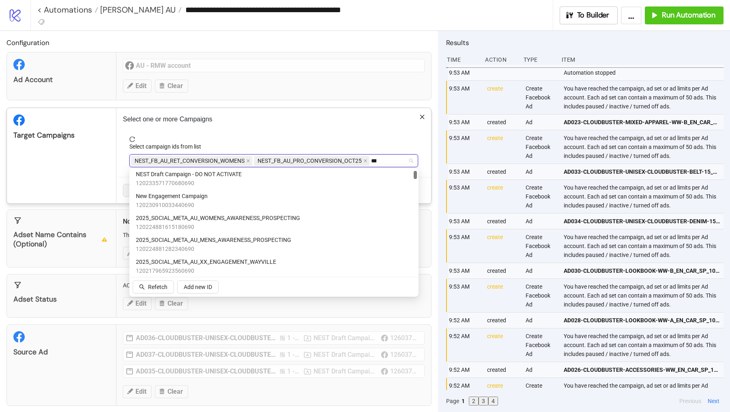
type input "****"
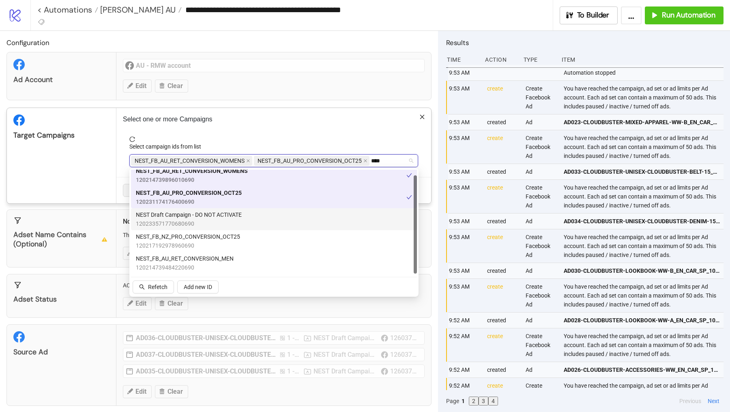
scroll to position [0, 0]
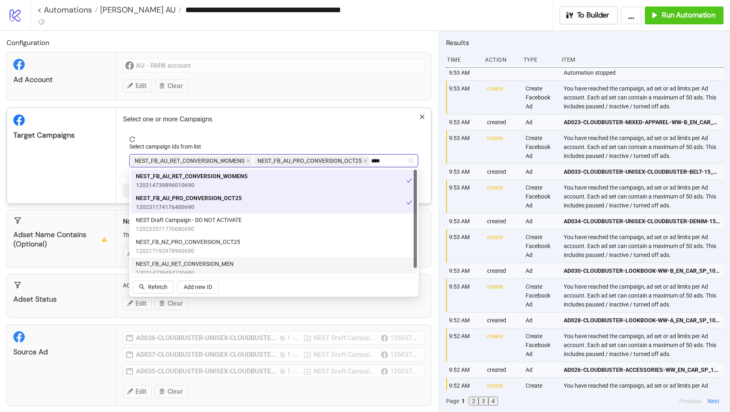
click at [192, 266] on span "NEST_FB_AU_RET_CONVERSION_MEN" at bounding box center [185, 263] width 98 height 9
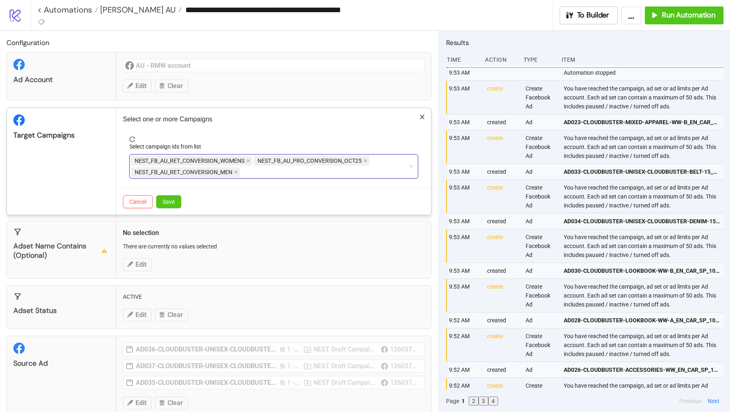
click at [104, 183] on div "Target Campaigns" at bounding box center [62, 161] width 110 height 107
click at [169, 201] on span "Save" at bounding box center [169, 201] width 12 height 6
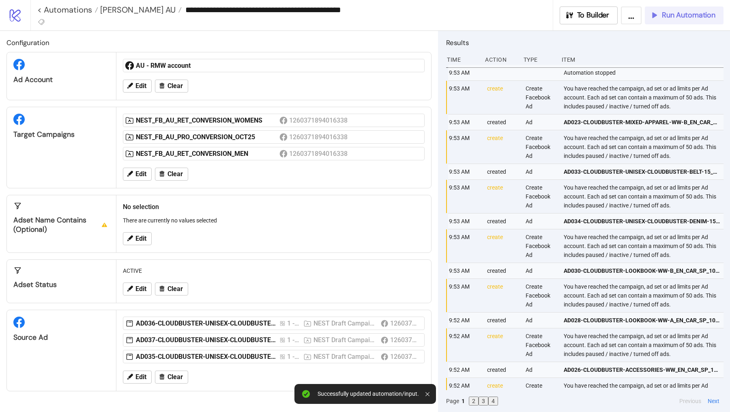
click at [661, 14] on div "Run Automation" at bounding box center [683, 15] width 66 height 9
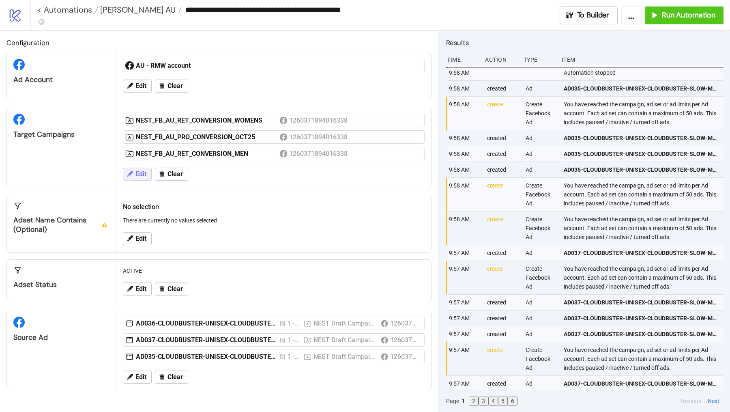
click at [141, 170] on span "Edit" at bounding box center [141, 173] width 11 height 7
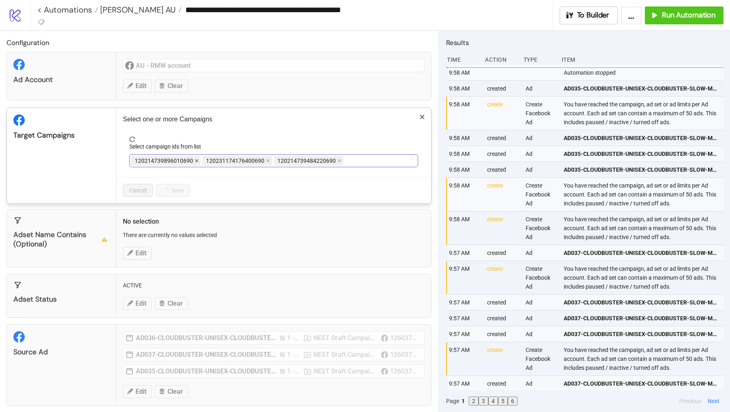
click at [195, 160] on icon "close" at bounding box center [197, 161] width 4 height 4
click at [266, 160] on icon "close" at bounding box center [268, 161] width 4 height 4
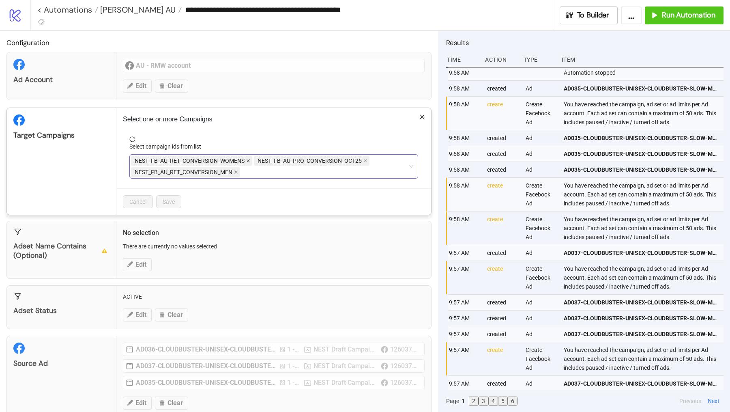
click at [249, 157] on span at bounding box center [248, 160] width 4 height 9
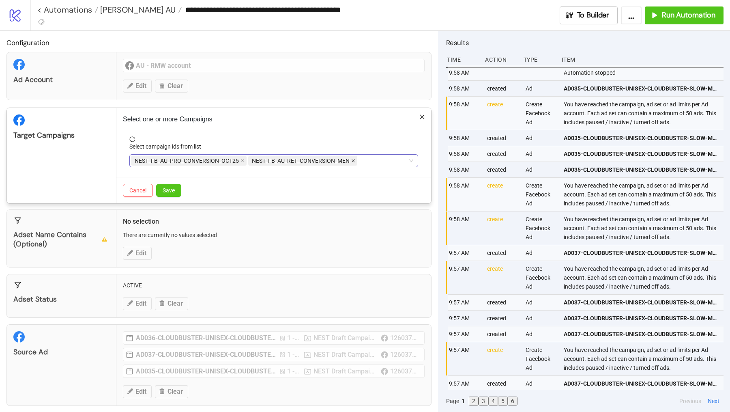
click at [353, 159] on icon "close" at bounding box center [353, 161] width 4 height 4
click at [174, 184] on button "Save" at bounding box center [168, 190] width 25 height 13
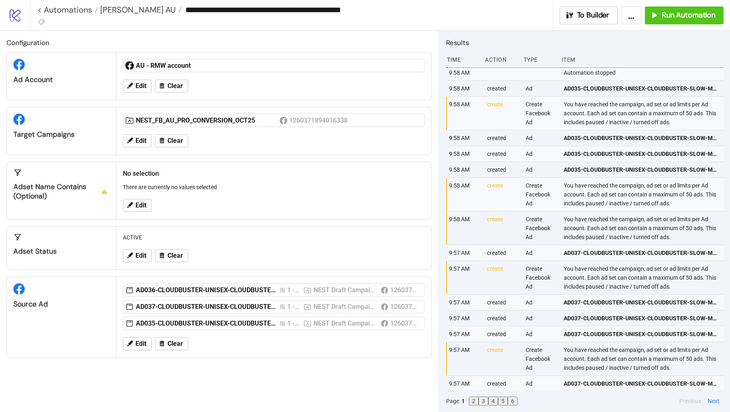
click at [676, 24] on div "**********" at bounding box center [380, 15] width 700 height 30
click at [672, 14] on span "Run Automation" at bounding box center [689, 15] width 54 height 9
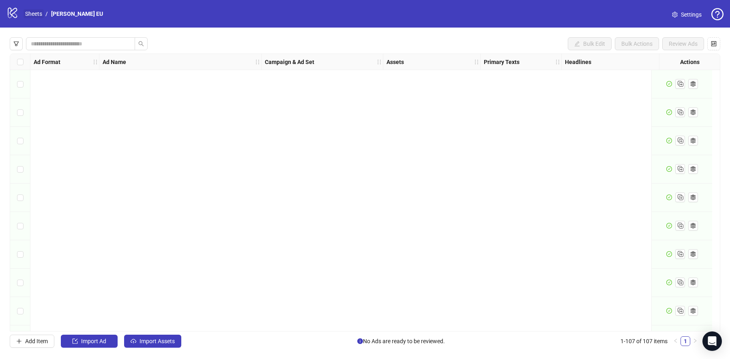
scroll to position [2780, 0]
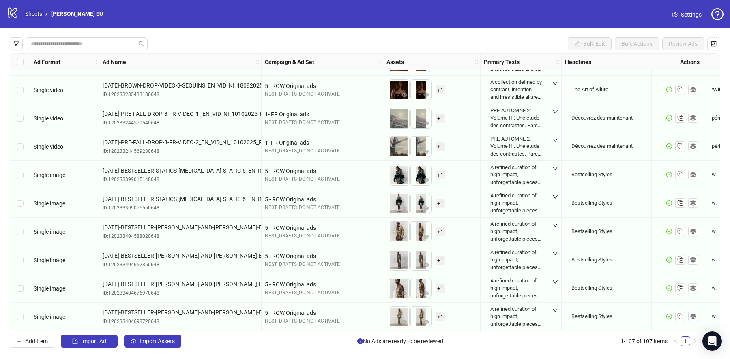
click at [34, 9] on link "Sheets" at bounding box center [34, 13] width 20 height 9
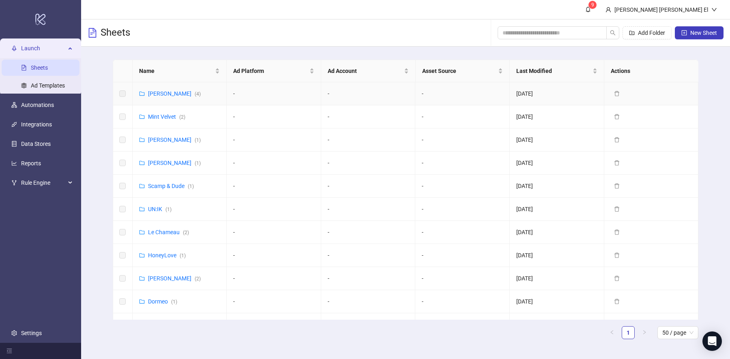
click at [162, 90] on div "[PERSON_NAME] ( 4 )" at bounding box center [174, 93] width 53 height 9
click at [162, 92] on link "[PERSON_NAME] ( 4 )" at bounding box center [174, 93] width 53 height 6
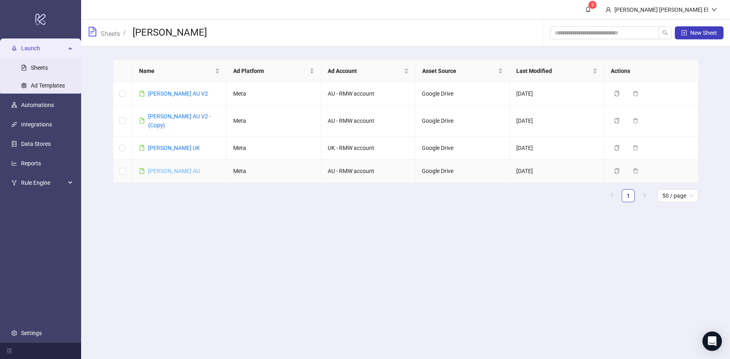
click at [170, 168] on link "[PERSON_NAME] AU" at bounding box center [174, 171] width 52 height 6
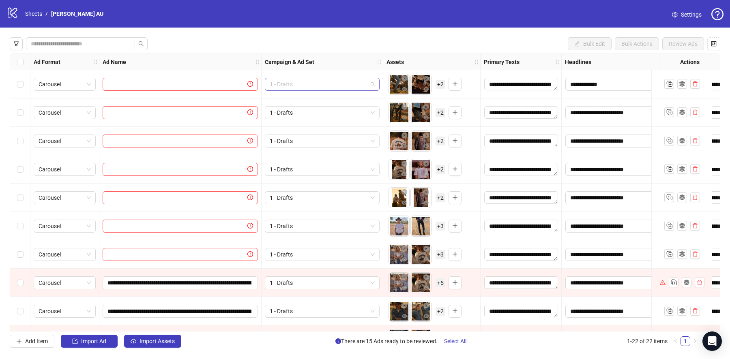
click at [283, 84] on span "1 - Drafts" at bounding box center [322, 84] width 105 height 12
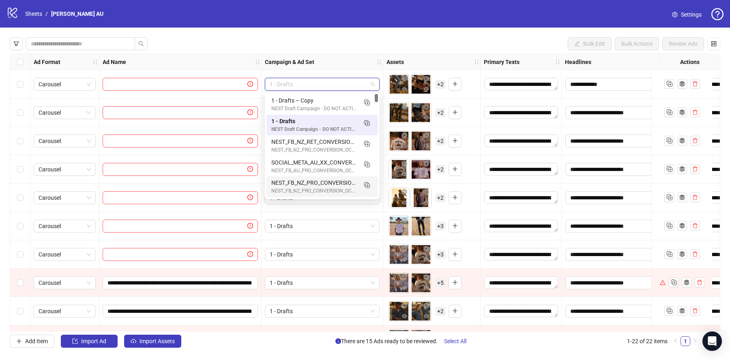
click at [296, 269] on div "1 - Drafts" at bounding box center [323, 283] width 122 height 28
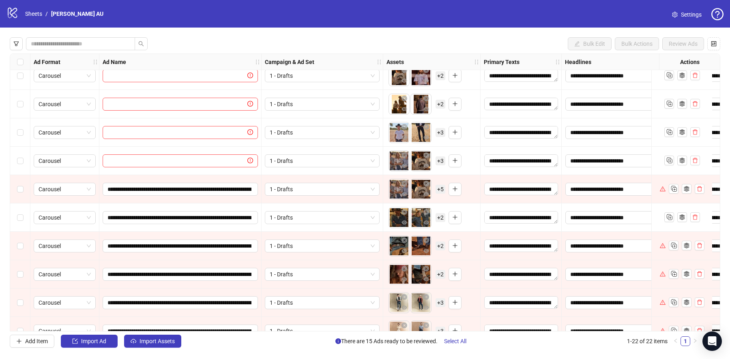
scroll to position [102, 0]
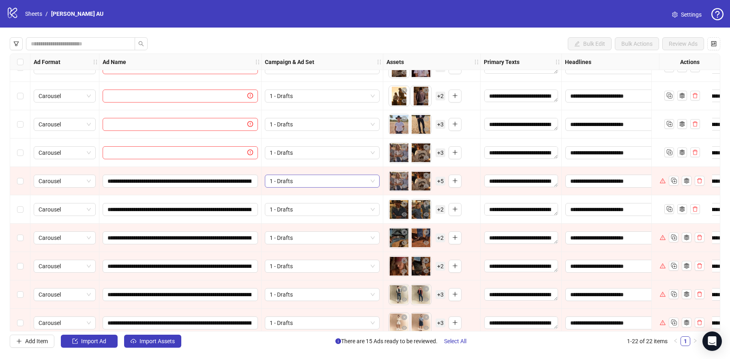
click at [291, 183] on span "1 - Drafts" at bounding box center [322, 181] width 105 height 12
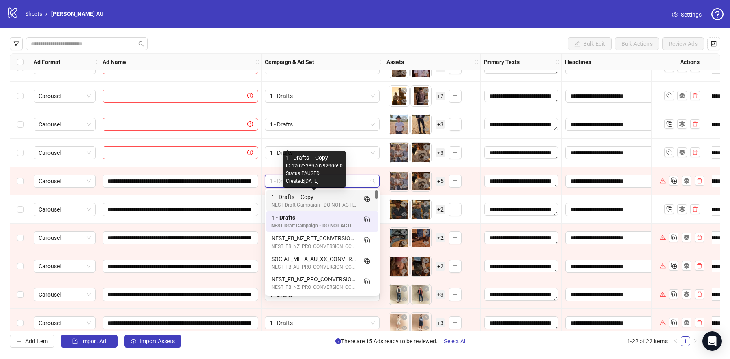
click at [292, 202] on div "NEST Draft Campaign - DO NOT ACTIVATE" at bounding box center [314, 206] width 86 height 8
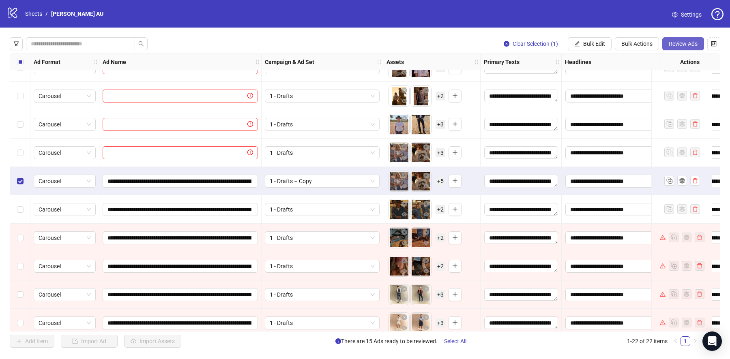
click at [684, 44] on span "Review Ads" at bounding box center [683, 44] width 29 height 6
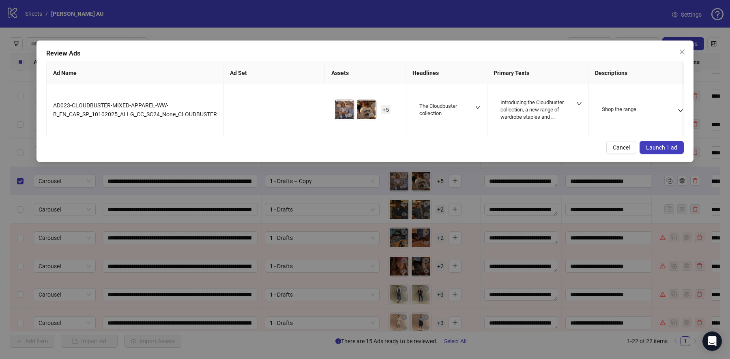
click at [669, 151] on span "Launch 1 ad" at bounding box center [661, 147] width 31 height 6
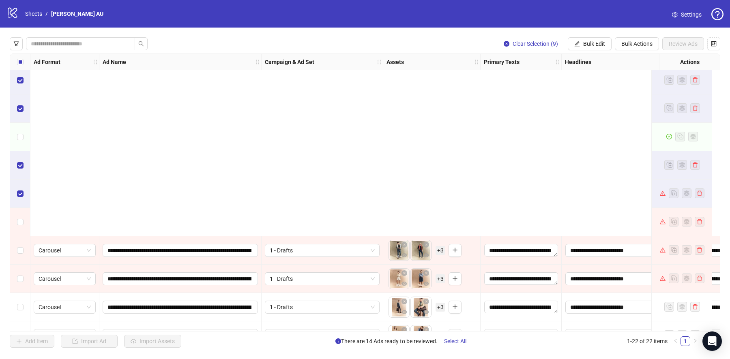
scroll to position [366, 0]
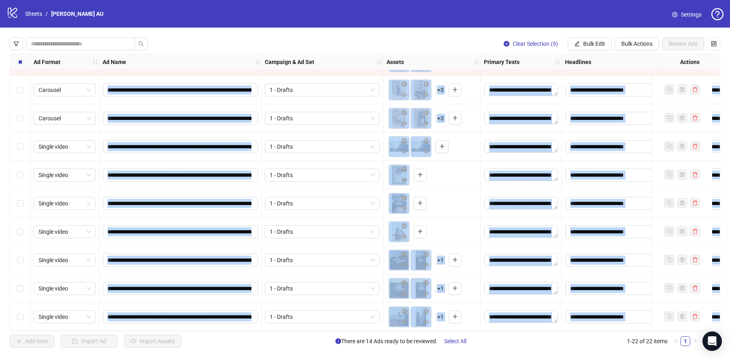
click at [26, 314] on div "Select row 22" at bounding box center [20, 317] width 20 height 28
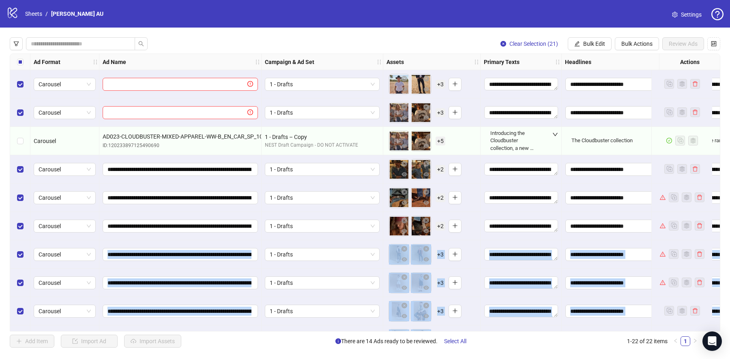
scroll to position [114, 0]
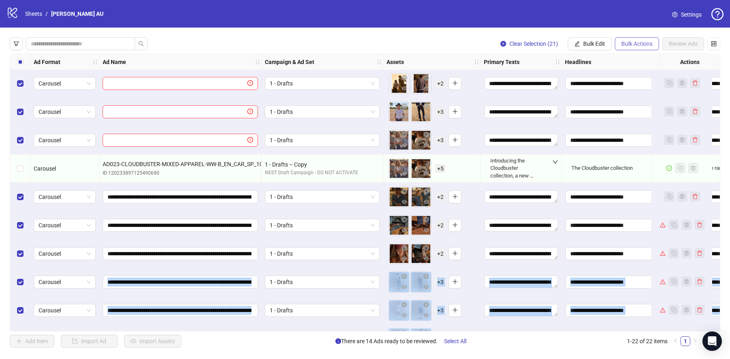
click at [631, 42] on span "Bulk Actions" at bounding box center [637, 44] width 31 height 6
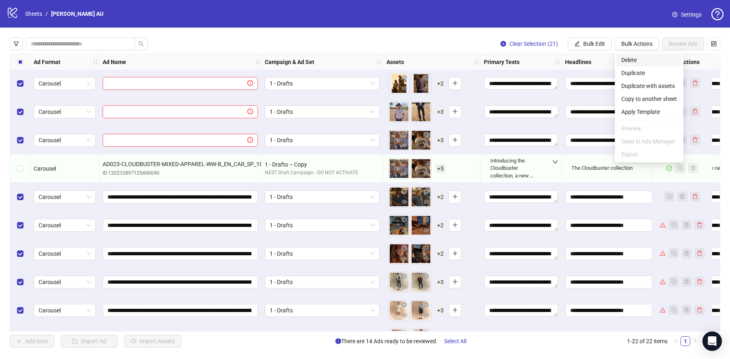
click at [633, 60] on span "Delete" at bounding box center [650, 60] width 56 height 9
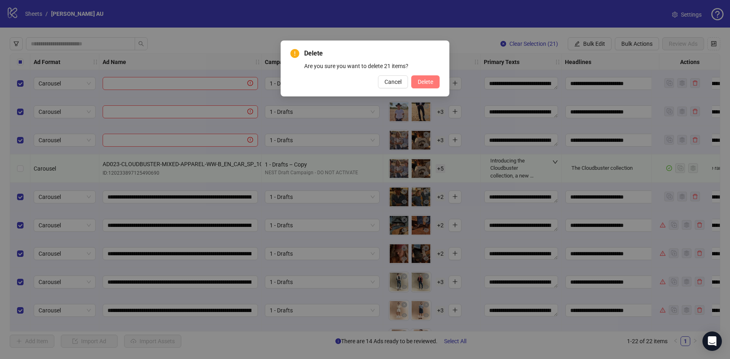
click at [423, 77] on button "Delete" at bounding box center [425, 81] width 28 height 13
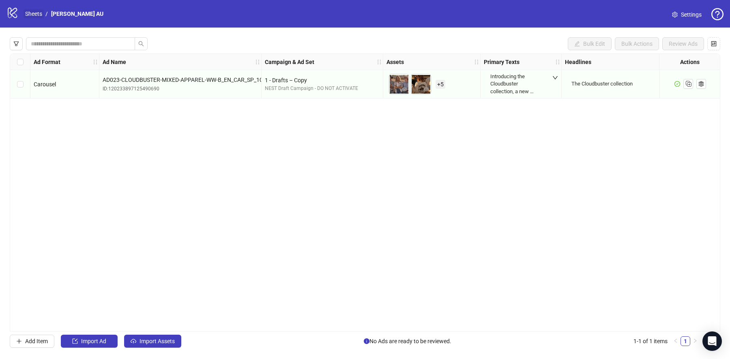
click at [35, 11] on link "Sheets" at bounding box center [34, 13] width 20 height 9
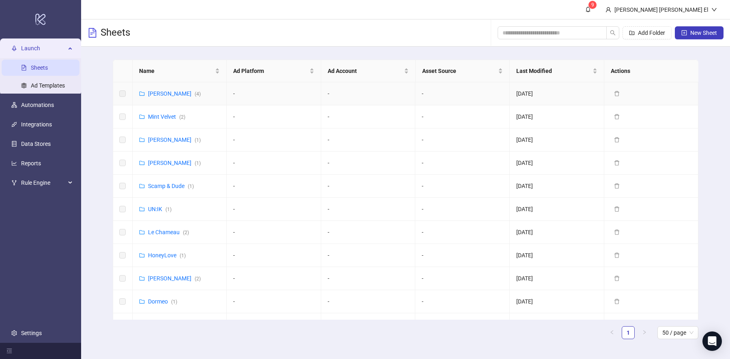
click at [157, 97] on div "[PERSON_NAME] ( 4 )" at bounding box center [174, 93] width 53 height 9
click at [161, 94] on link "[PERSON_NAME] ( 4 )" at bounding box center [174, 93] width 53 height 6
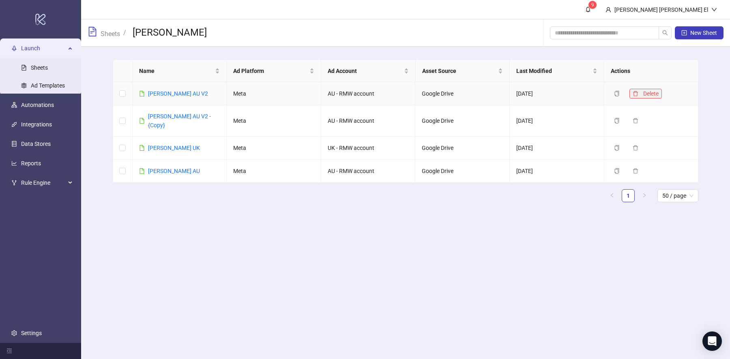
click at [640, 91] on button "Delete" at bounding box center [646, 94] width 32 height 10
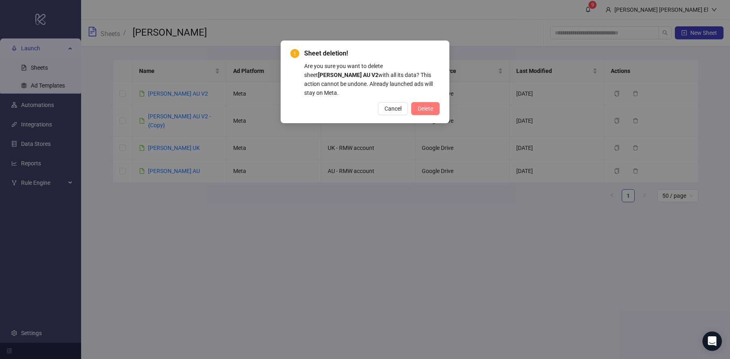
click at [430, 103] on button "Delete" at bounding box center [425, 108] width 28 height 13
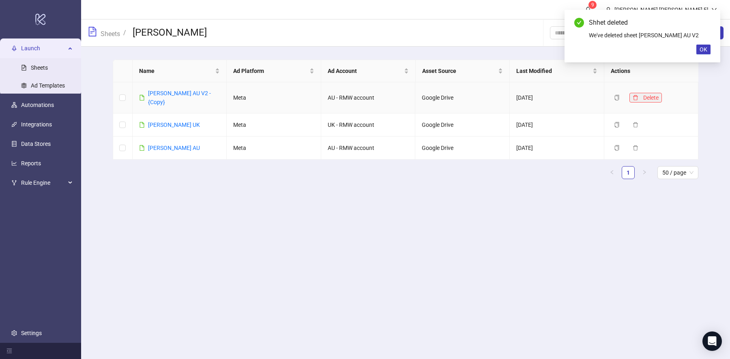
click at [635, 95] on icon "delete" at bounding box center [636, 98] width 6 height 6
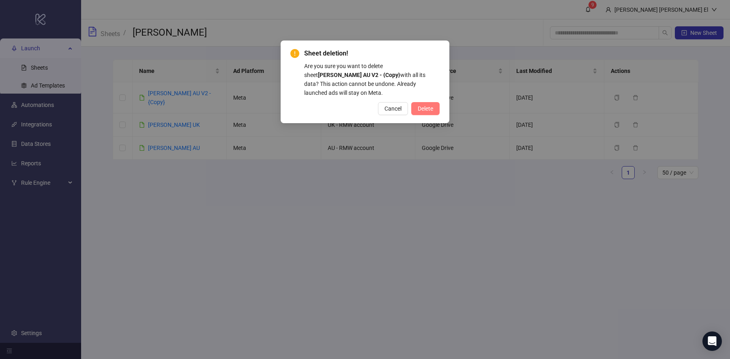
click at [437, 102] on button "Delete" at bounding box center [425, 108] width 28 height 13
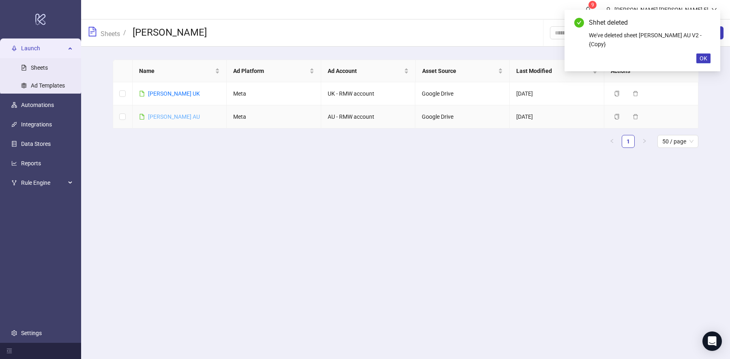
click at [167, 118] on link "[PERSON_NAME] AU" at bounding box center [174, 117] width 52 height 6
